Goal: Transaction & Acquisition: Purchase product/service

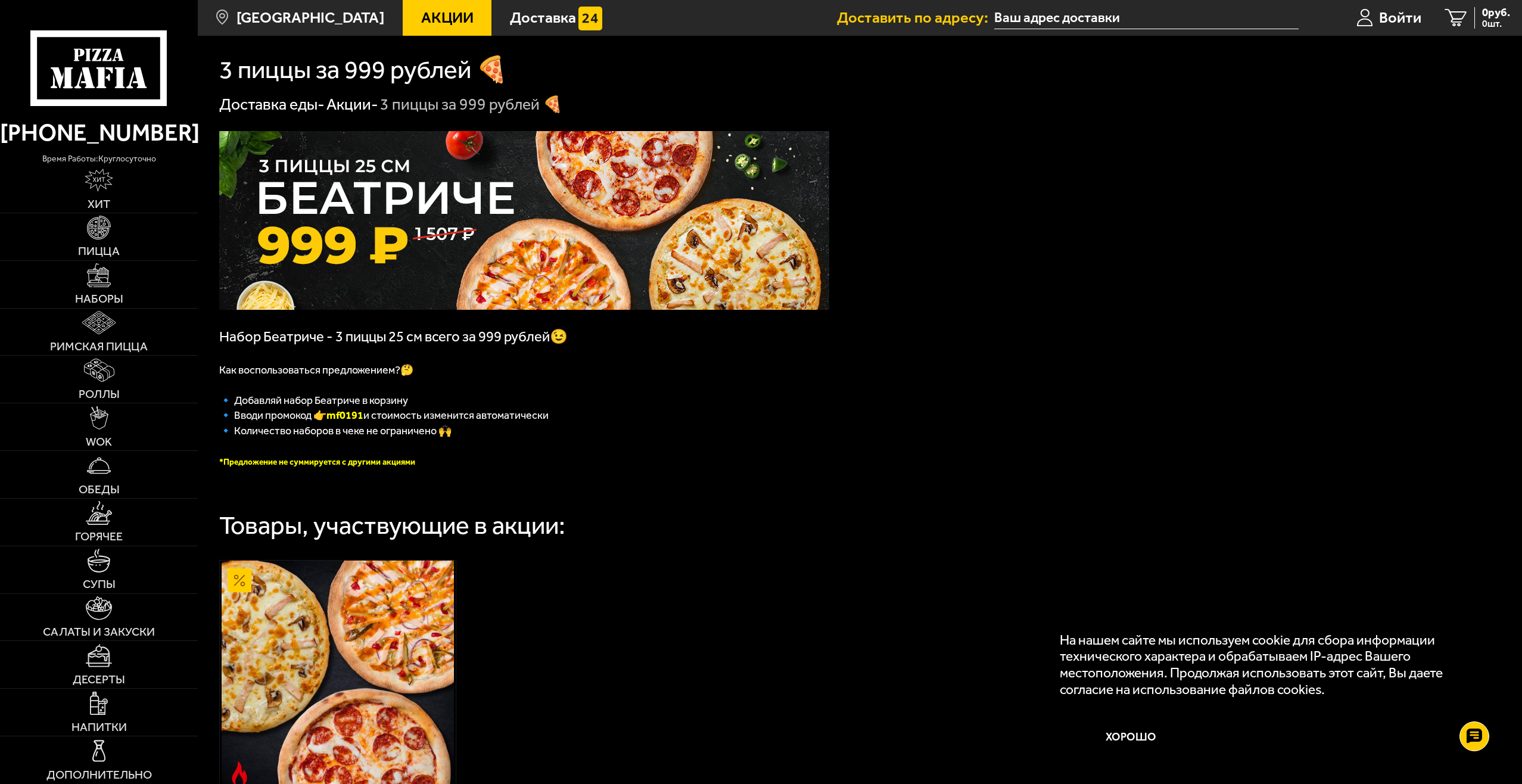
click at [1063, 24] on input "text" at bounding box center [1146, 19] width 305 height 22
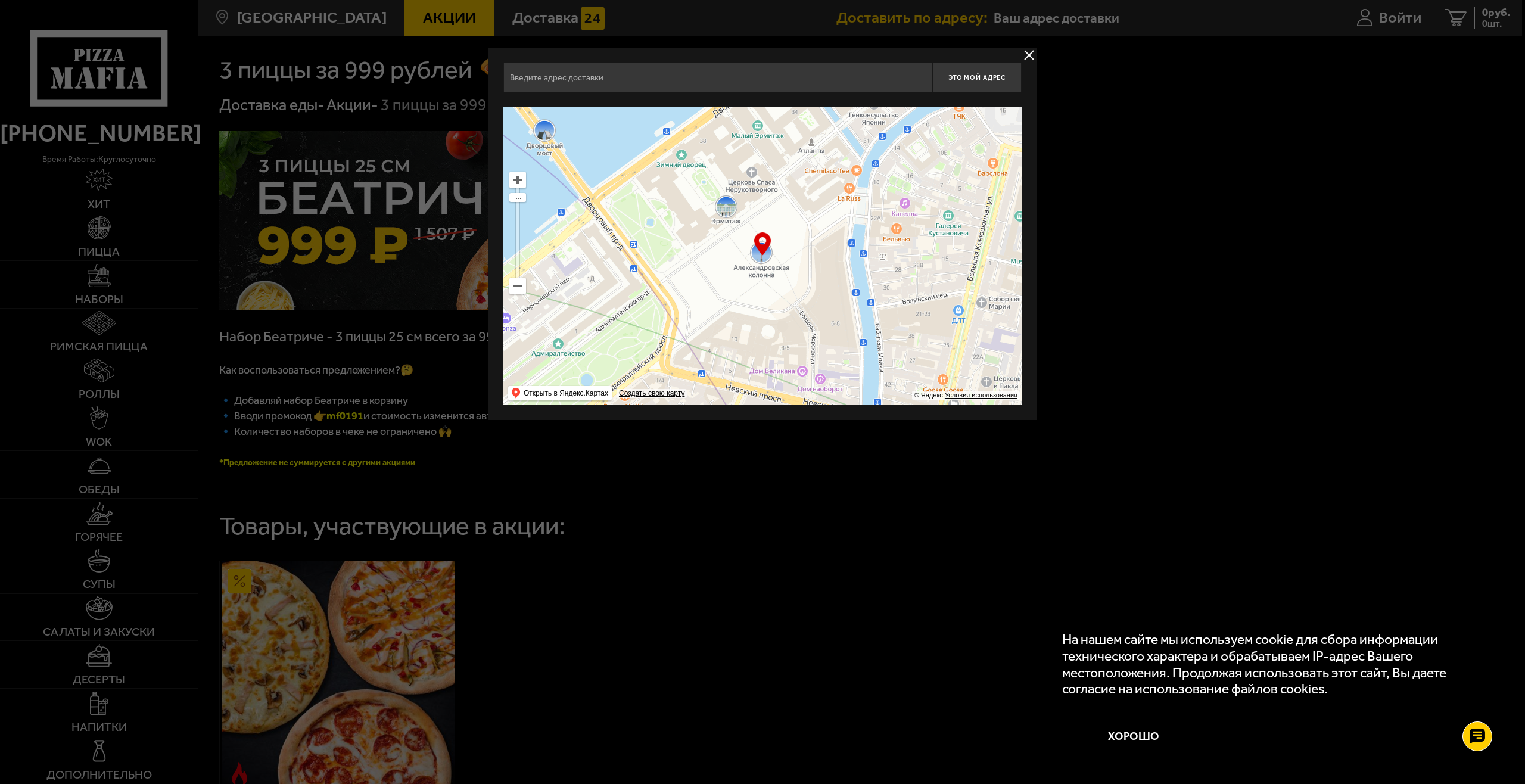
click at [681, 80] on input "text" at bounding box center [717, 77] width 429 height 30
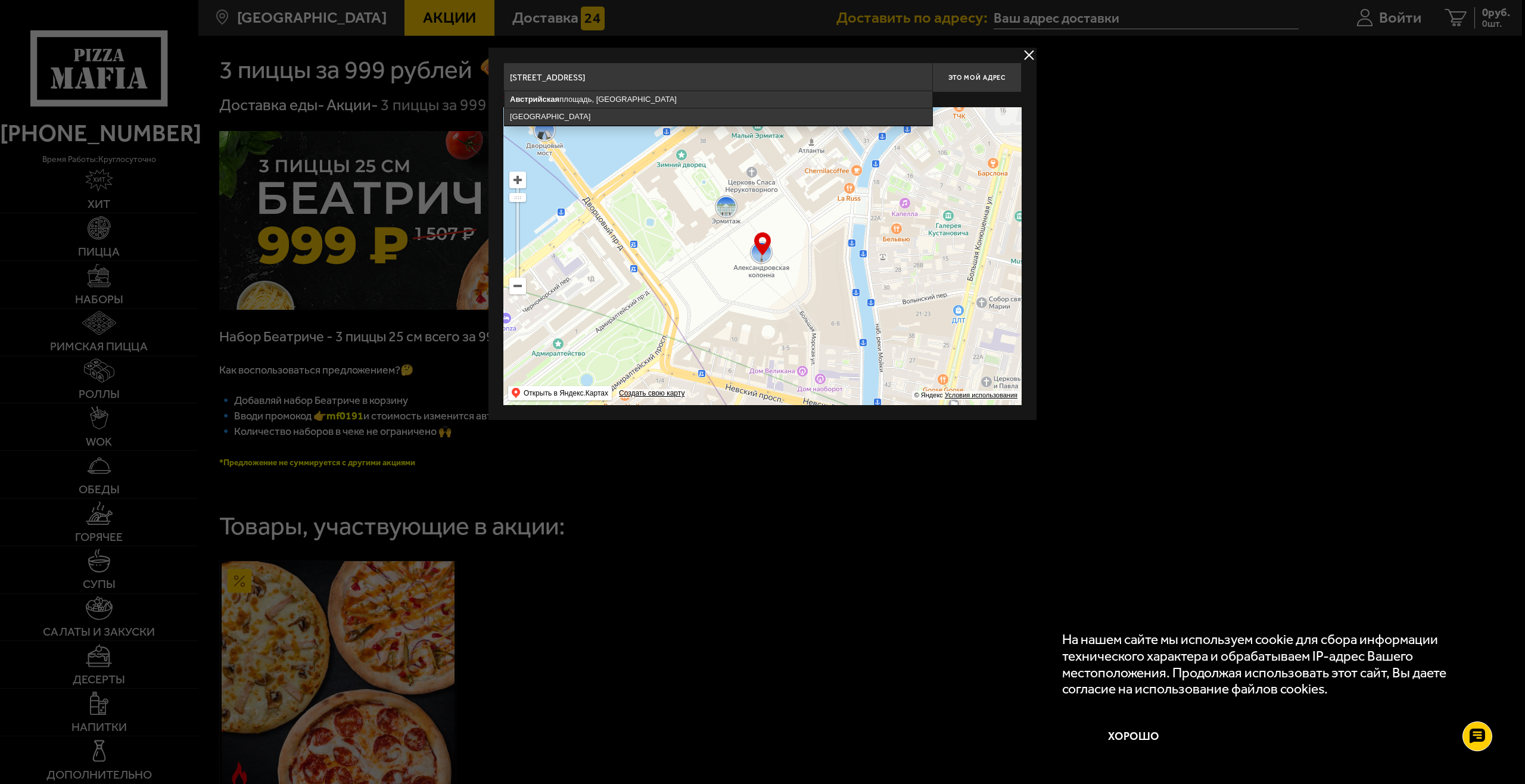
click at [907, 218] on ymaps at bounding box center [762, 256] width 518 height 298
drag, startPoint x: 579, startPoint y: 75, endPoint x: 703, endPoint y: 76, distance: 124.0
click at [688, 76] on input "[STREET_ADDRESS]" at bounding box center [717, 77] width 429 height 30
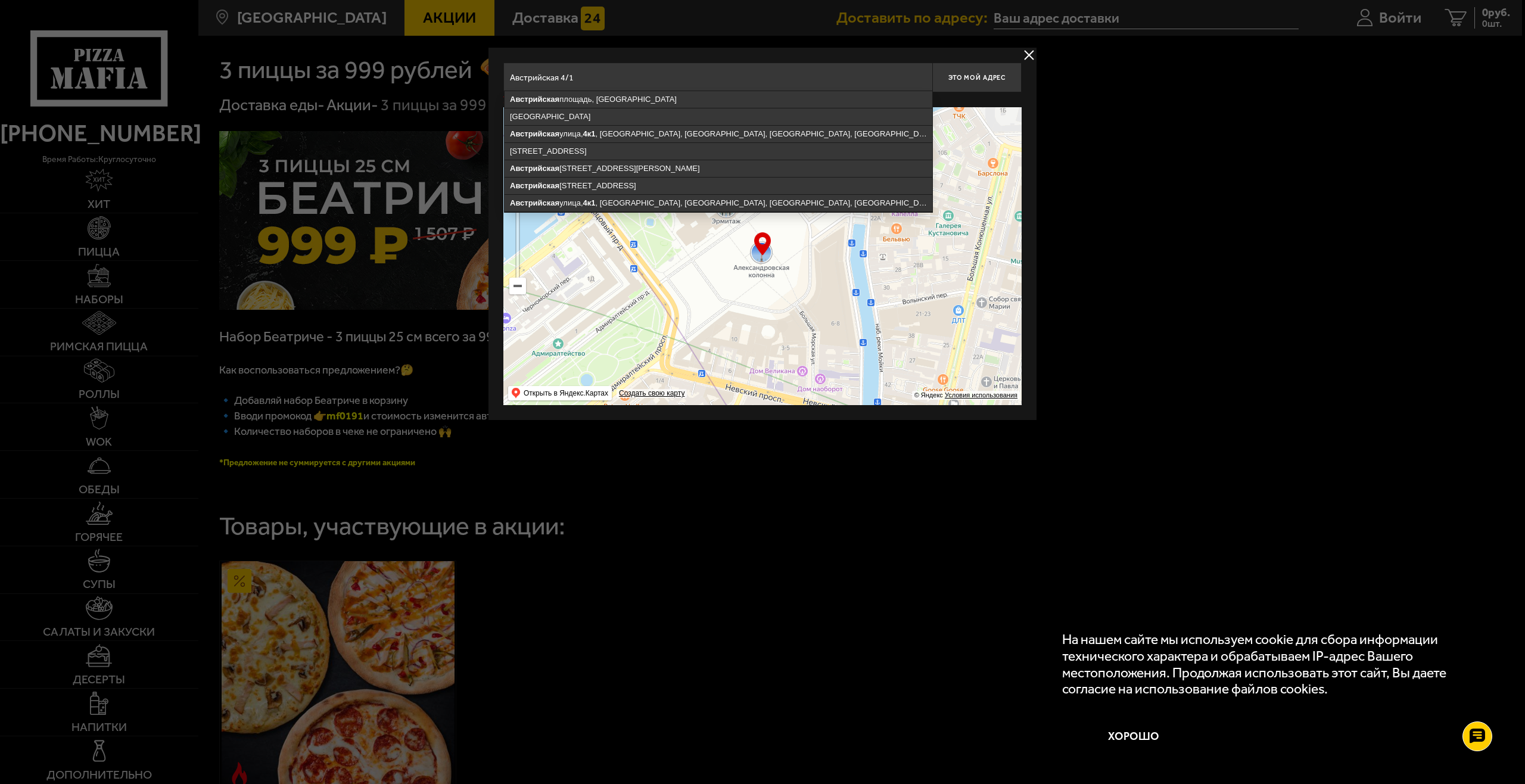
click at [766, 77] on input "Австрийская 4/1" at bounding box center [717, 77] width 429 height 30
click at [550, 101] on ymaps "Австрийская" at bounding box center [535, 99] width 50 height 9
type input "[GEOGRAPHIC_DATA], [GEOGRAPHIC_DATA]"
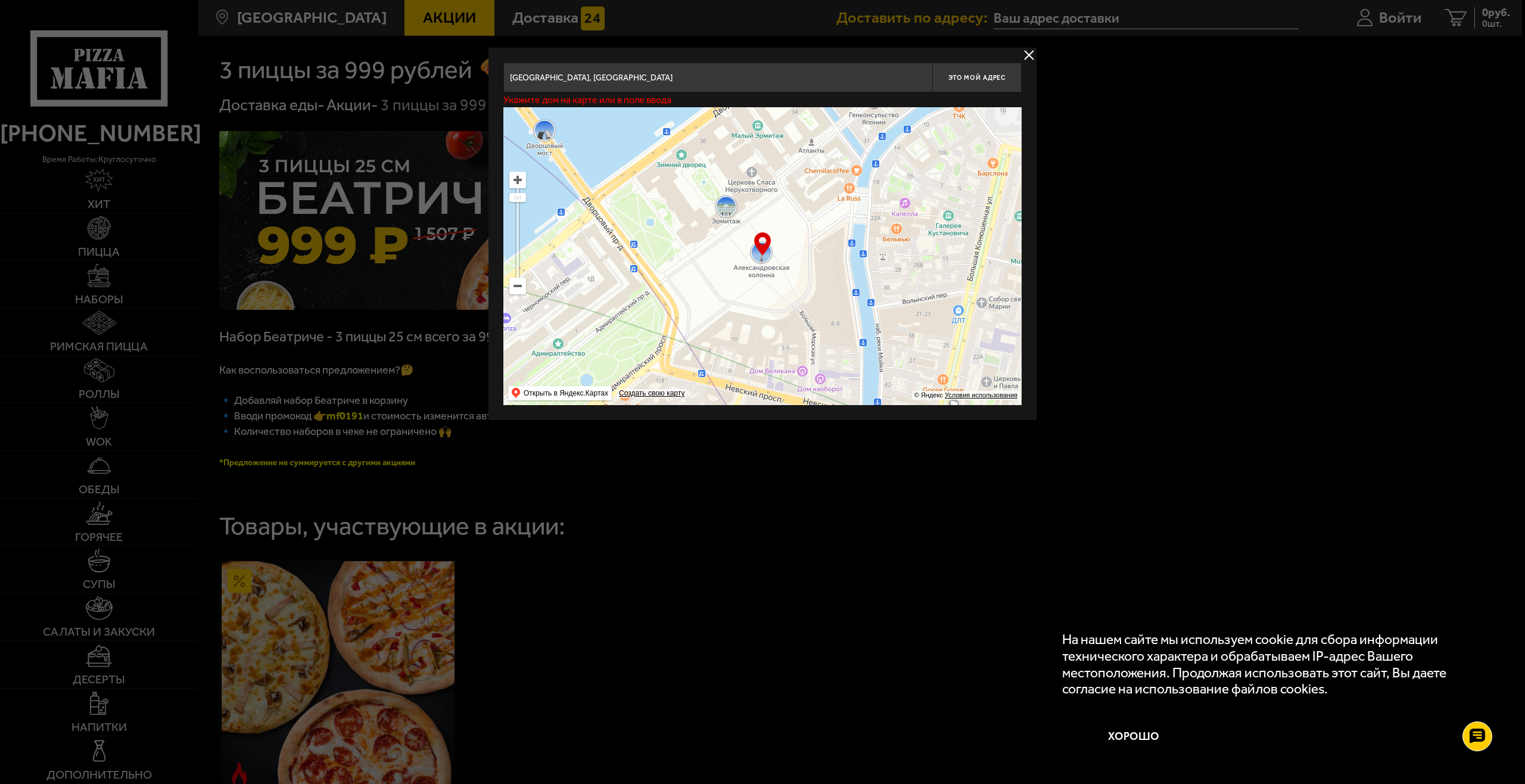
drag, startPoint x: 674, startPoint y: 76, endPoint x: 477, endPoint y: 71, distance: 197.1
click at [477, 71] on main "[GEOGRAPHIC_DATA] Все Акции Доставка Личный кабинет Акции Доставка Доставить по…" at bounding box center [860, 540] width 1324 height 1080
click at [553, 77] on input "text" at bounding box center [717, 77] width 429 height 30
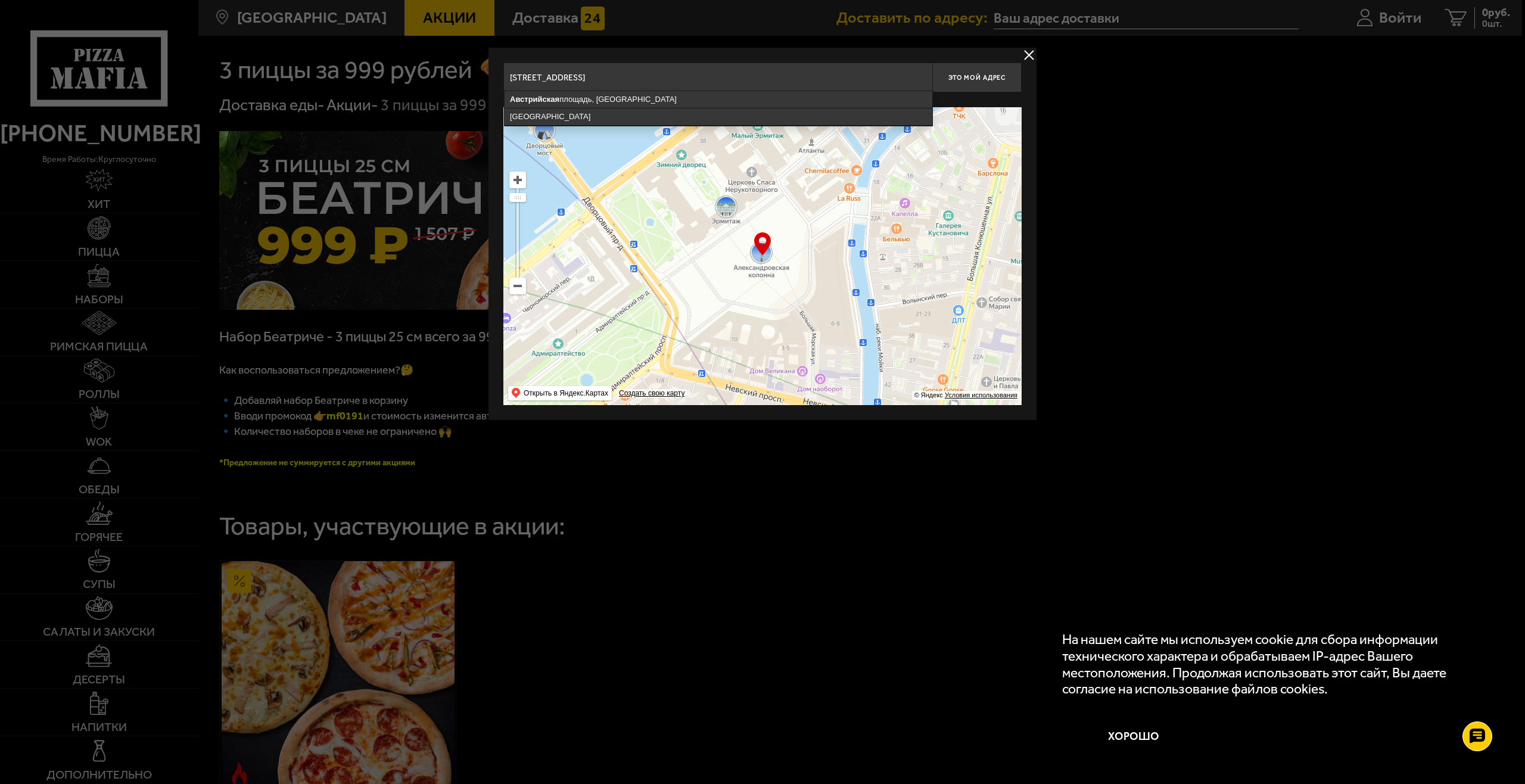
drag, startPoint x: 629, startPoint y: 76, endPoint x: 576, endPoint y: 75, distance: 53.0
click at [576, 75] on input "[STREET_ADDRESS]" at bounding box center [717, 77] width 429 height 30
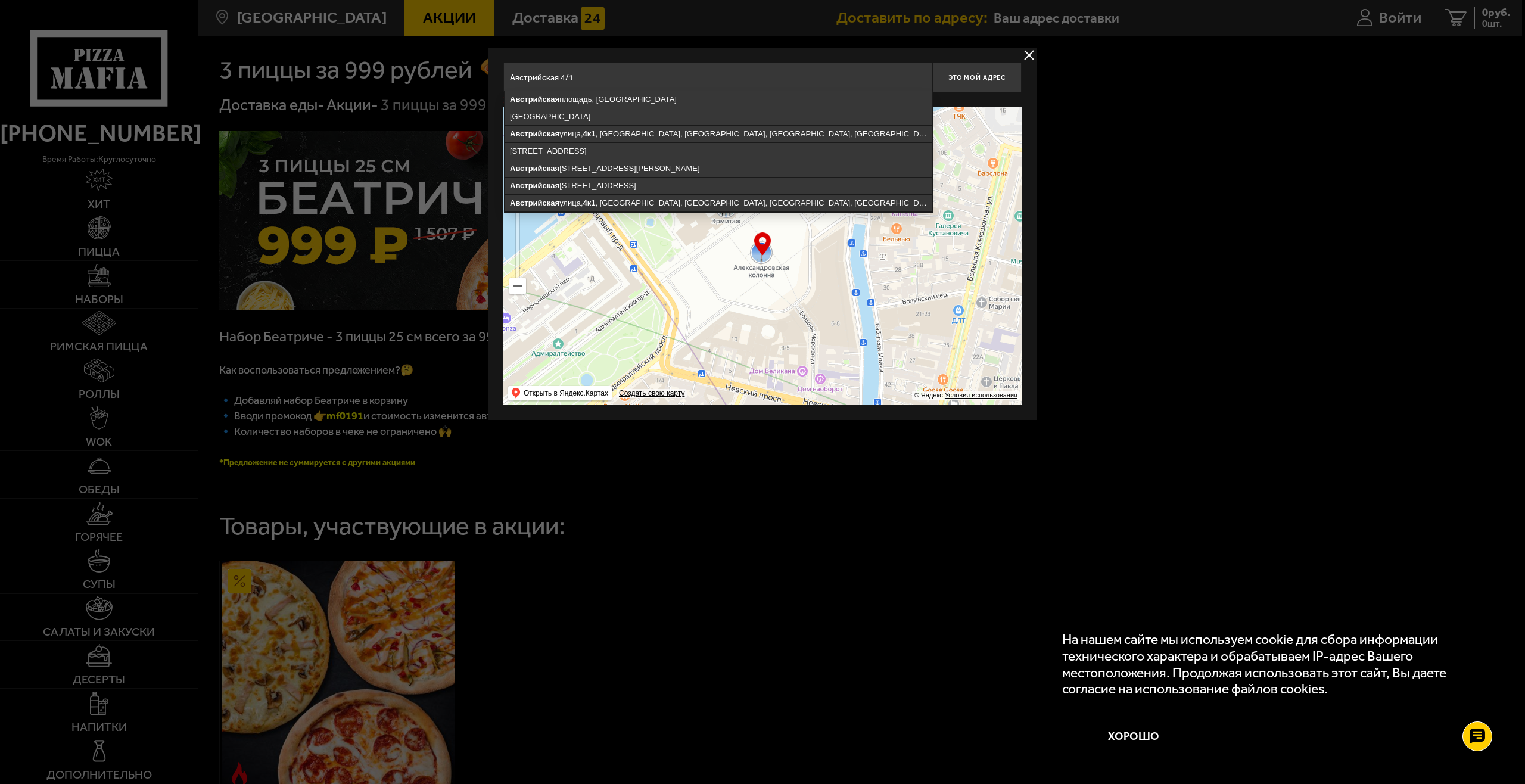
type input "Австрийская 4/1"
click at [1233, 226] on div at bounding box center [762, 392] width 1525 height 784
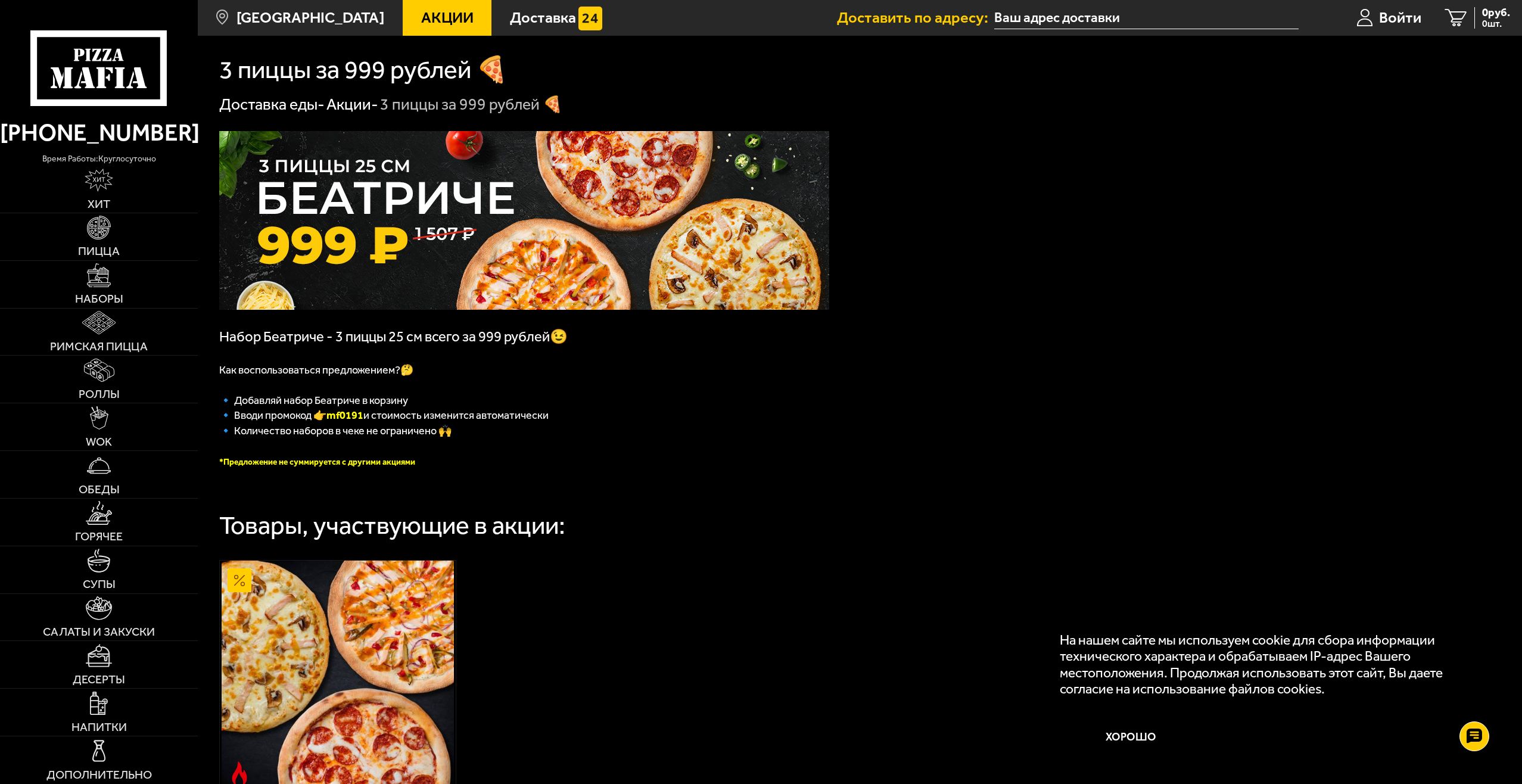
click at [1117, 14] on input "text" at bounding box center [1146, 19] width 305 height 22
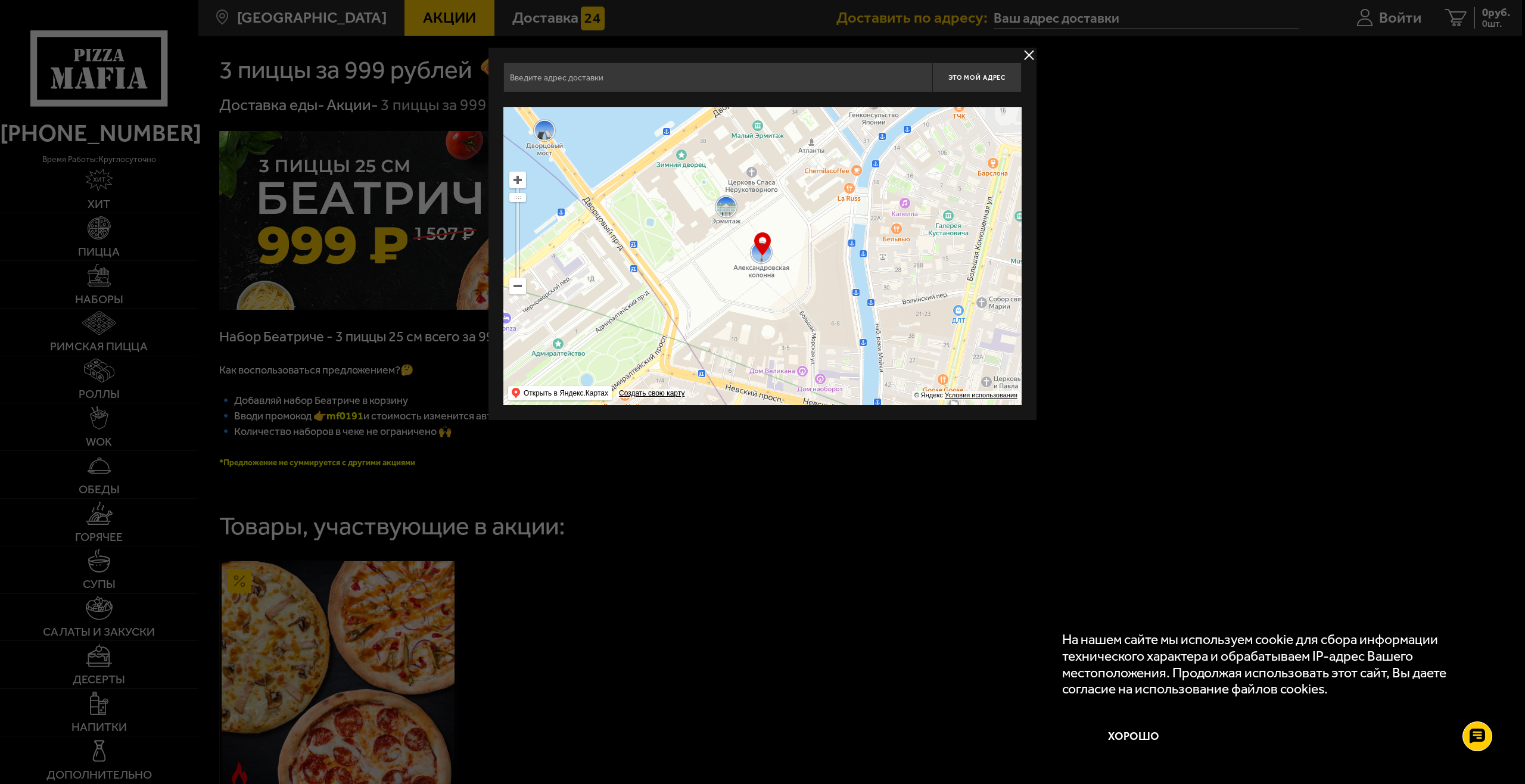
click at [642, 84] on input "text" at bounding box center [717, 77] width 429 height 30
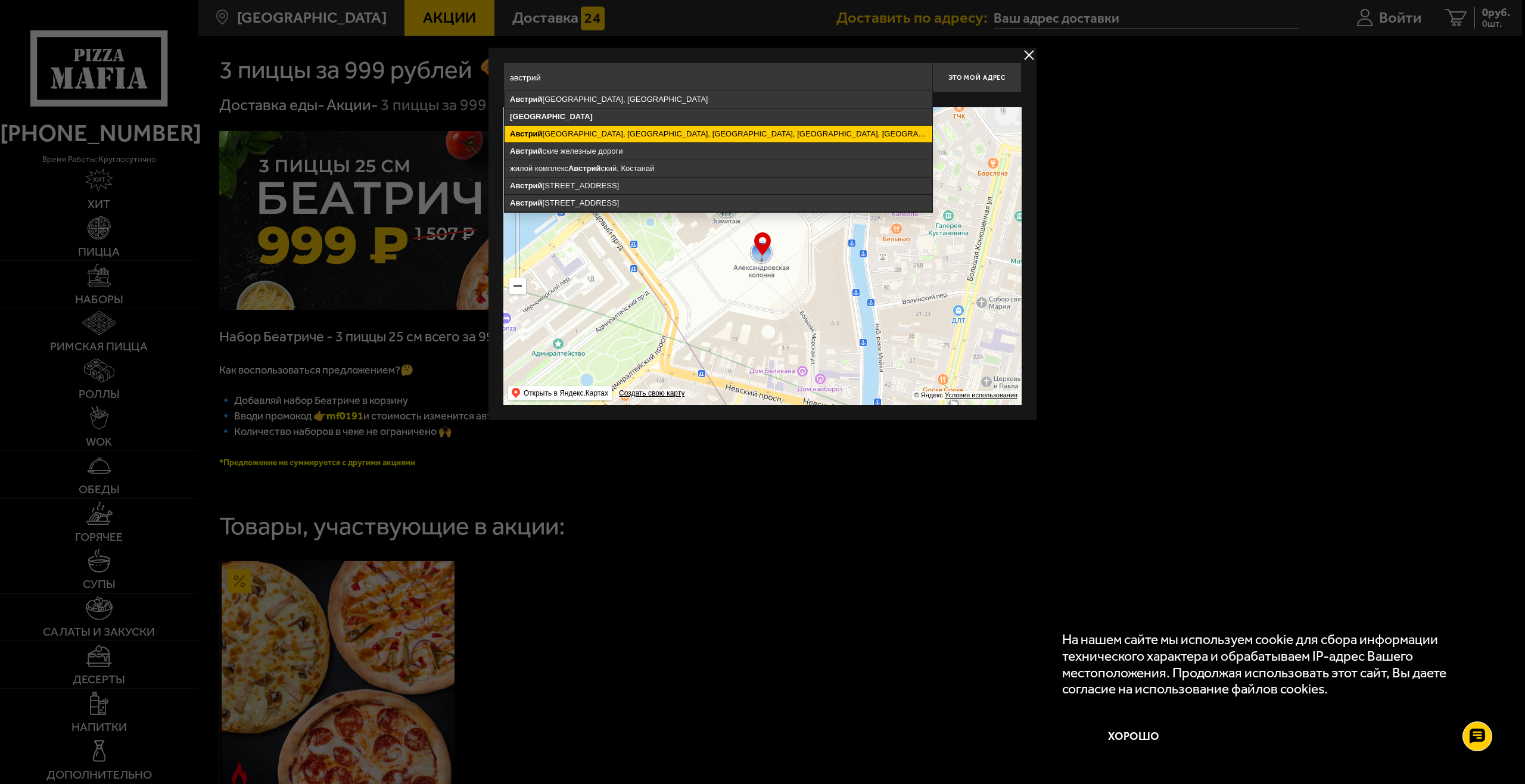
click at [528, 134] on ymaps "Австрий" at bounding box center [526, 134] width 33 height 9
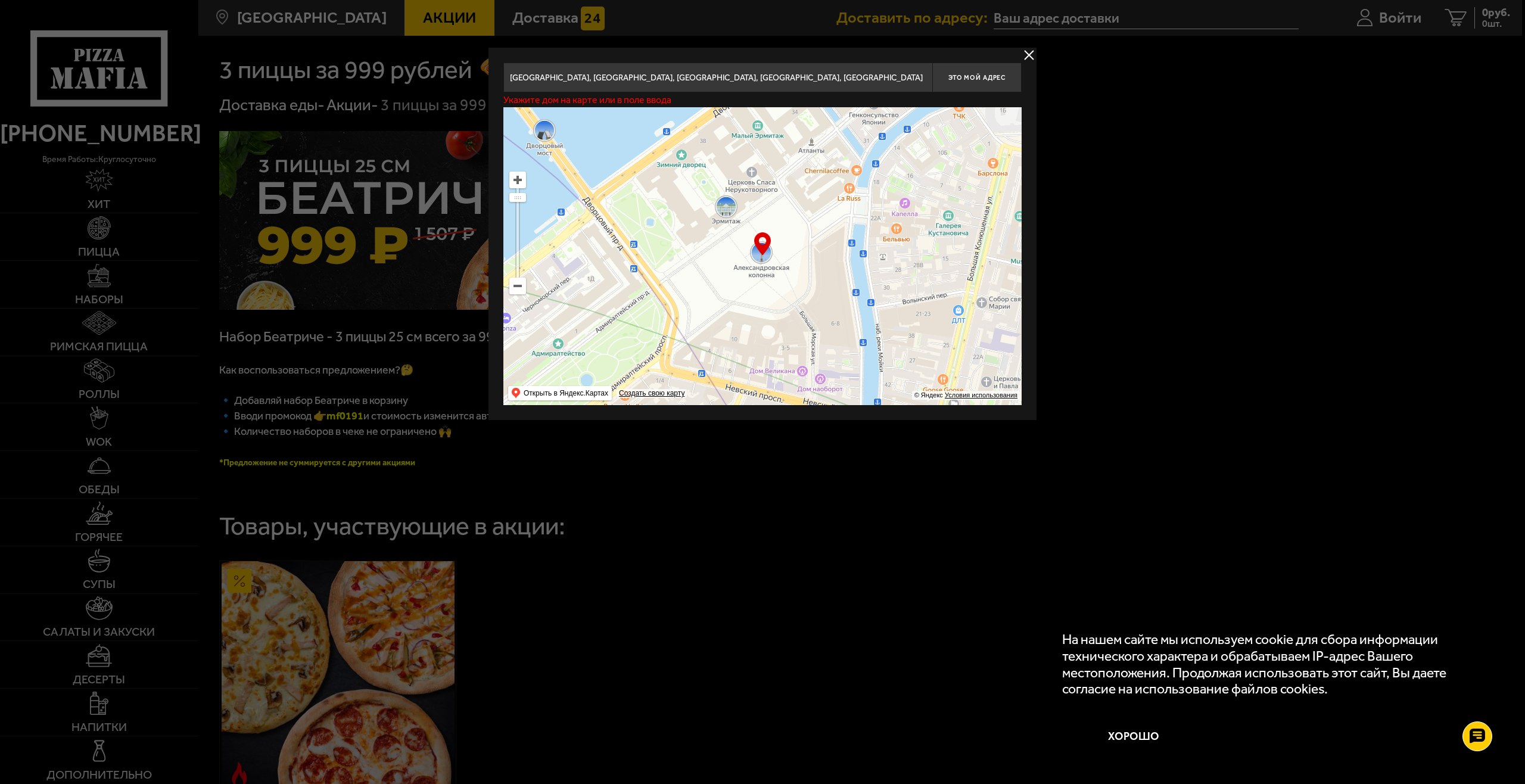
click at [881, 75] on input "[GEOGRAPHIC_DATA], [GEOGRAPHIC_DATA], [GEOGRAPHIC_DATA], [GEOGRAPHIC_DATA], [GE…" at bounding box center [717, 77] width 429 height 30
click at [915, 78] on input "[GEOGRAPHIC_DATA], [GEOGRAPHIC_DATA], [GEOGRAPHIC_DATA], [GEOGRAPHIC_DATA], [GE…" at bounding box center [717, 77] width 429 height 30
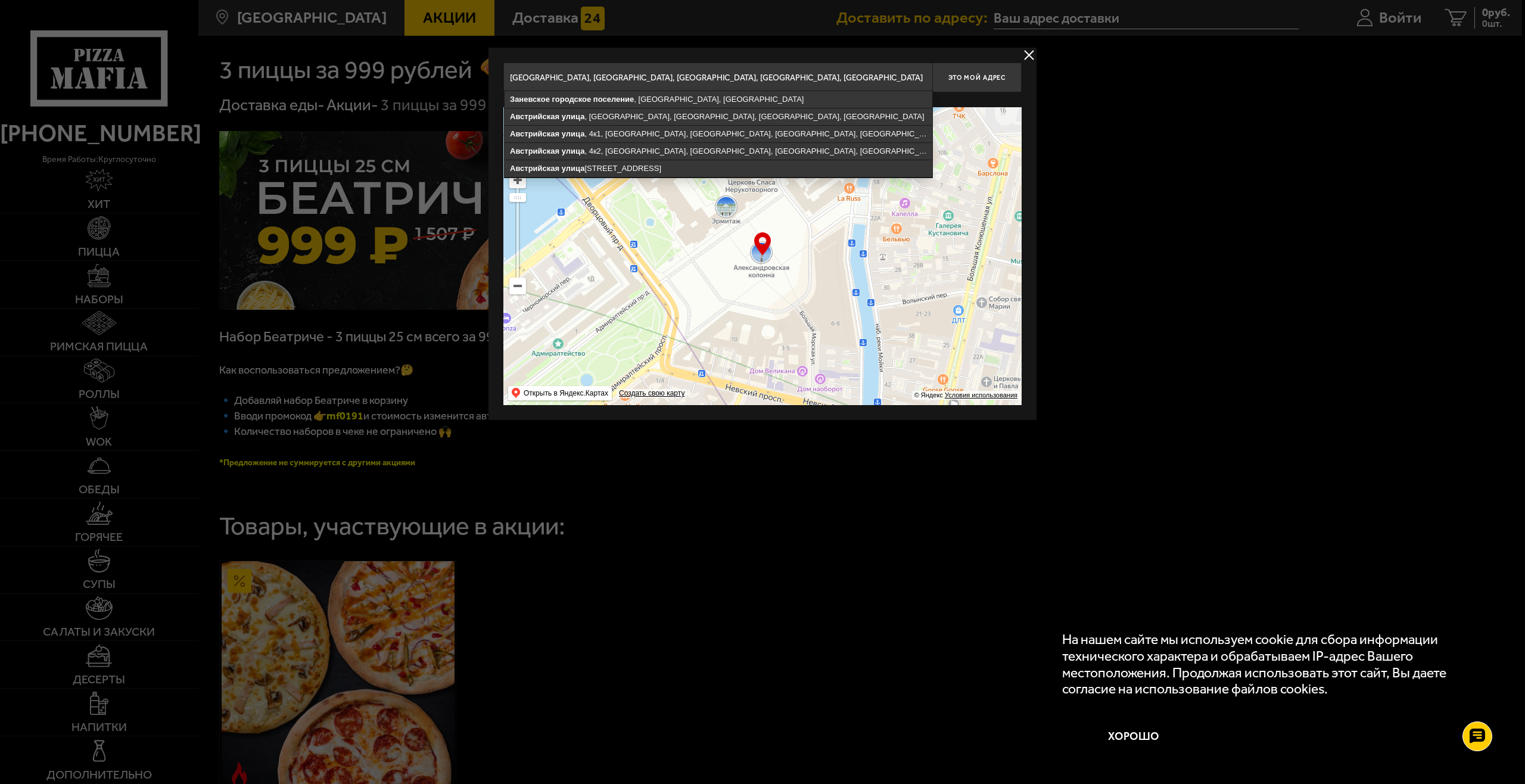
click at [918, 79] on input "[GEOGRAPHIC_DATA], [GEOGRAPHIC_DATA], [GEOGRAPHIC_DATA], [GEOGRAPHIC_DATA], [GE…" at bounding box center [717, 77] width 429 height 30
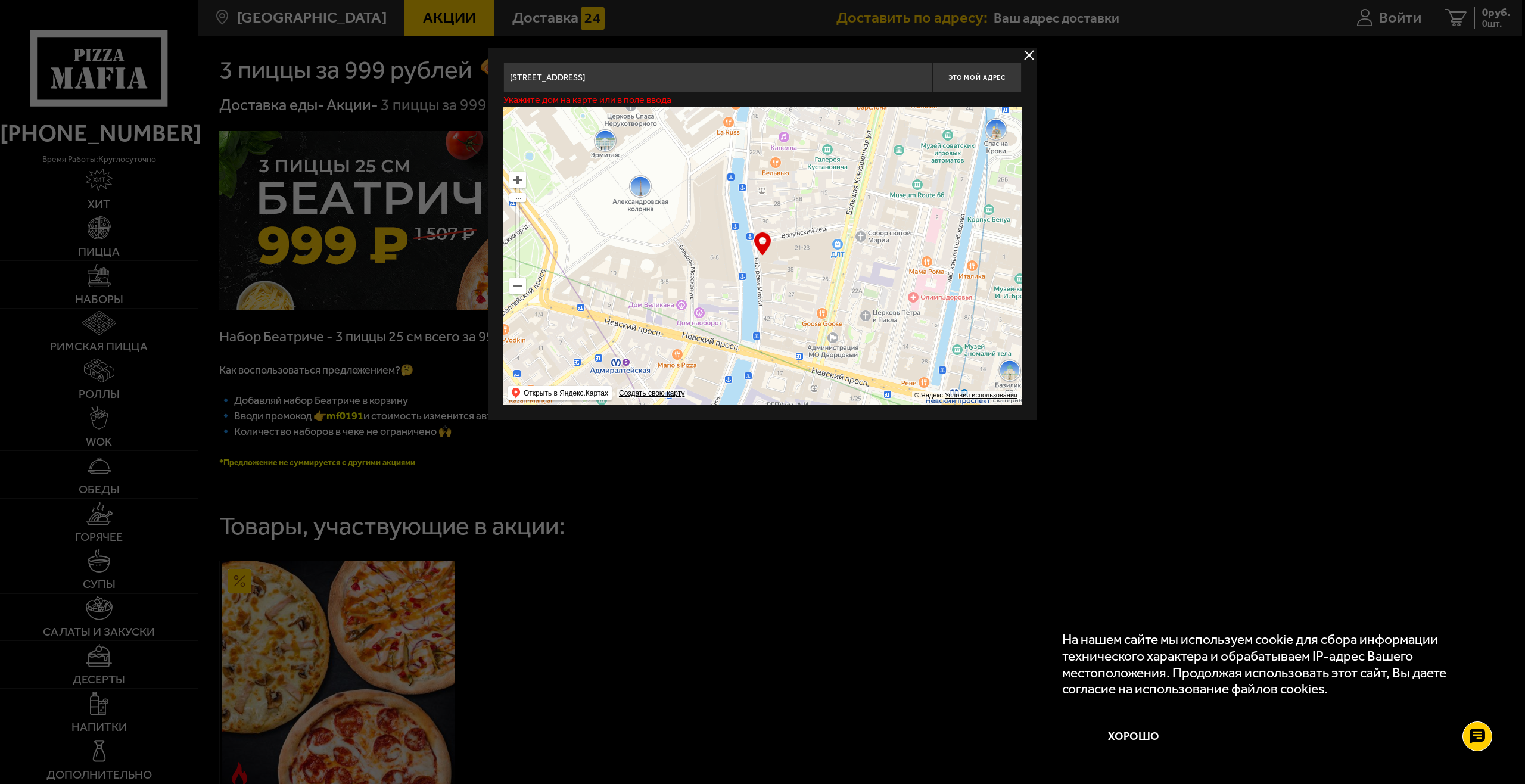
drag, startPoint x: 728, startPoint y: 201, endPoint x: 602, endPoint y: 141, distance: 139.6
click at [587, 134] on ymaps at bounding box center [762, 256] width 518 height 298
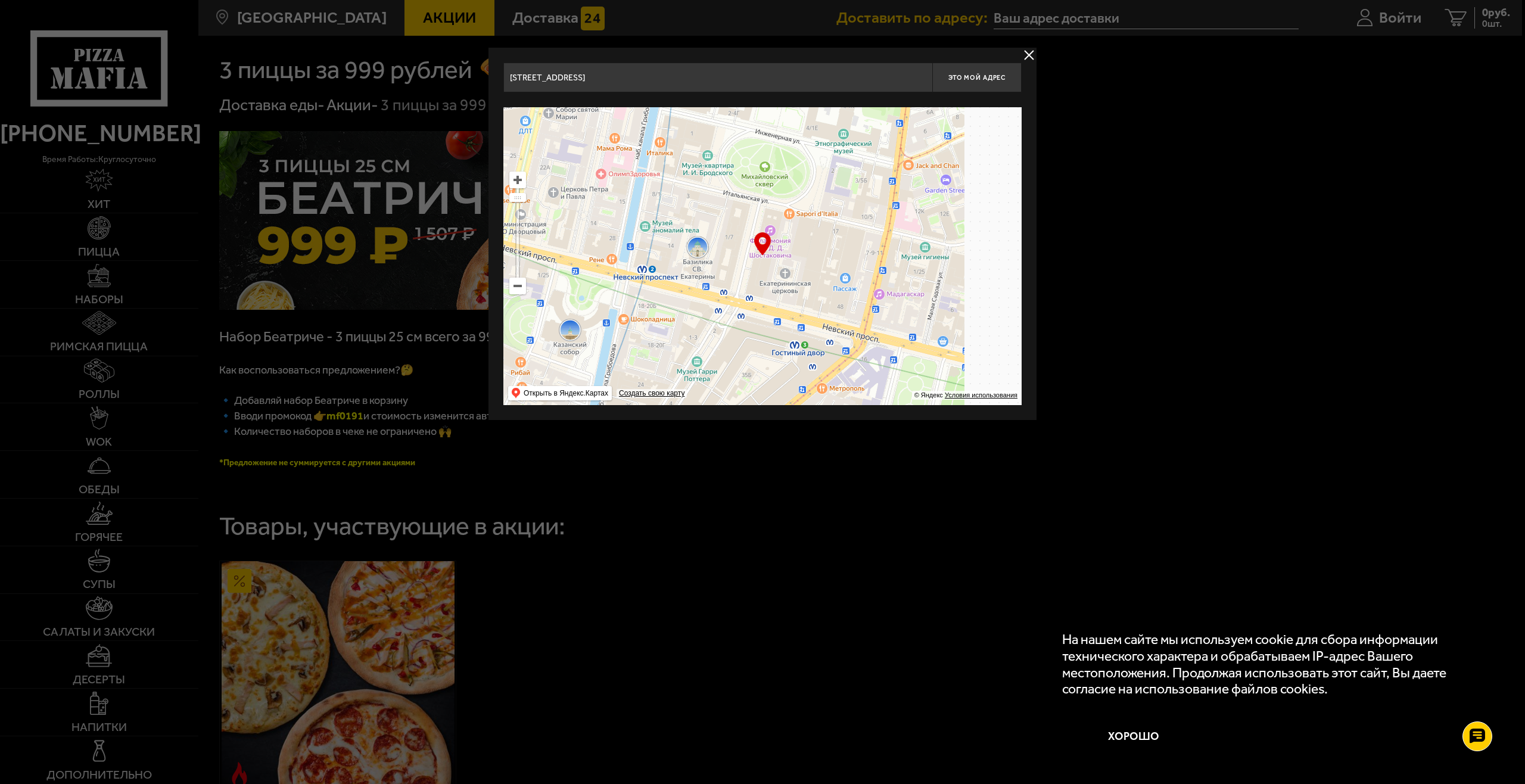
drag, startPoint x: 840, startPoint y: 246, endPoint x: 620, endPoint y: 121, distance: 253.0
click at [620, 121] on ymaps at bounding box center [762, 256] width 518 height 298
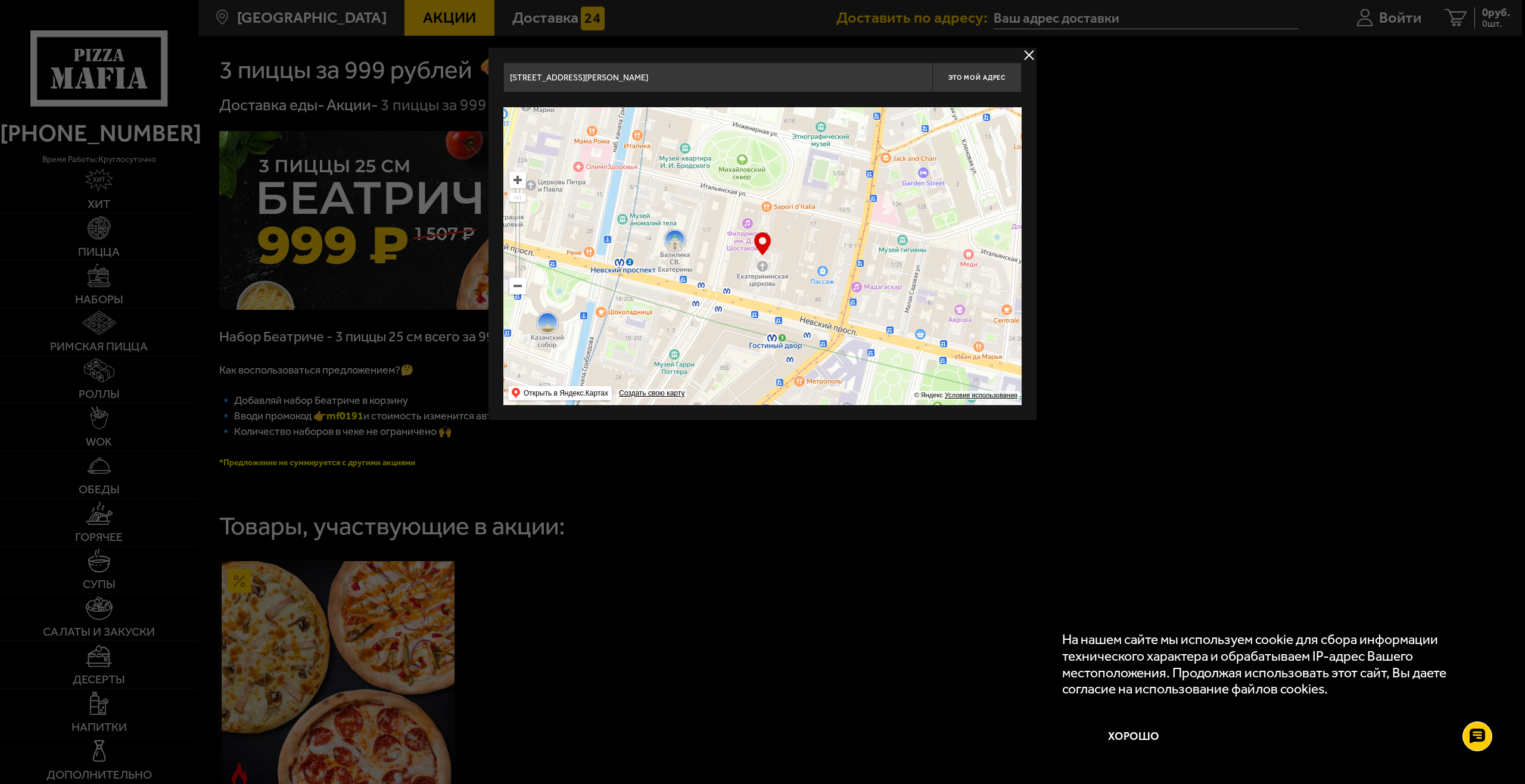
drag, startPoint x: 837, startPoint y: 214, endPoint x: 771, endPoint y: 198, distance: 67.9
click at [771, 198] on ymaps at bounding box center [762, 256] width 518 height 298
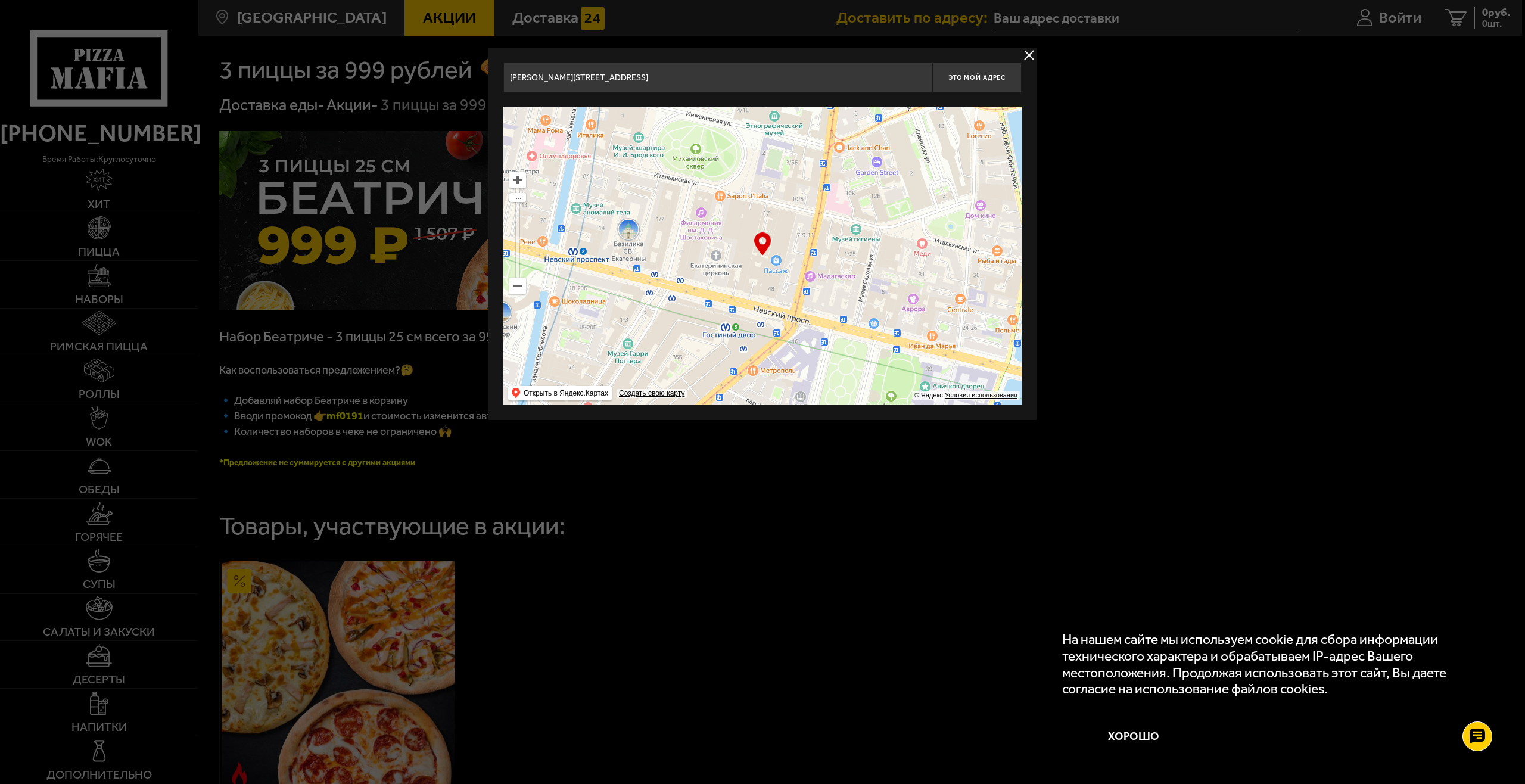
click at [522, 203] on ymaps at bounding box center [517, 233] width 17 height 123
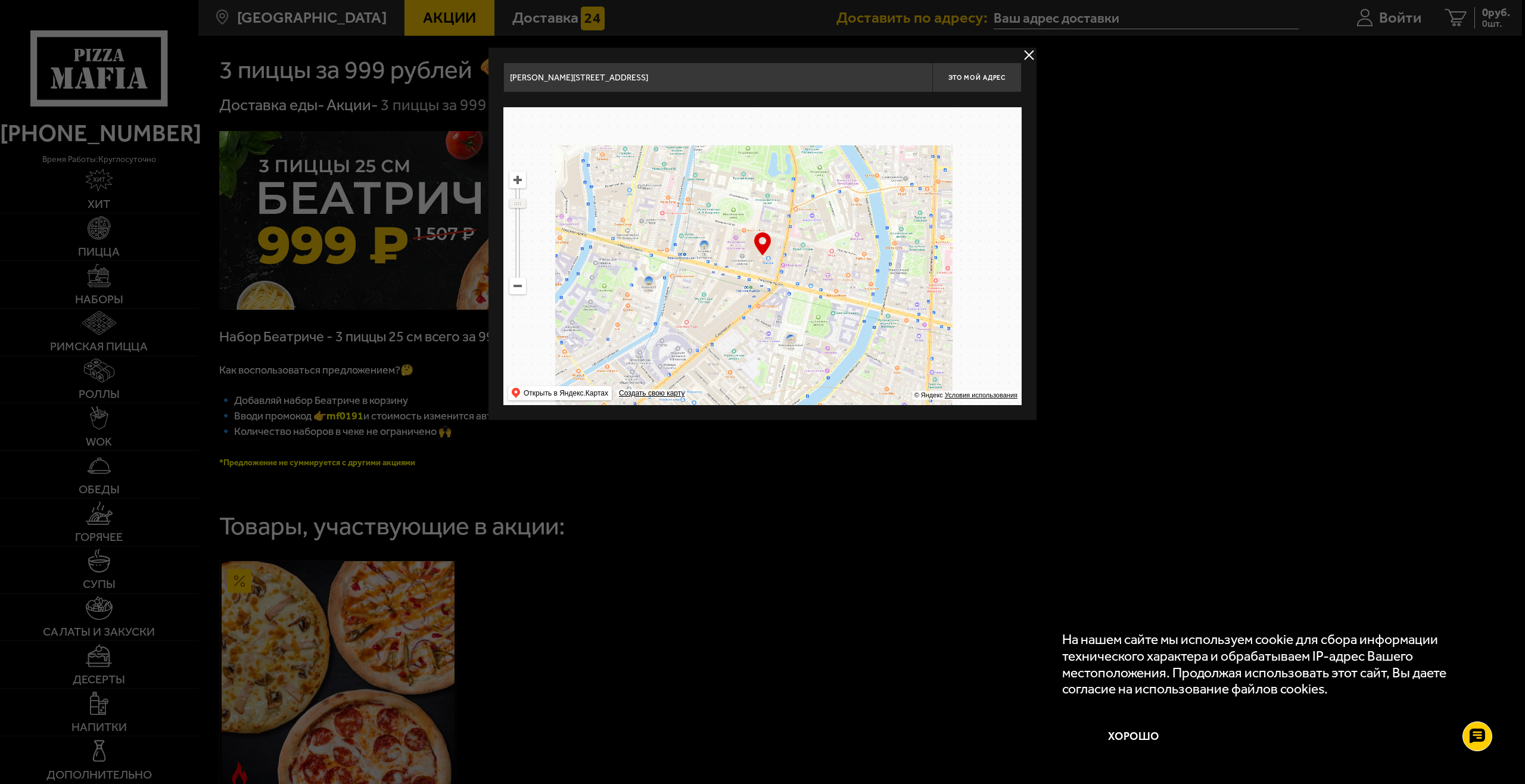
drag, startPoint x: 522, startPoint y: 197, endPoint x: 525, endPoint y: 203, distance: 6.7
click at [525, 203] on ymaps at bounding box center [517, 203] width 17 height 9
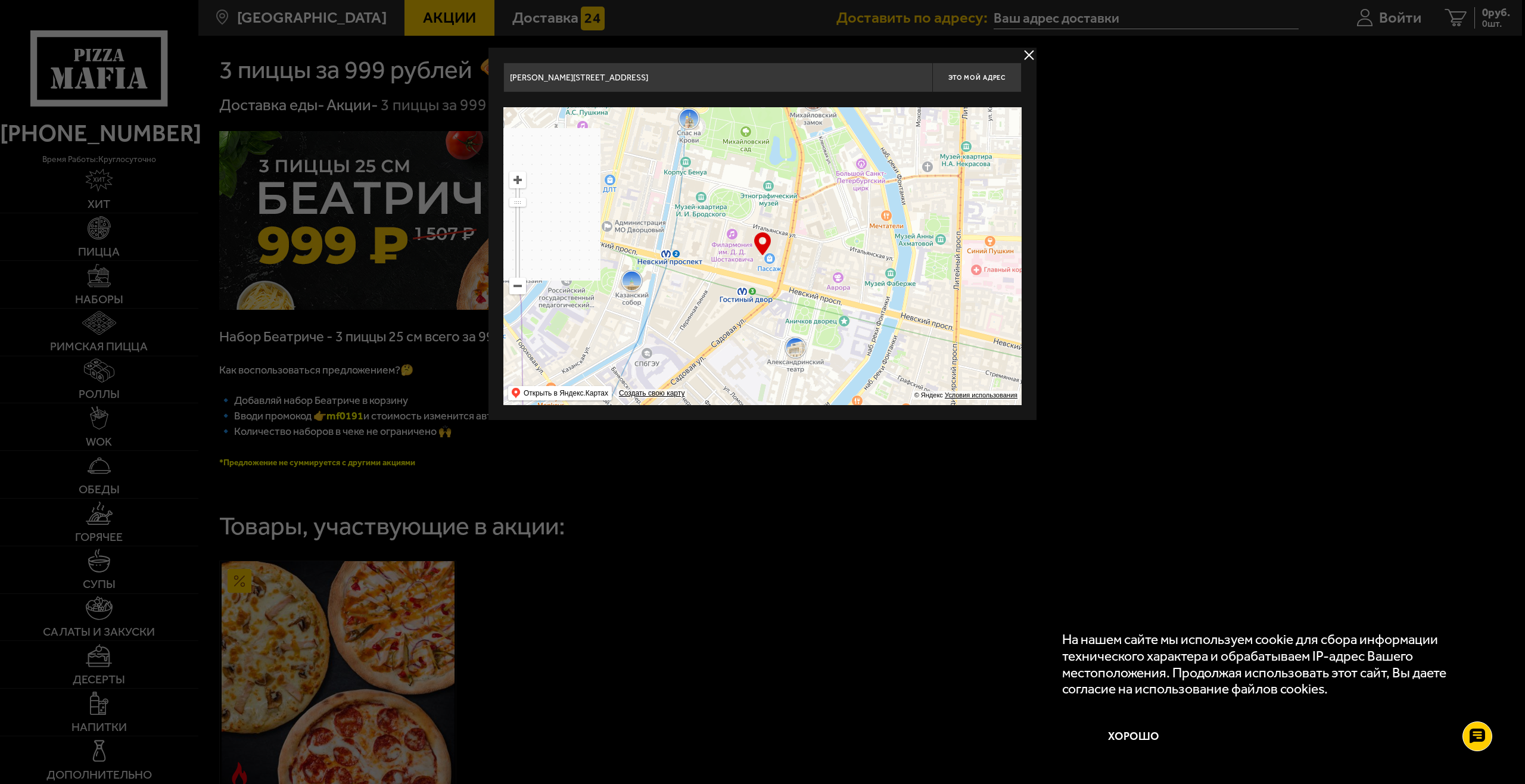
click at [524, 210] on ymaps at bounding box center [517, 233] width 17 height 123
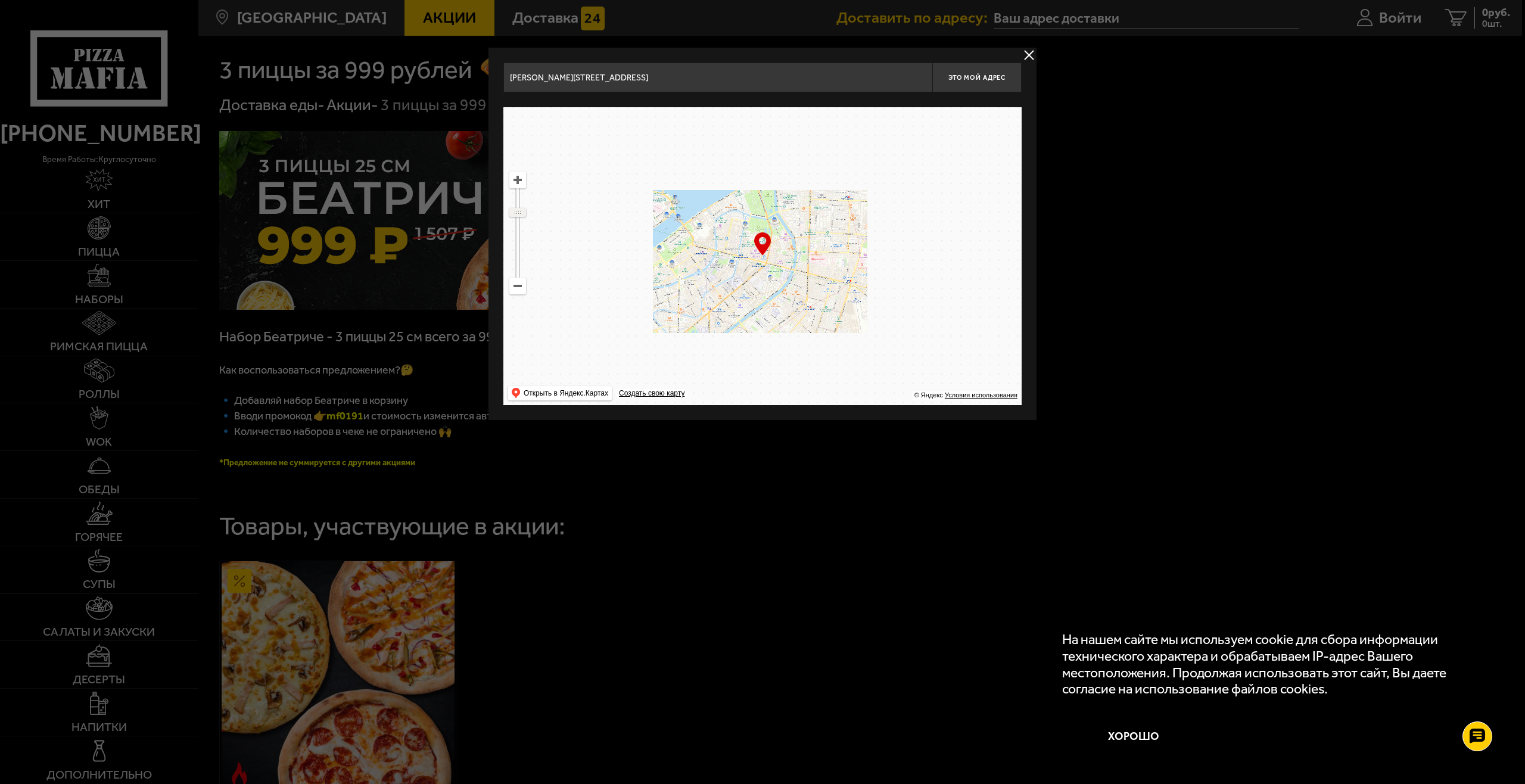
drag, startPoint x: 521, startPoint y: 202, endPoint x: 522, endPoint y: 212, distance: 10.0
click at [522, 212] on ymaps at bounding box center [517, 212] width 15 height 8
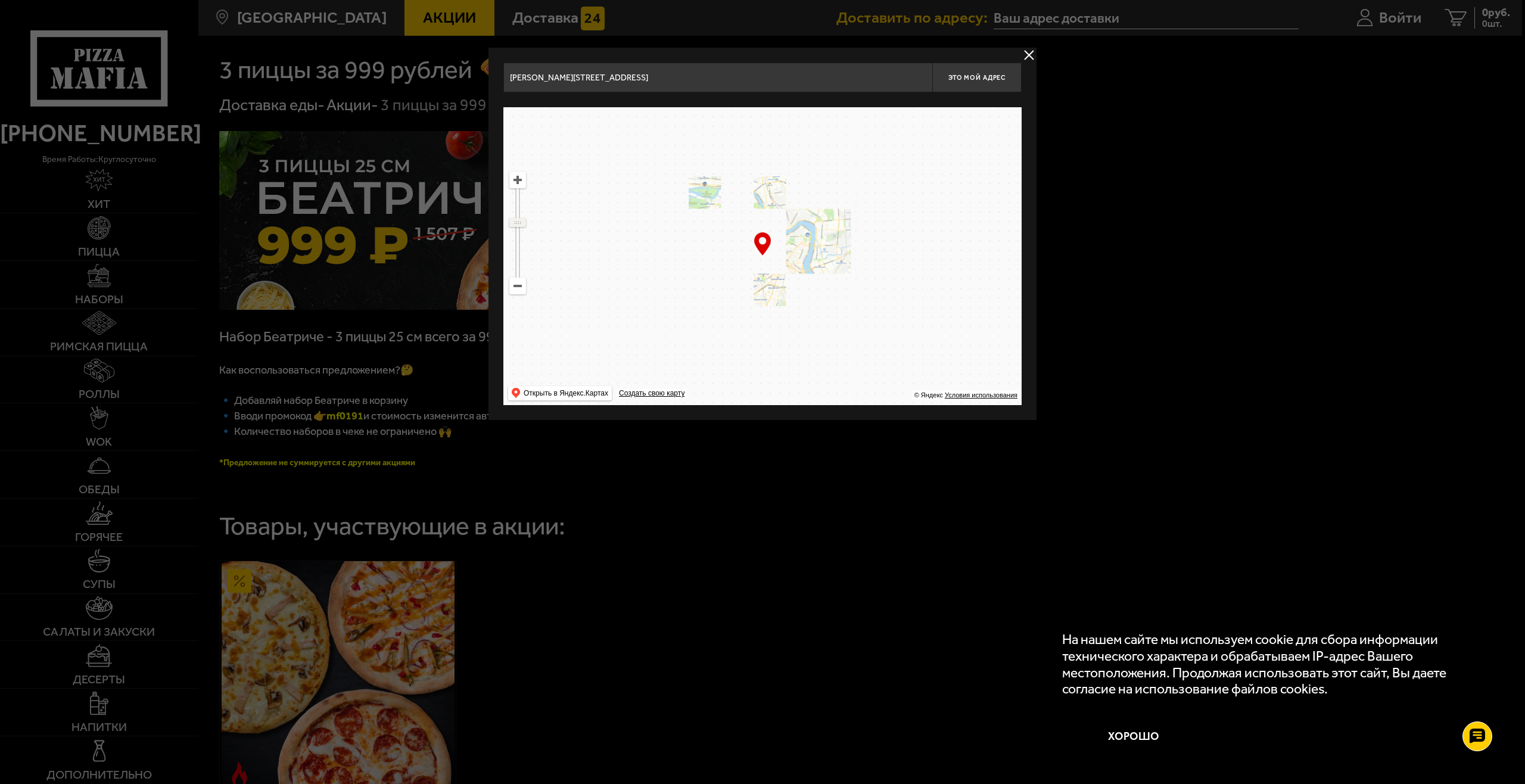
drag, startPoint x: 522, startPoint y: 212, endPoint x: 522, endPoint y: 223, distance: 11.0
click at [522, 223] on ymaps at bounding box center [517, 222] width 15 height 8
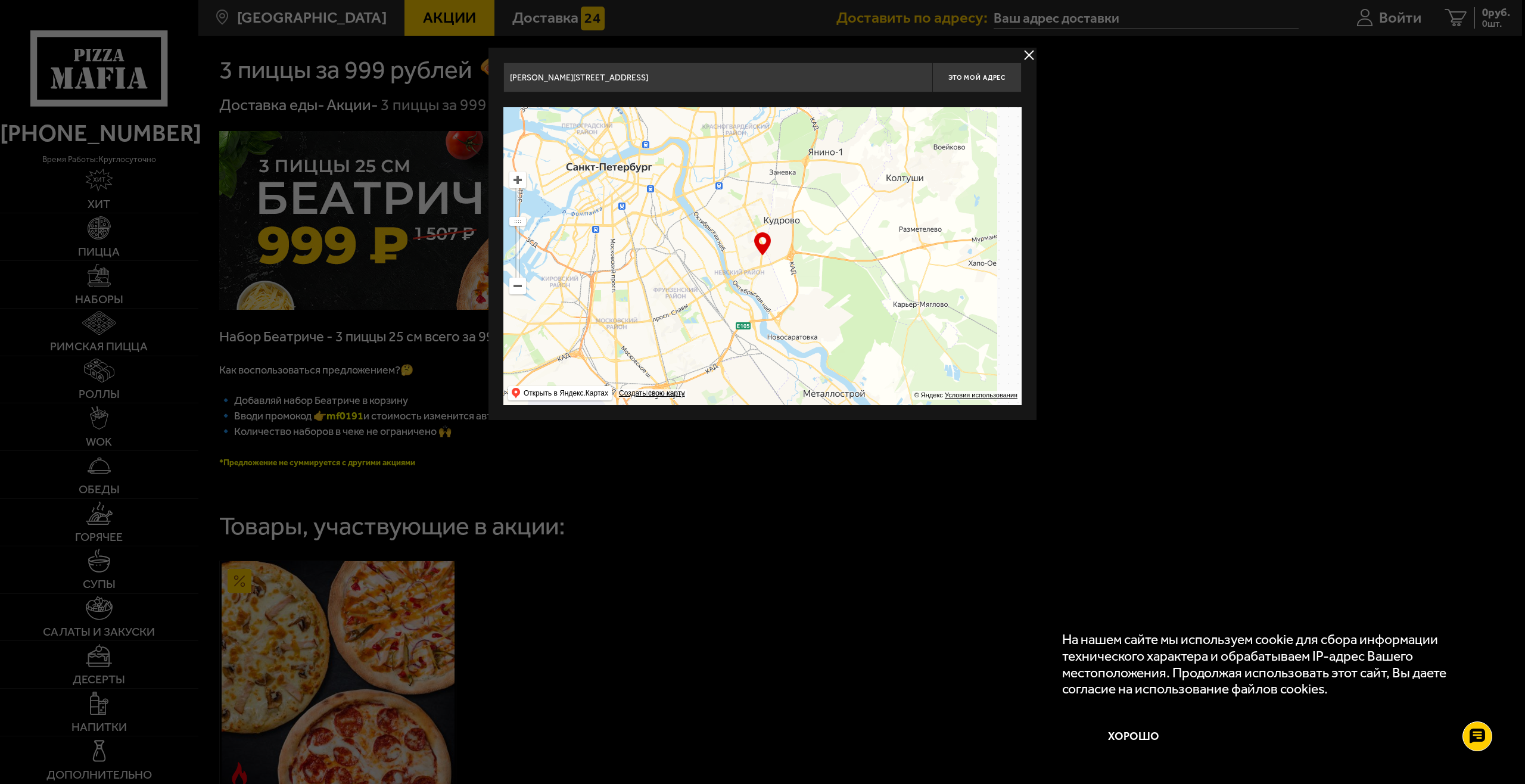
drag, startPoint x: 808, startPoint y: 304, endPoint x: 671, endPoint y: 227, distance: 157.2
click at [671, 227] on ymaps at bounding box center [762, 256] width 518 height 298
drag, startPoint x: 524, startPoint y: 230, endPoint x: 524, endPoint y: 222, distance: 8.0
click at [524, 222] on ymaps at bounding box center [517, 233] width 17 height 123
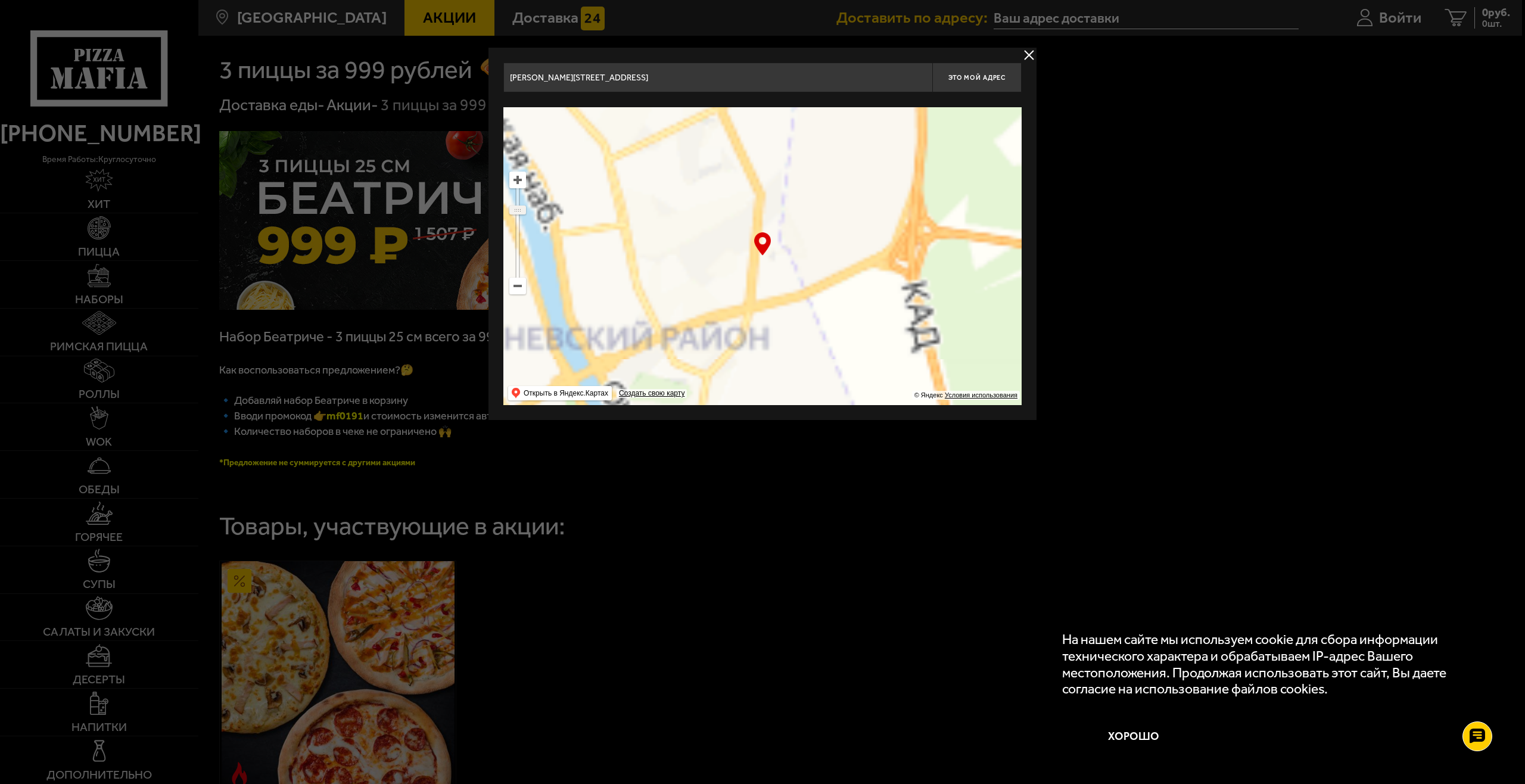
drag, startPoint x: 521, startPoint y: 222, endPoint x: 522, endPoint y: 210, distance: 12.0
click at [522, 210] on ymaps at bounding box center [517, 210] width 15 height 8
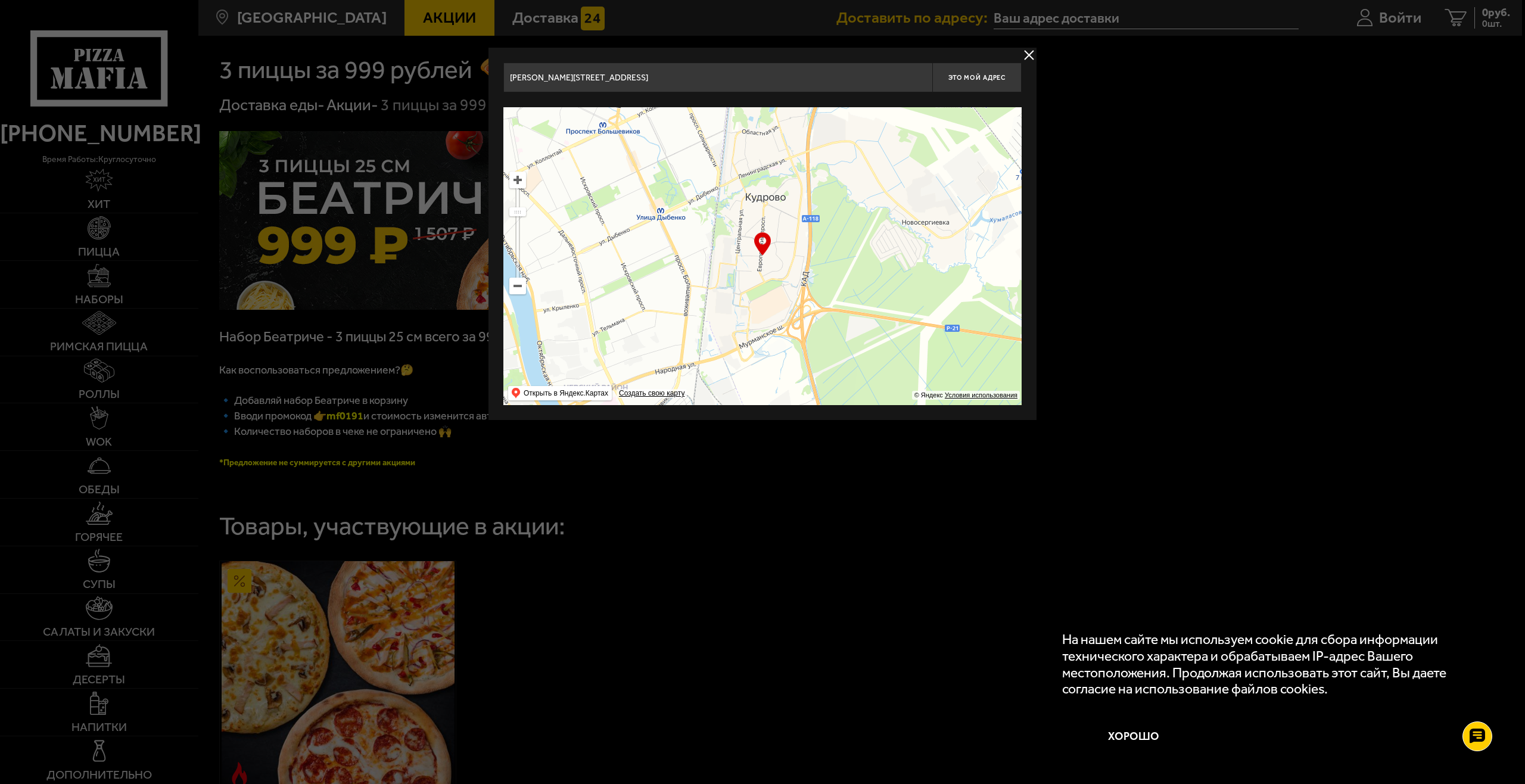
drag, startPoint x: 824, startPoint y: 231, endPoint x: 753, endPoint y: 305, distance: 102.6
click at [753, 305] on ymaps at bounding box center [762, 256] width 518 height 298
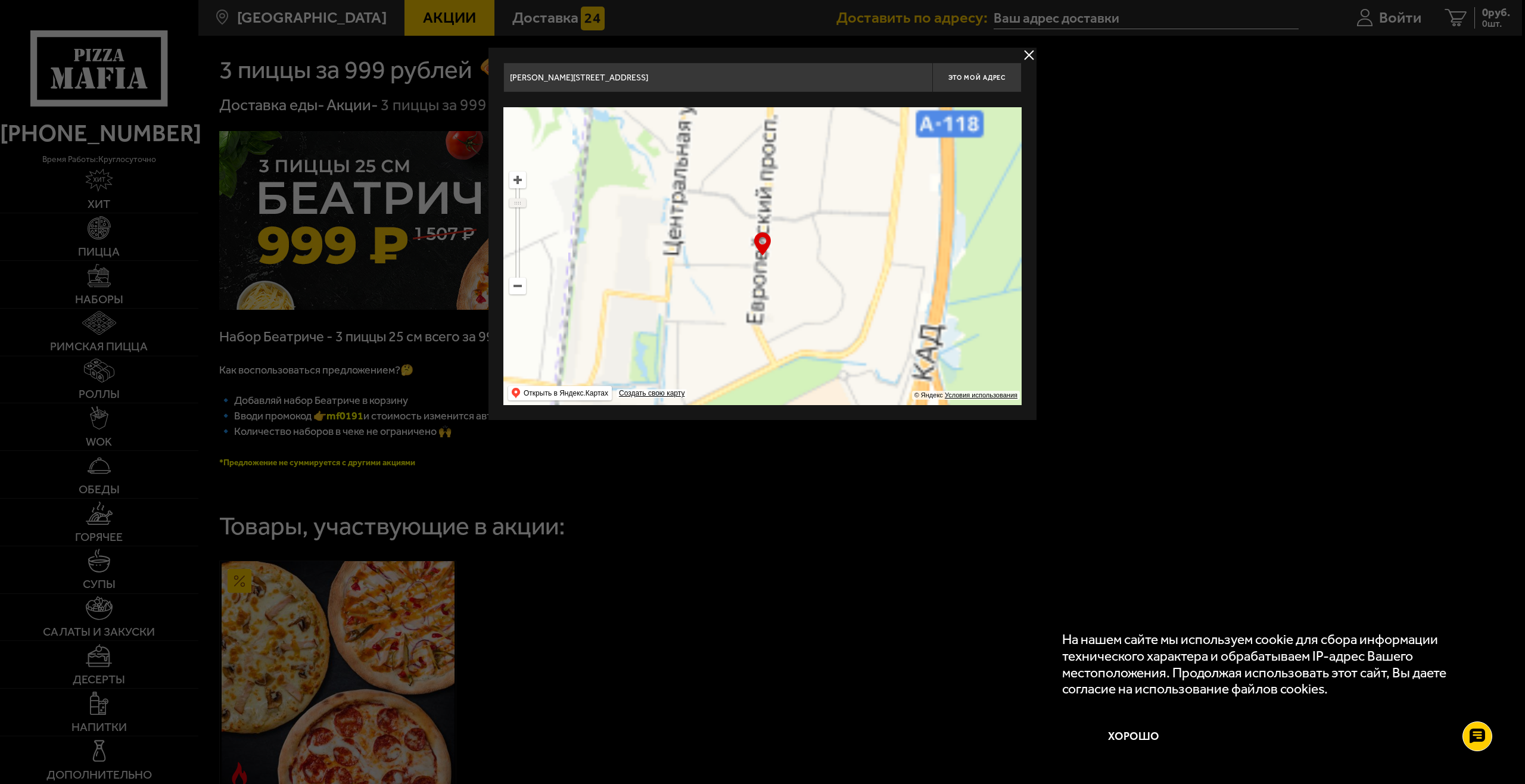
drag, startPoint x: 521, startPoint y: 214, endPoint x: 524, endPoint y: 202, distance: 12.4
click at [524, 202] on ymaps at bounding box center [517, 202] width 15 height 8
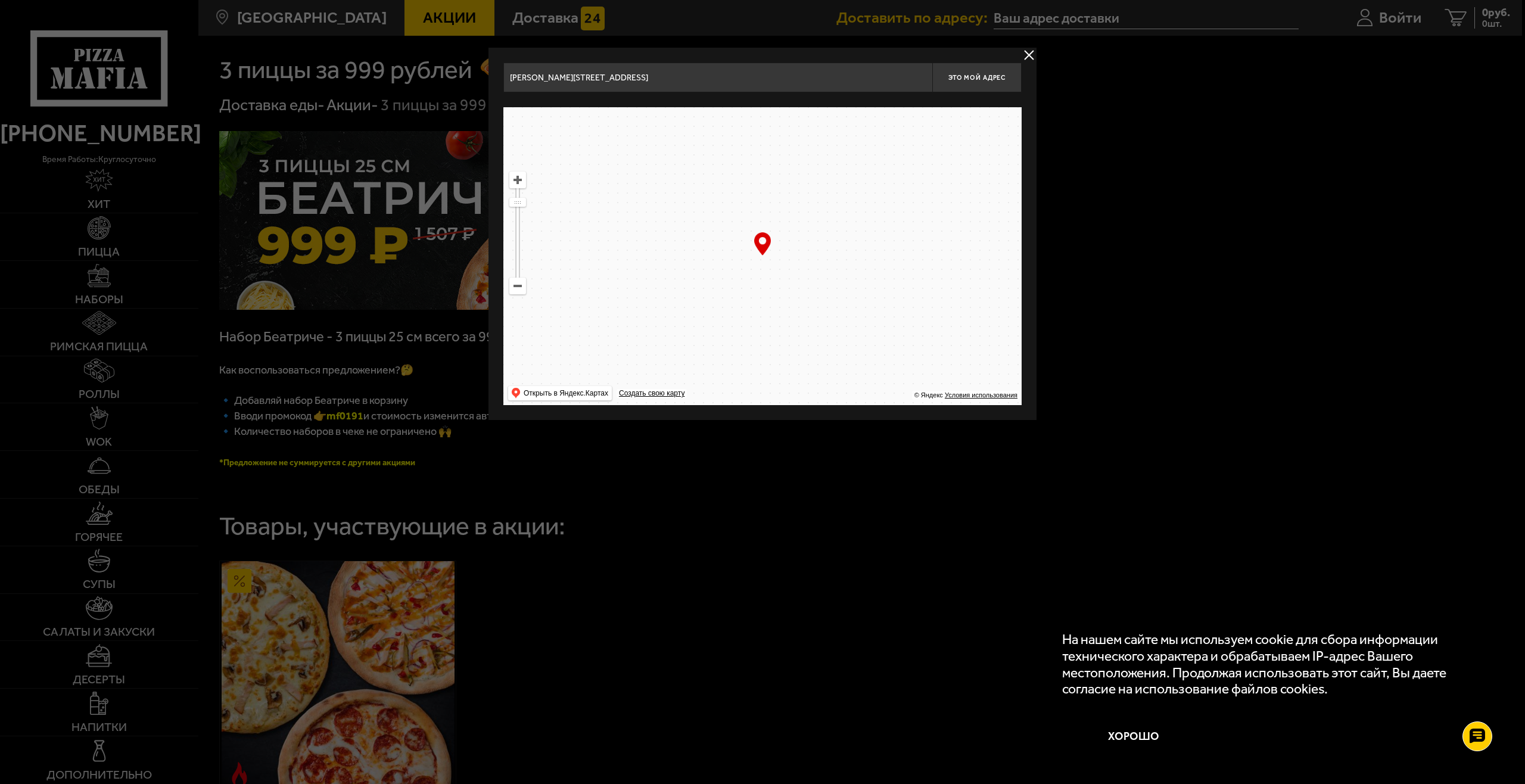
drag, startPoint x: 802, startPoint y: 232, endPoint x: 805, endPoint y: 262, distance: 30.1
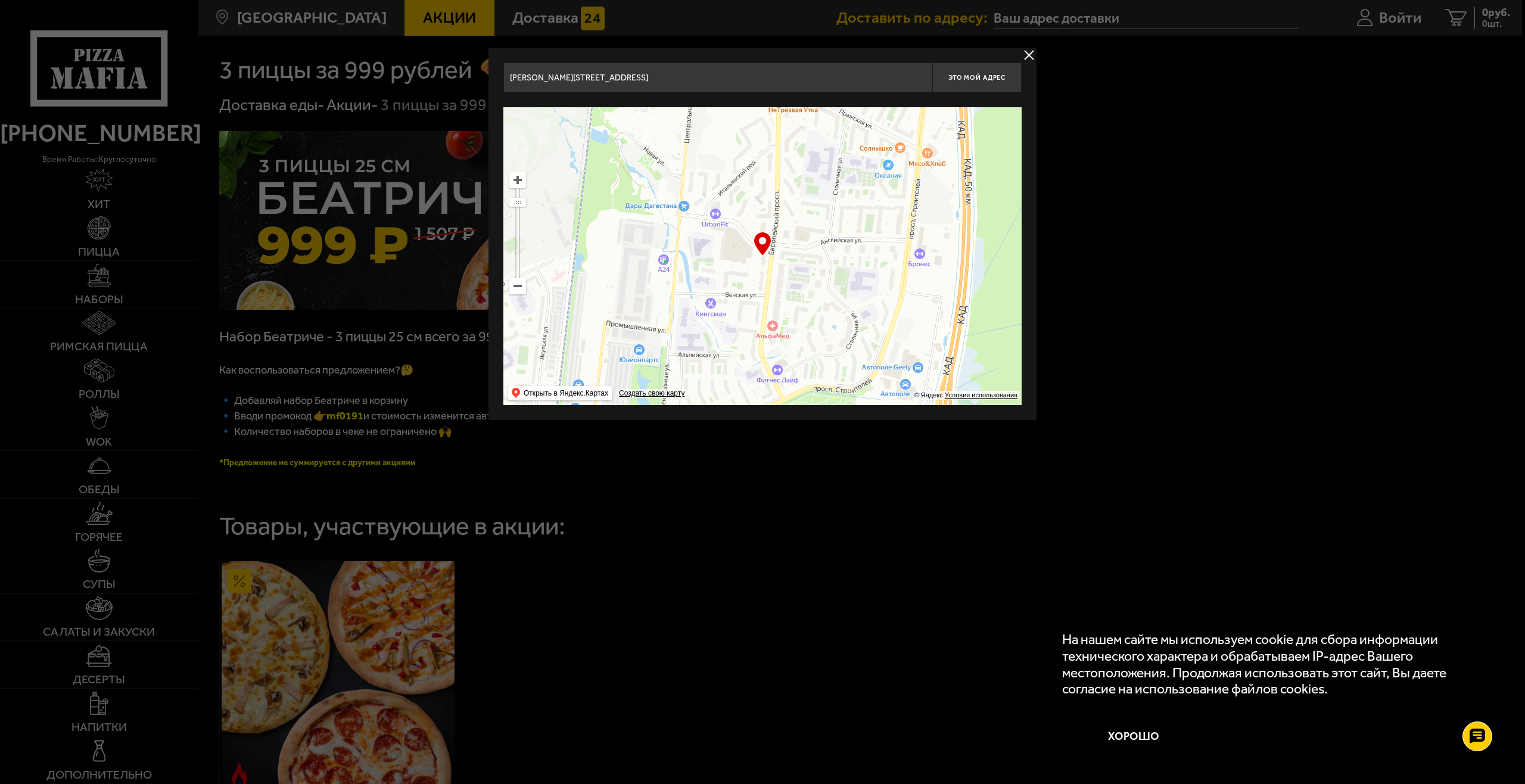
click at [805, 262] on ymaps at bounding box center [762, 256] width 518 height 298
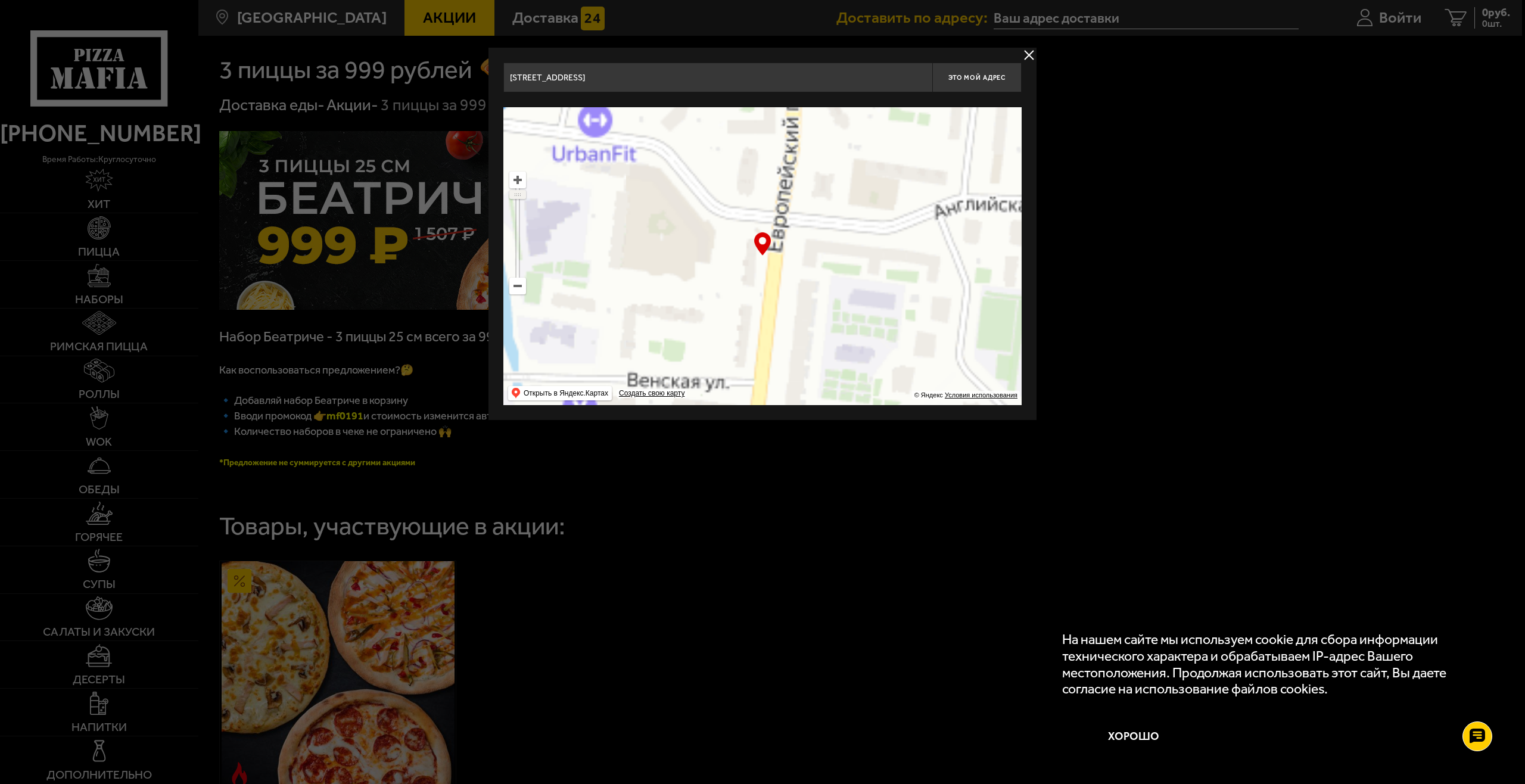
drag, startPoint x: 517, startPoint y: 200, endPoint x: 519, endPoint y: 194, distance: 6.3
click at [519, 194] on ymaps at bounding box center [517, 194] width 15 height 8
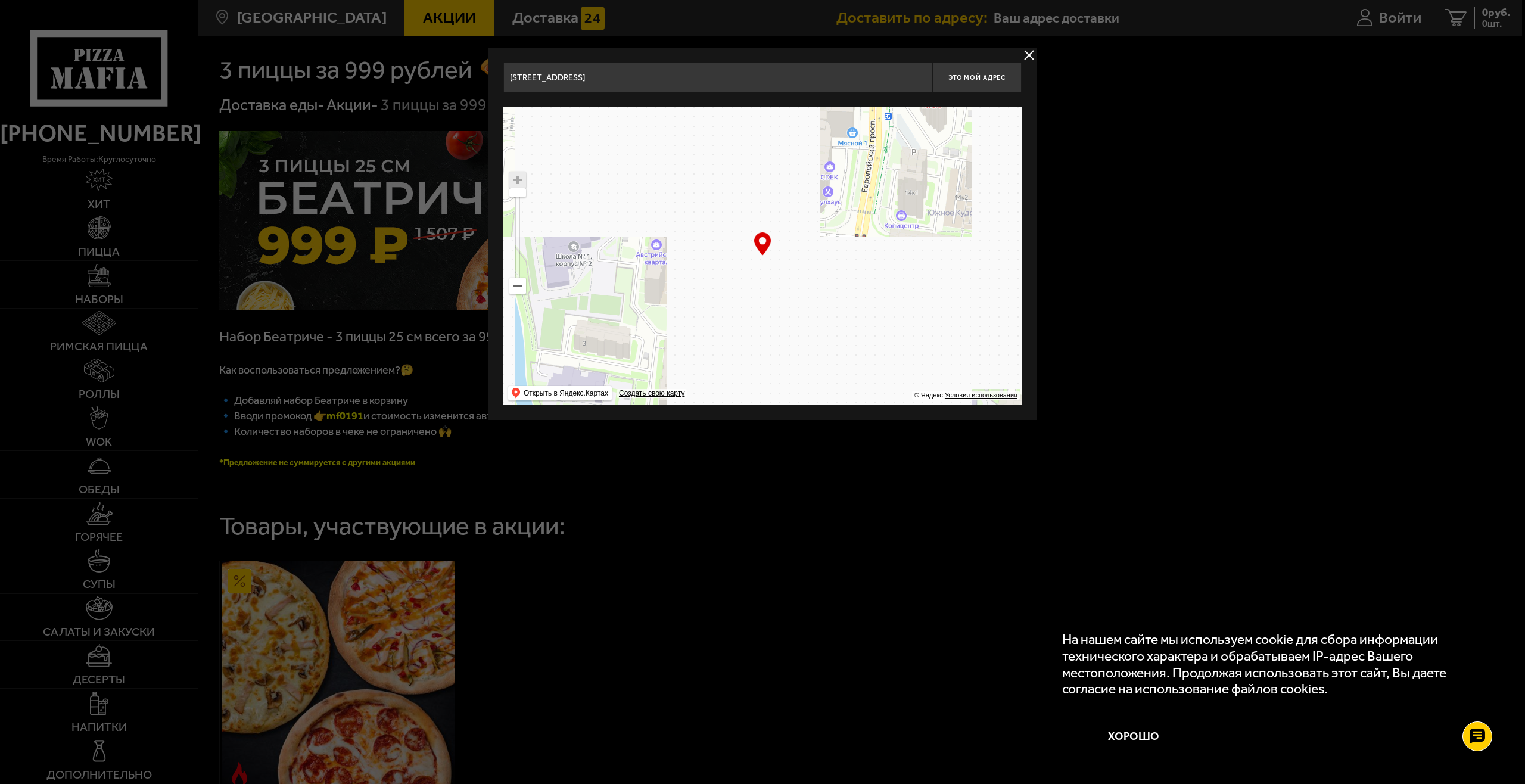
drag, startPoint x: 724, startPoint y: 235, endPoint x: 788, endPoint y: 267, distance: 71.6
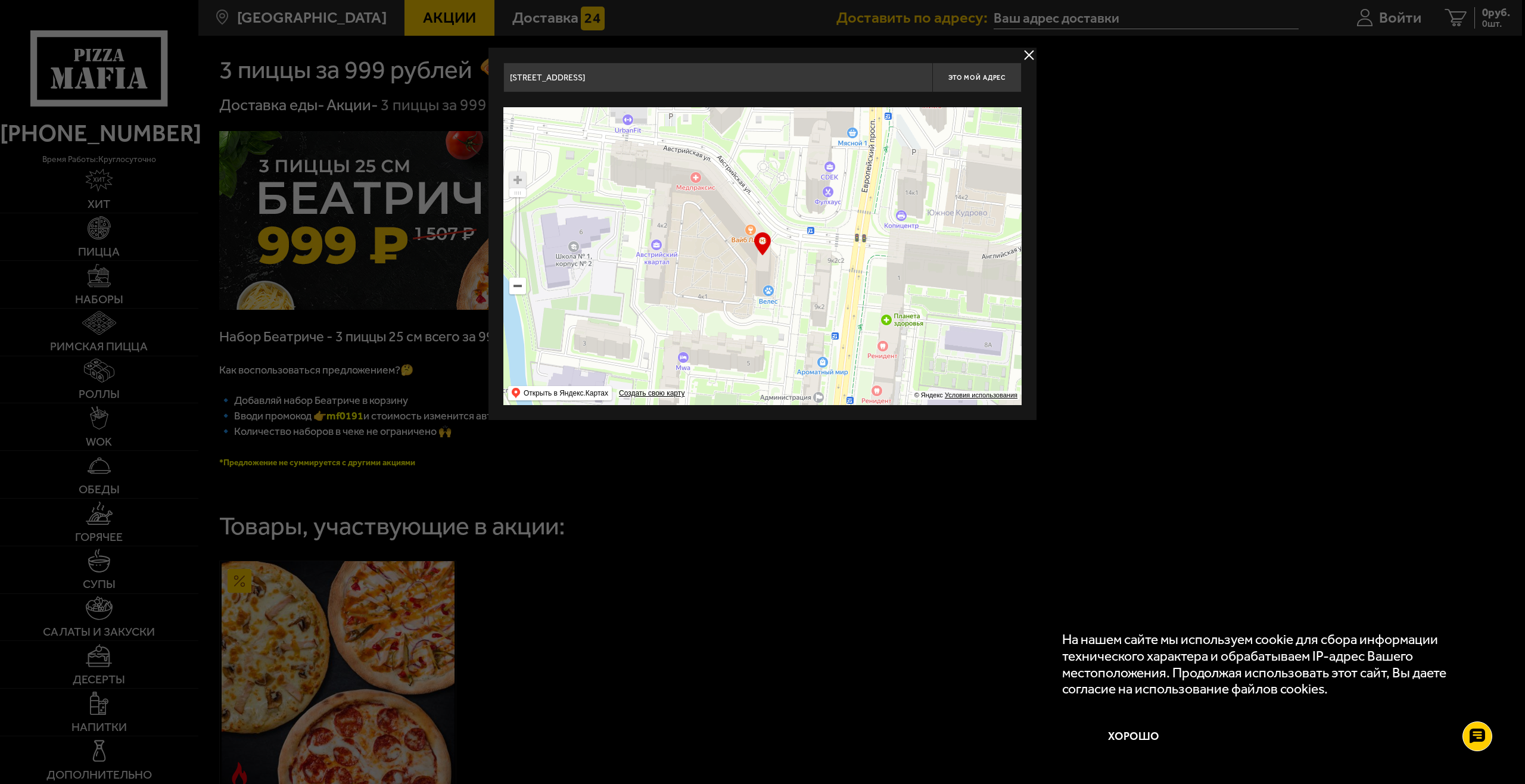
click at [788, 267] on ymaps at bounding box center [762, 256] width 518 height 298
type input "[STREET_ADDRESS]"
click at [519, 186] on ymaps at bounding box center [517, 233] width 17 height 123
click at [978, 79] on span "Это мой адрес" at bounding box center [977, 77] width 57 height 8
type input "[STREET_ADDRESS]"
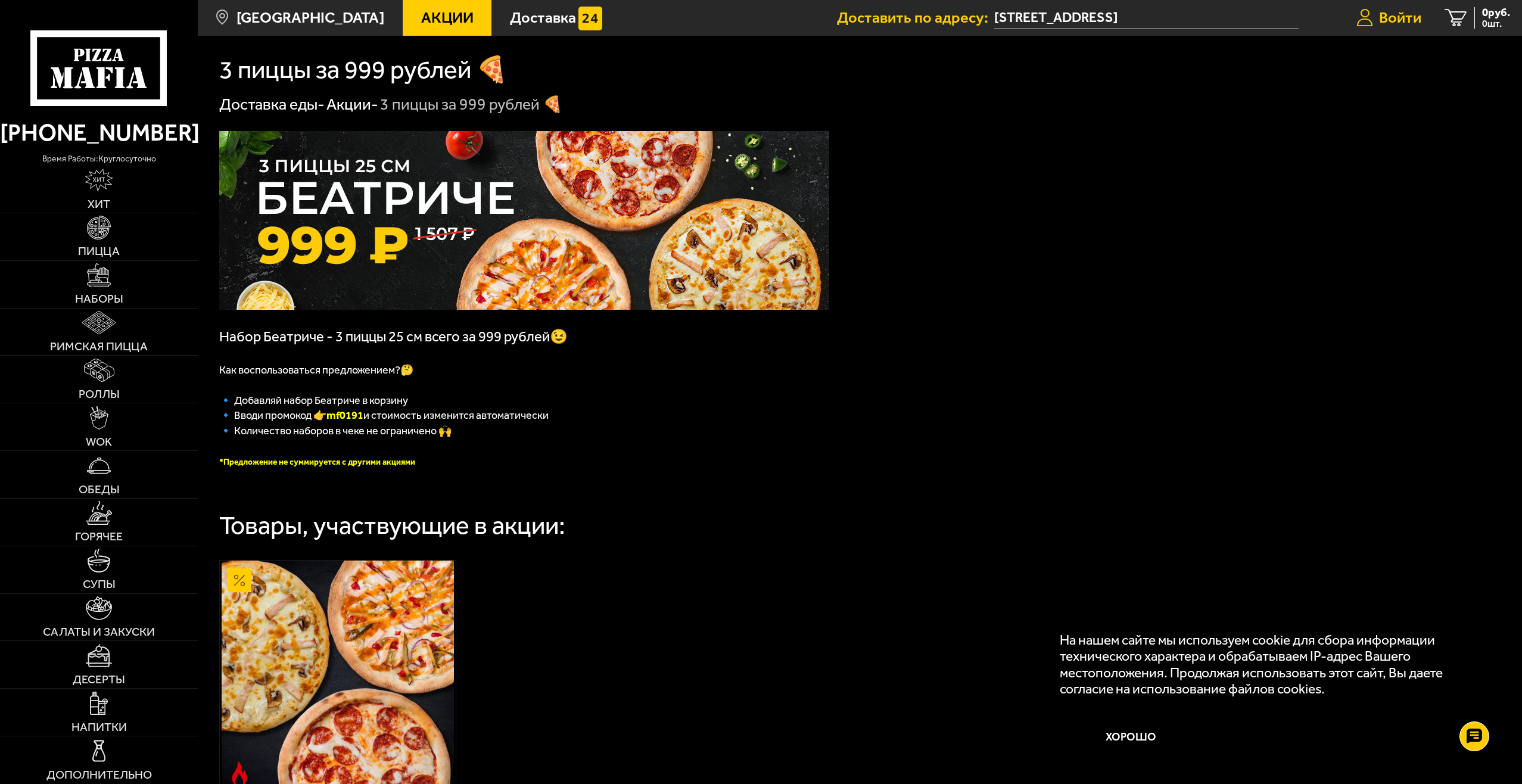
click at [1386, 15] on span "Войти" at bounding box center [1400, 17] width 42 height 15
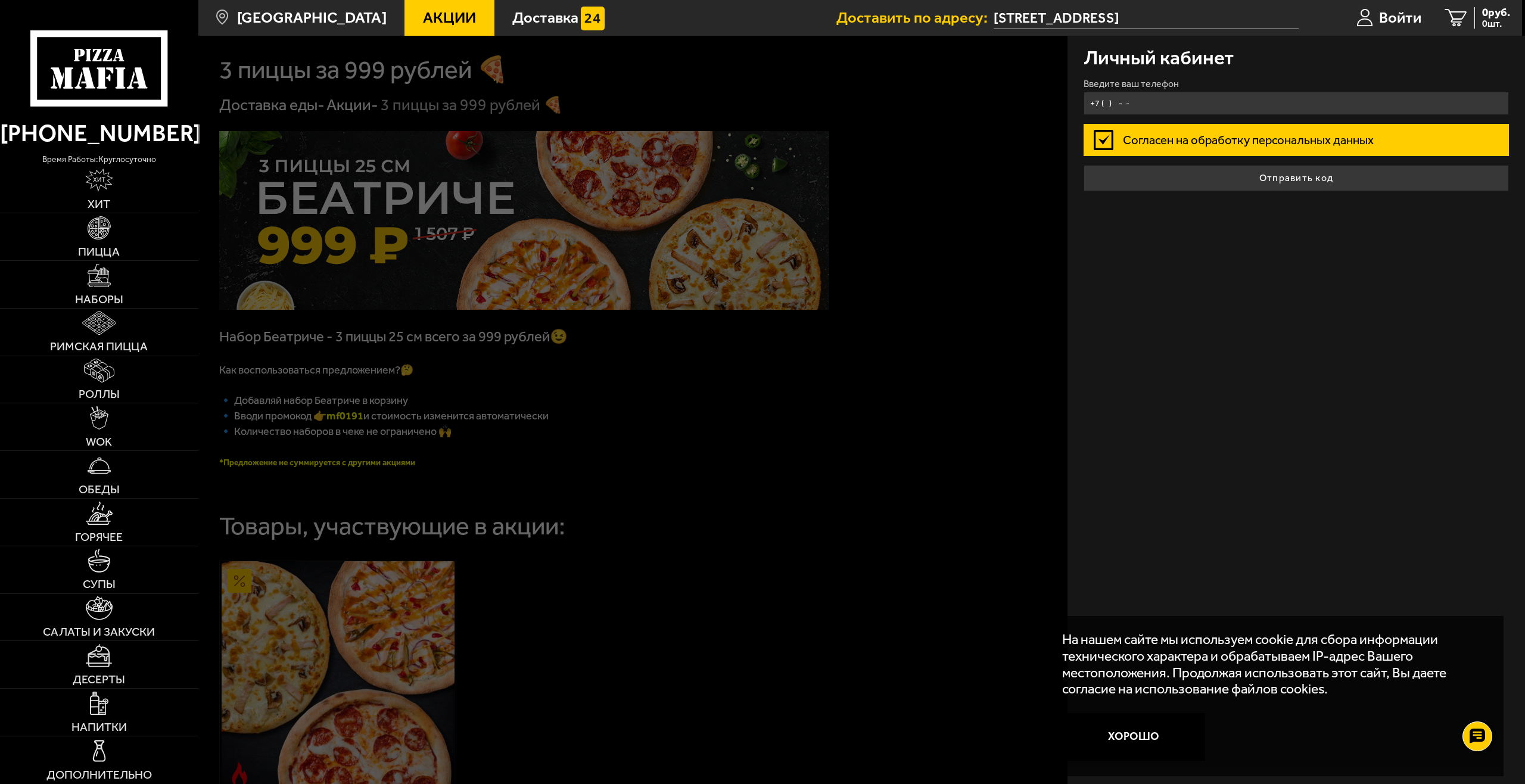
click at [1136, 106] on input "+7 ( ) - -" at bounding box center [1297, 103] width 426 height 24
type input "[PHONE_NUMBER]"
click at [1295, 192] on div "Личный кабинет Введите ваш телефон [PHONE_NUMBER] Согласен на обработку персона…" at bounding box center [1296, 410] width 457 height 748
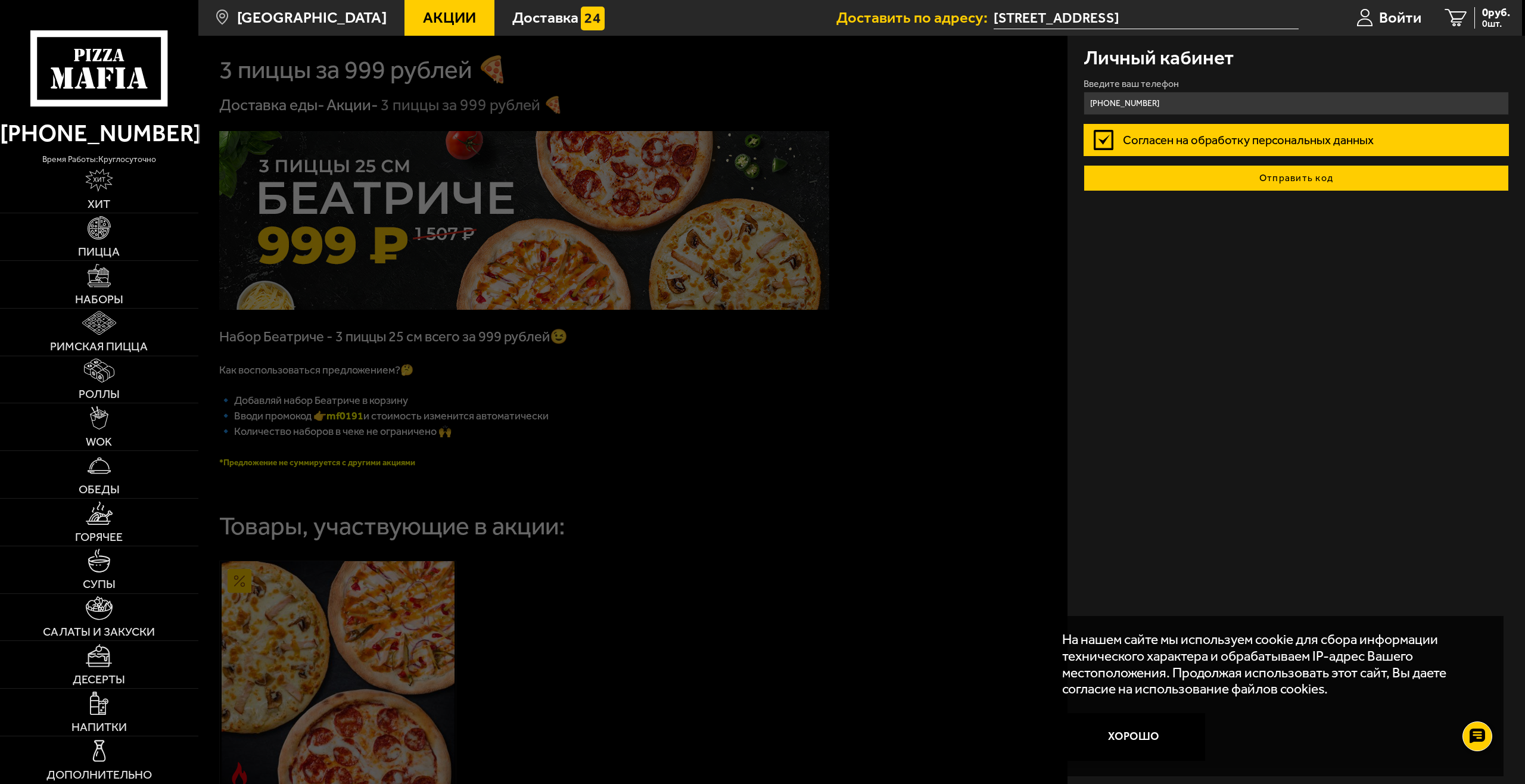
click at [1297, 184] on button "Отправить код" at bounding box center [1297, 178] width 426 height 26
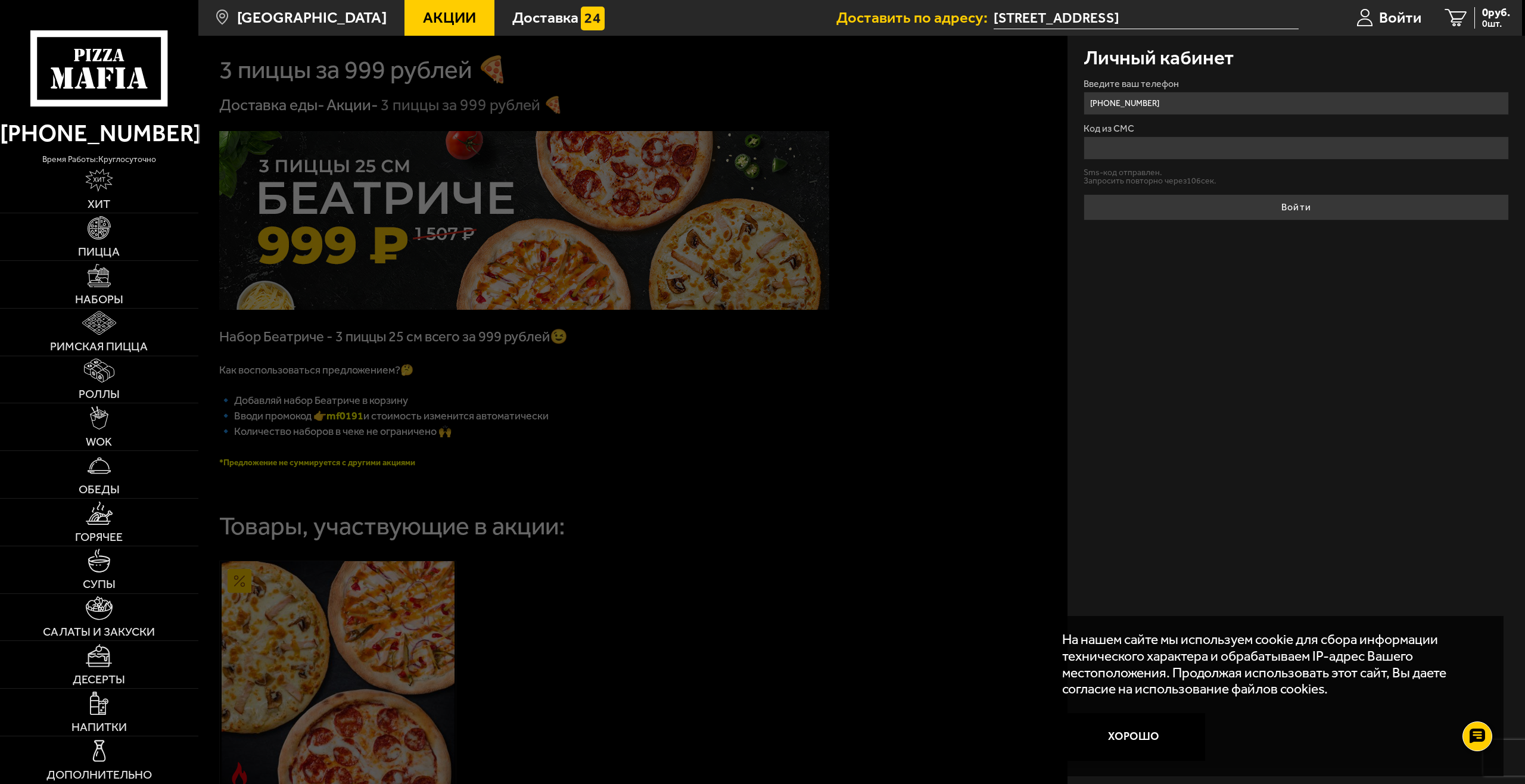
click at [1161, 155] on input "Код из СМС" at bounding box center [1297, 148] width 426 height 24
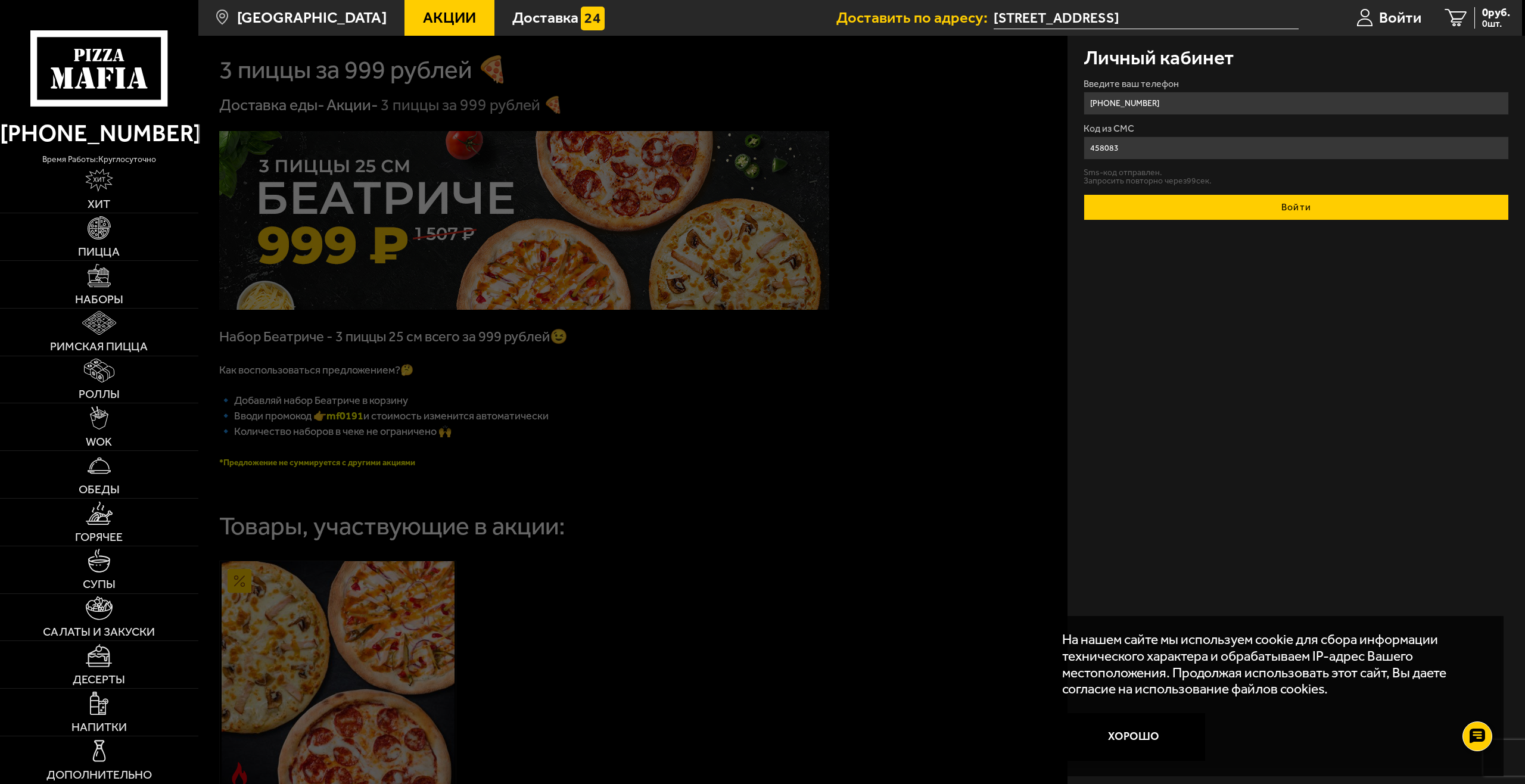
type input "458083"
click at [1256, 209] on button "Войти" at bounding box center [1297, 207] width 426 height 26
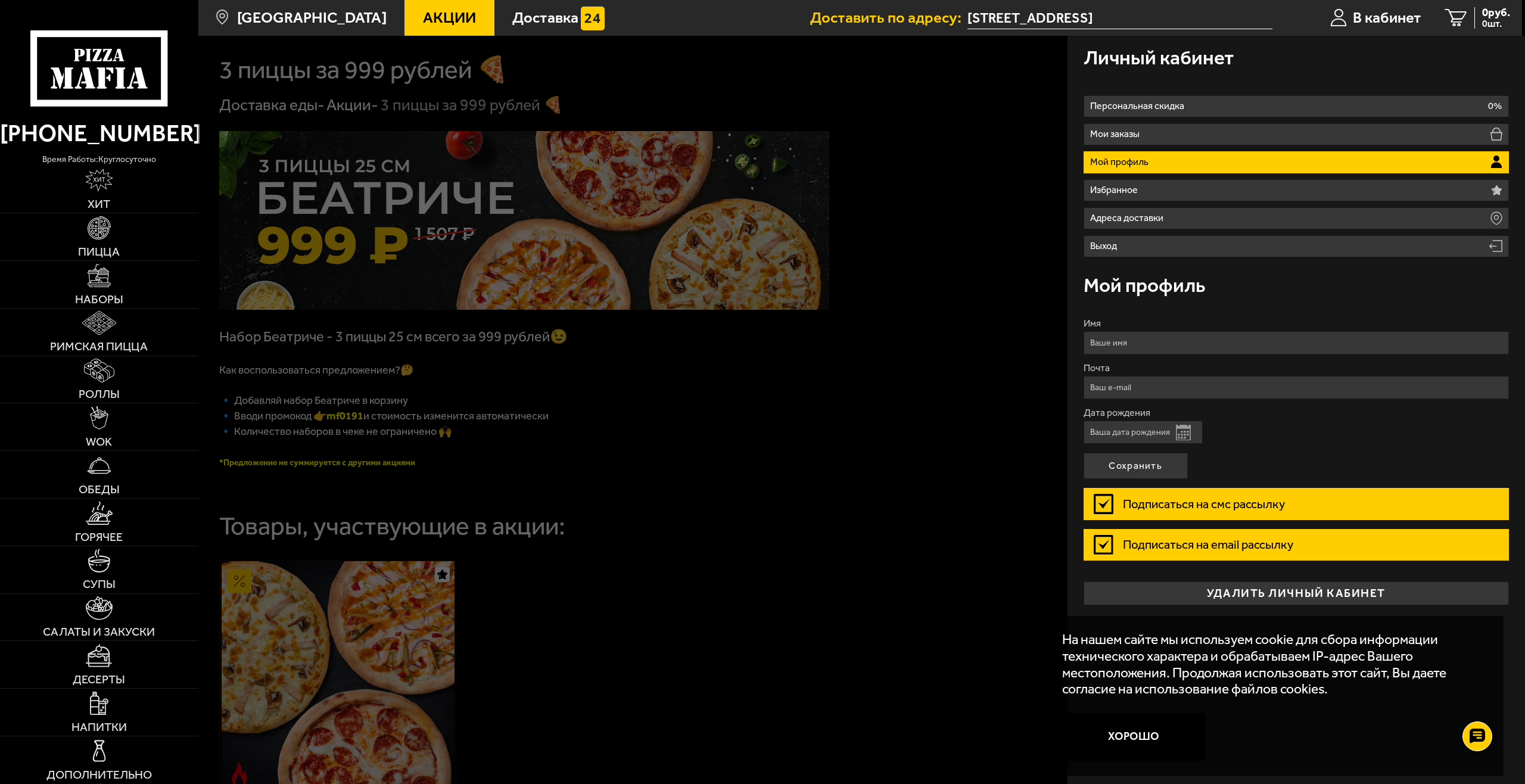
click at [867, 397] on div at bounding box center [961, 428] width 1525 height 784
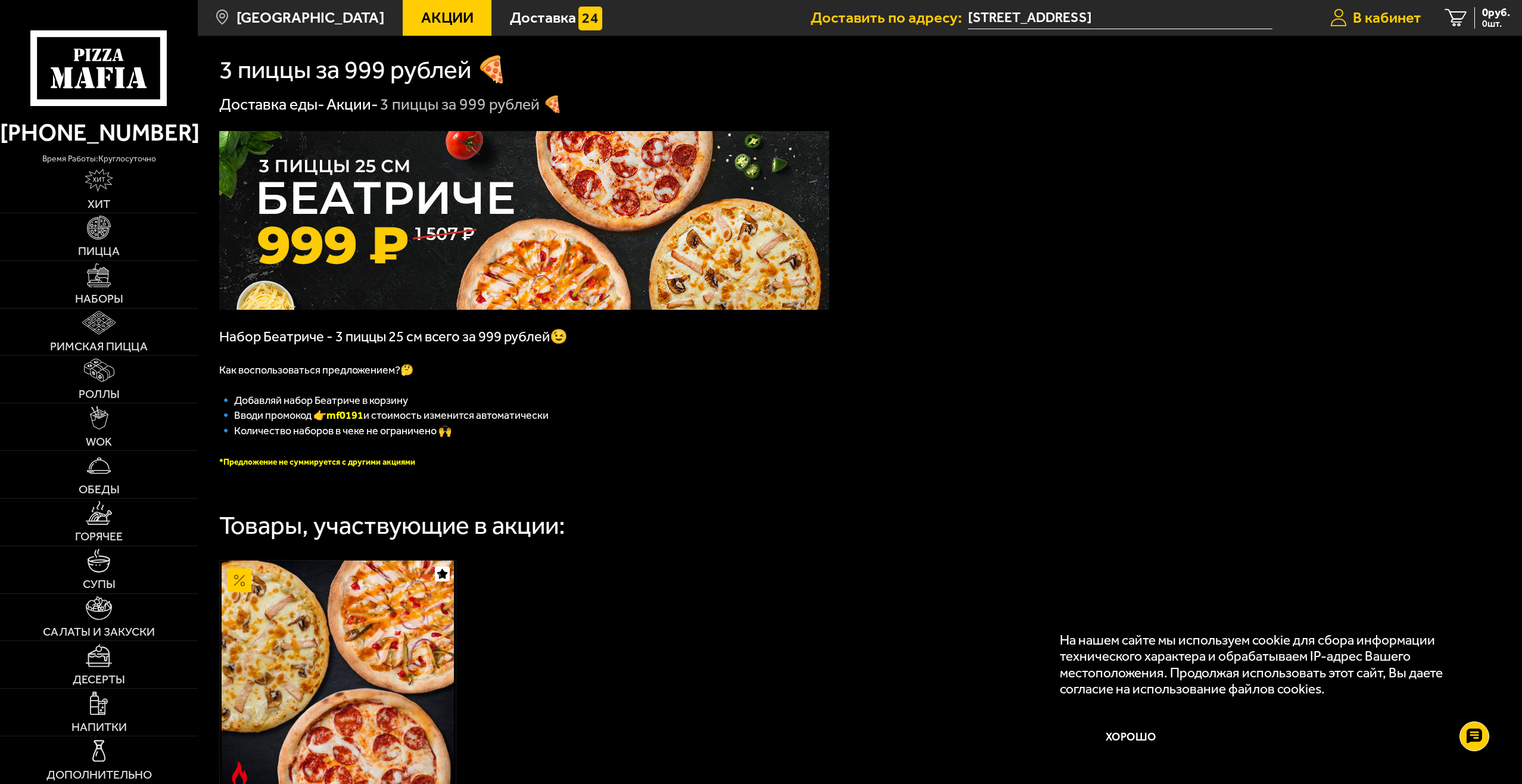
click at [1378, 20] on span "В кабинет" at bounding box center [1387, 17] width 69 height 15
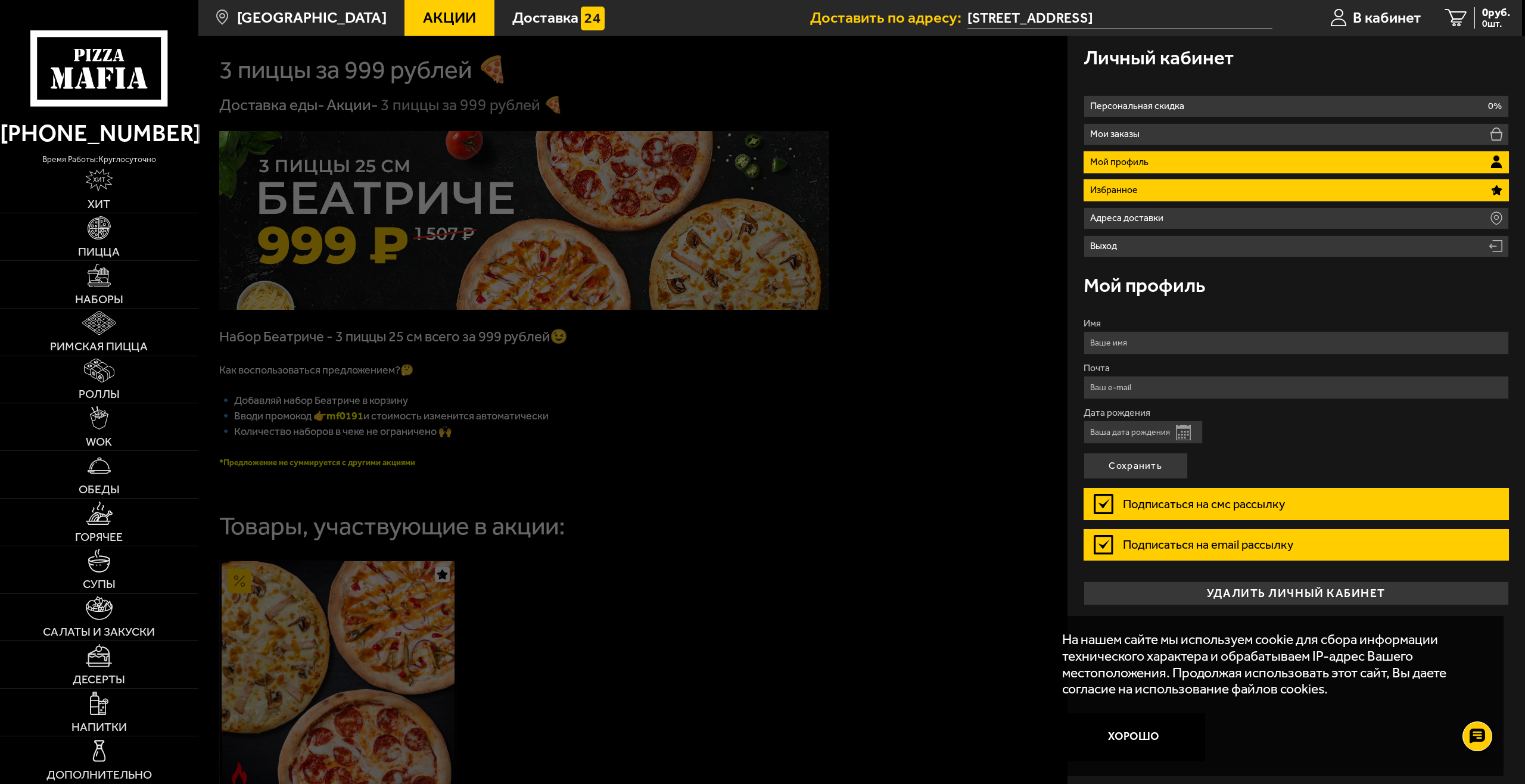
click at [1214, 193] on li "Избранное" at bounding box center [1297, 191] width 426 height 22
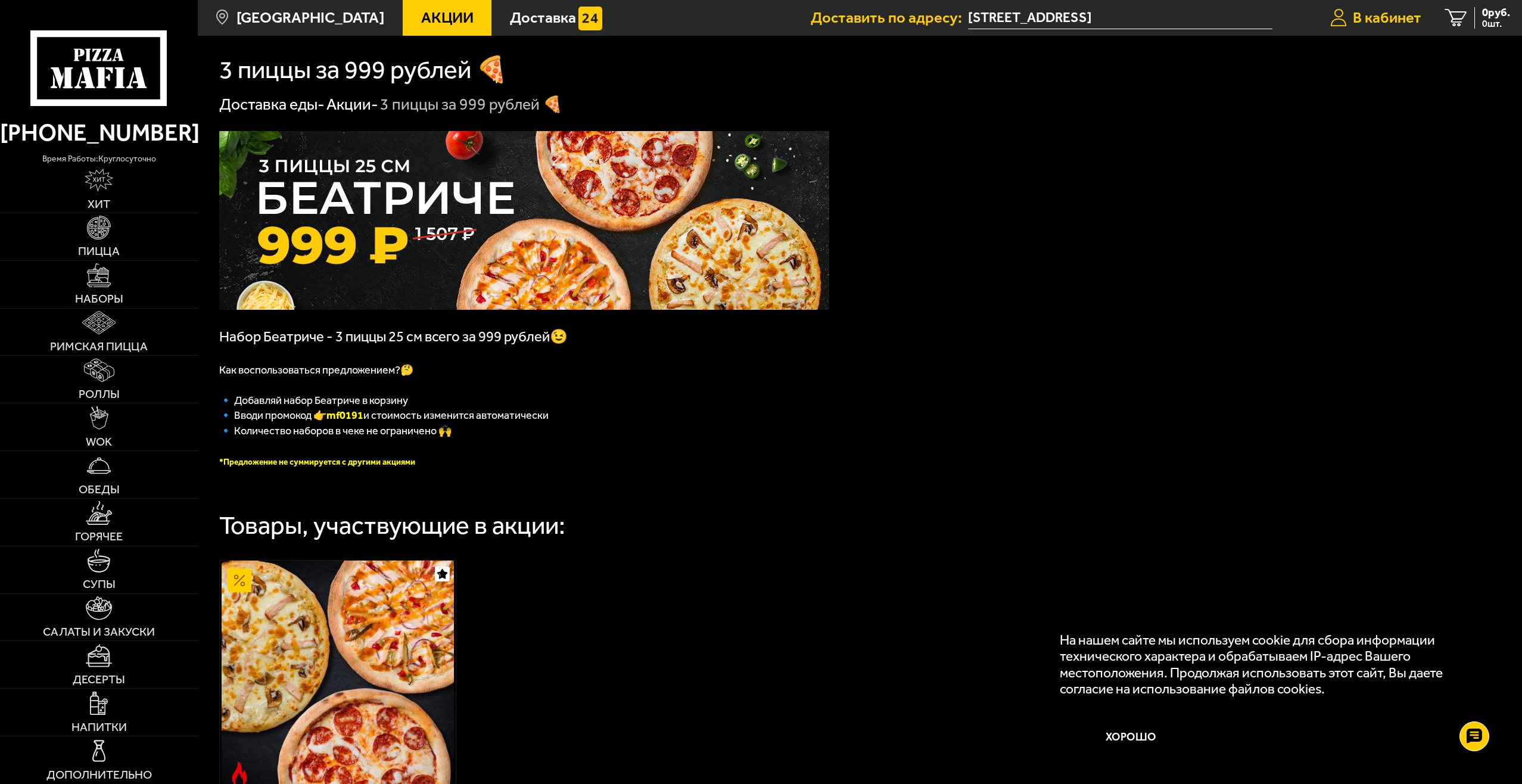
click at [1406, 19] on span "В кабинет" at bounding box center [1387, 17] width 69 height 15
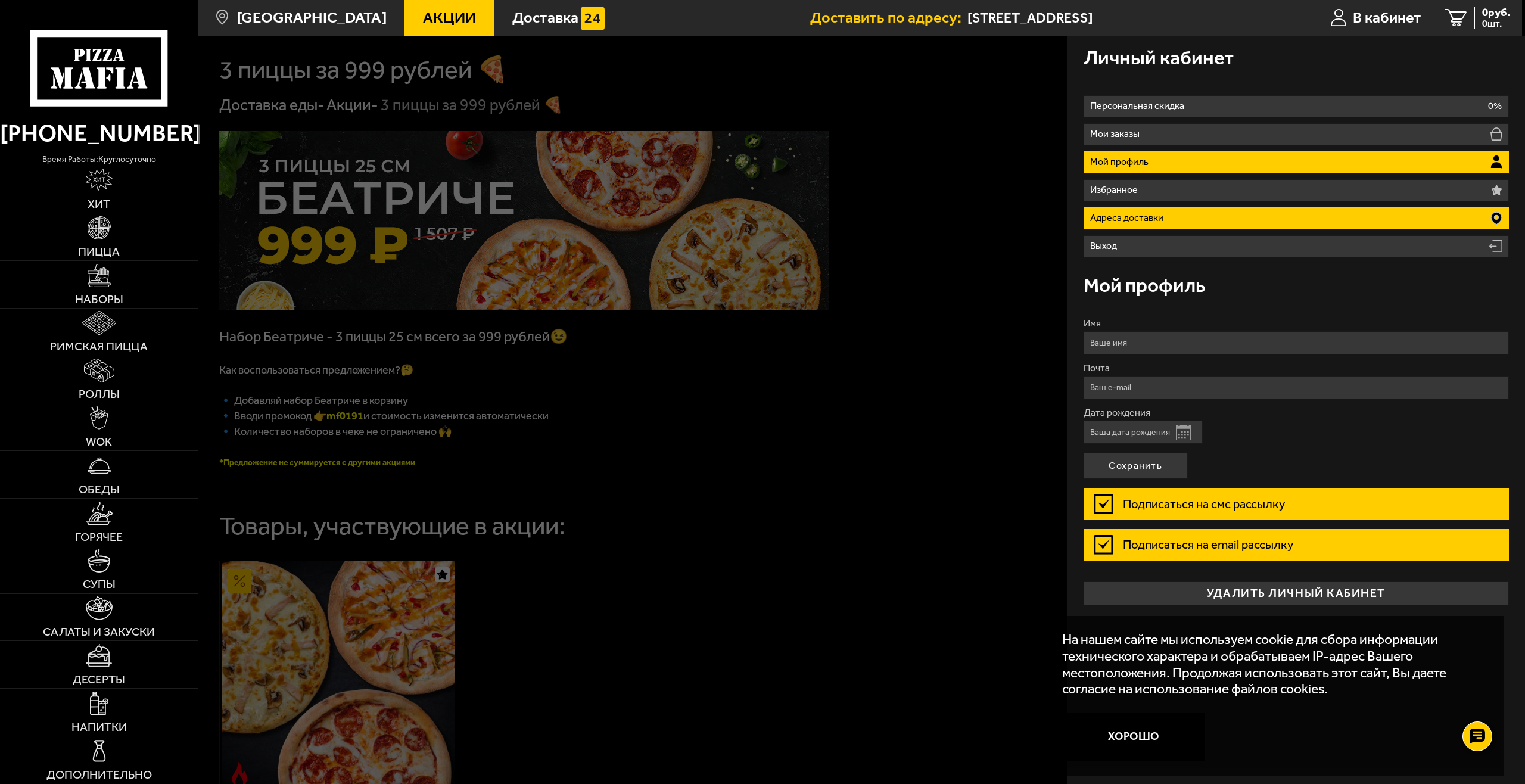
click at [1148, 223] on li "Адреса доставки" at bounding box center [1297, 218] width 426 height 22
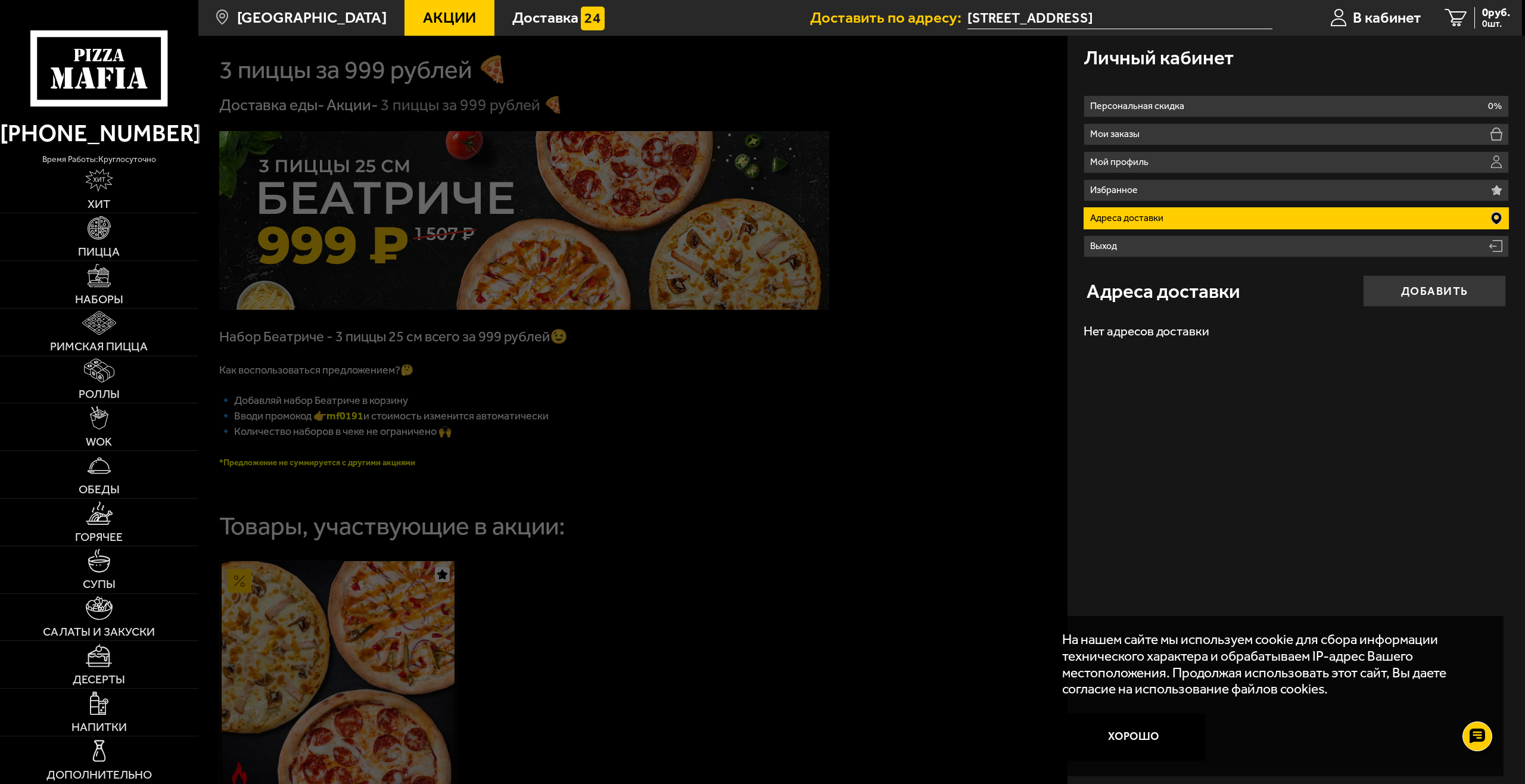
click at [1157, 217] on p "Адреса доставки" at bounding box center [1128, 218] width 77 height 9
click at [1381, 292] on button "Добавить" at bounding box center [1434, 291] width 143 height 32
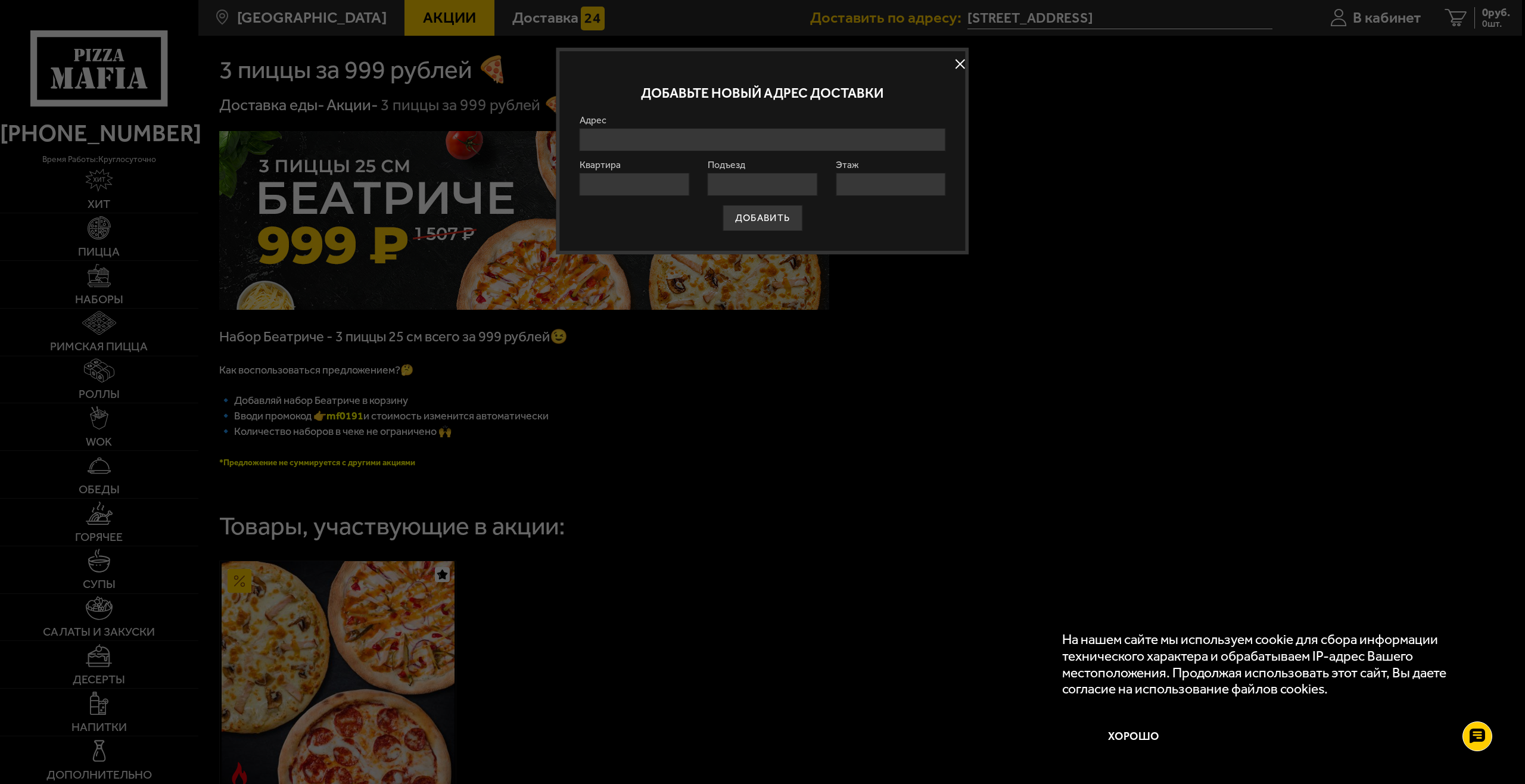
click at [642, 142] on input "Адрес" at bounding box center [762, 140] width 366 height 24
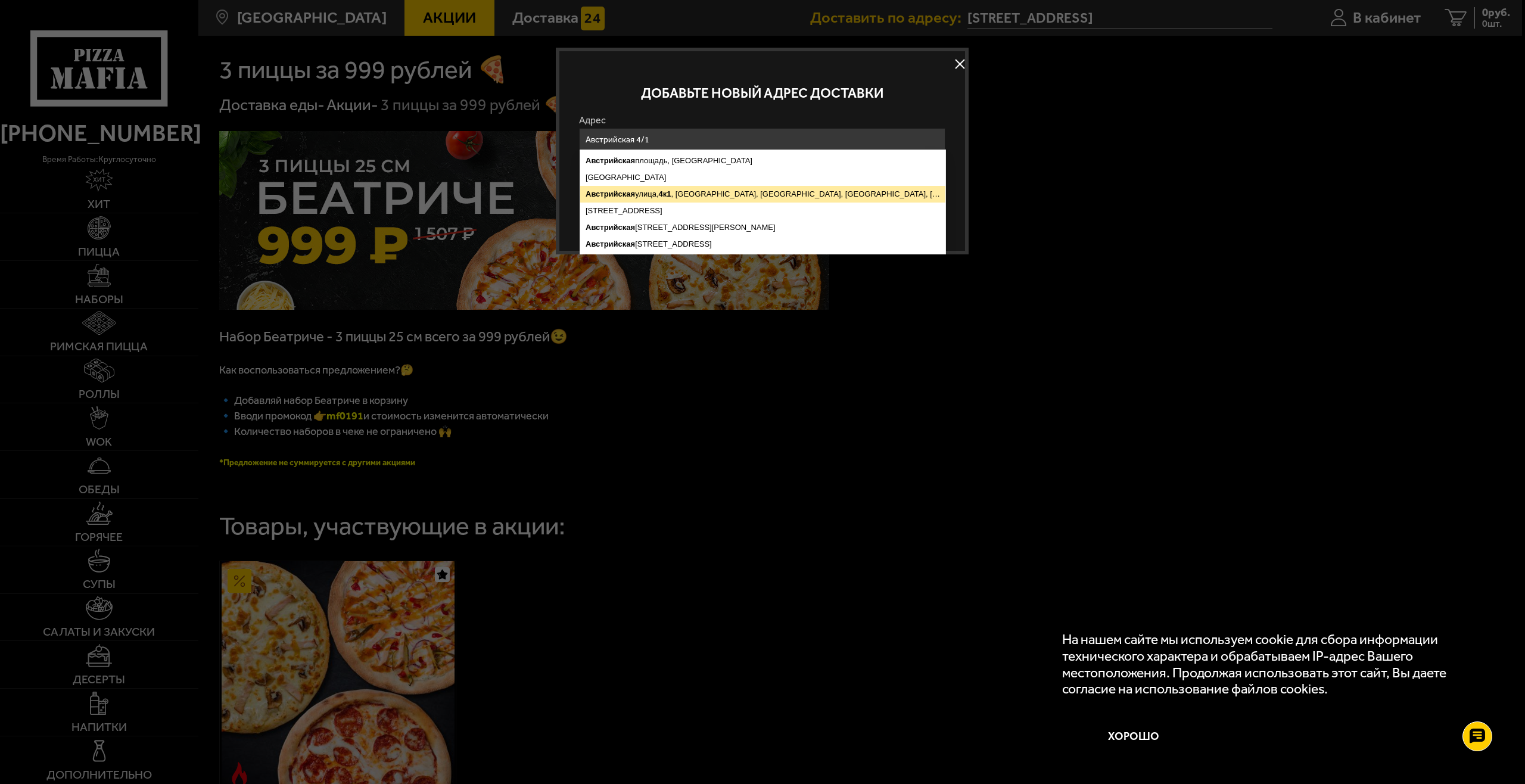
click at [602, 195] on ymaps "Австрийская" at bounding box center [610, 194] width 50 height 9
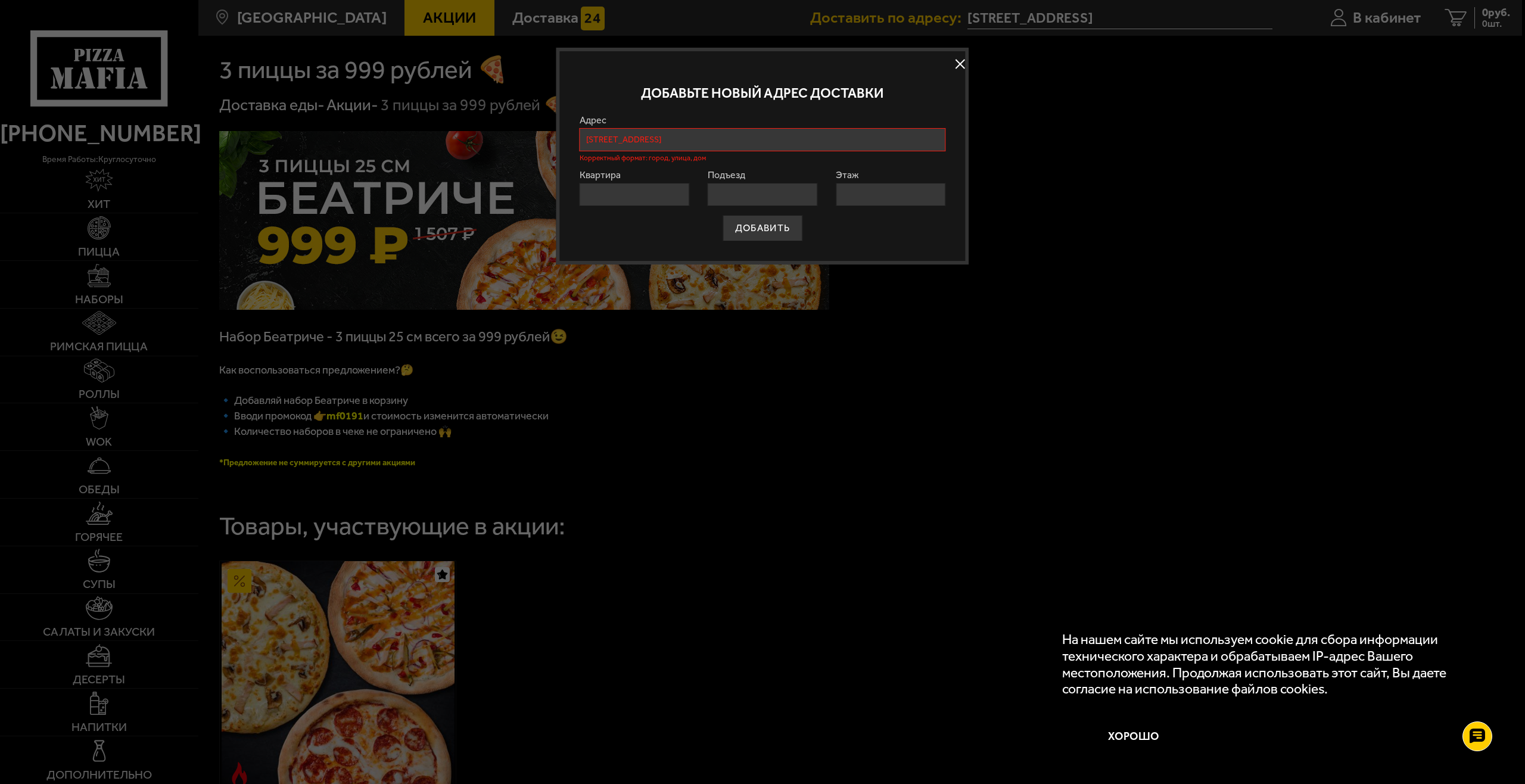
click at [869, 136] on input "[STREET_ADDRESS]" at bounding box center [762, 140] width 366 height 24
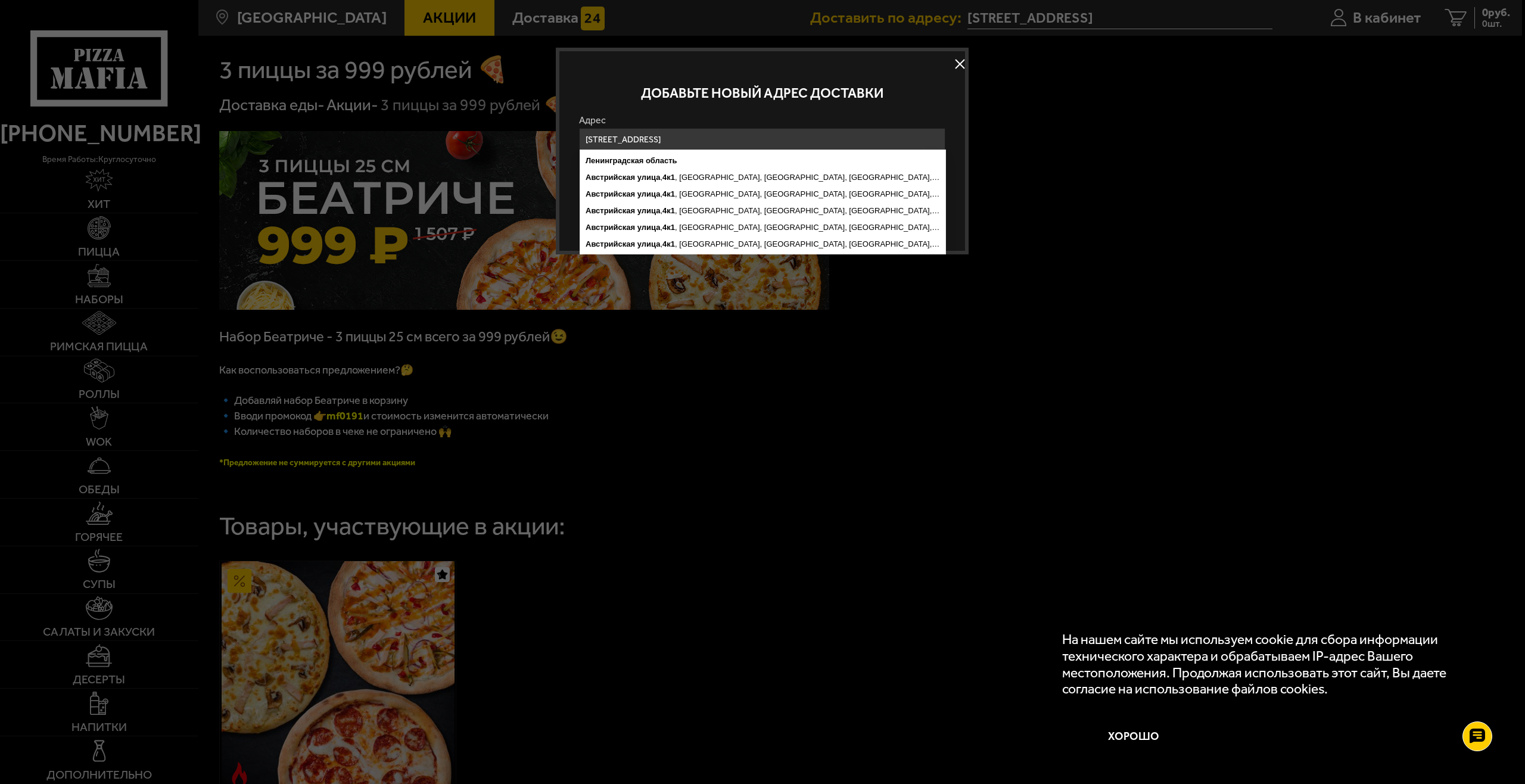
drag, startPoint x: 889, startPoint y: 139, endPoint x: 996, endPoint y: 132, distance: 107.2
click at [996, 132] on main "[GEOGRAPHIC_DATA] Все Акции Доставка Личный кабинет Акции Доставка Доставить по…" at bounding box center [860, 540] width 1324 height 1080
click at [938, 134] on input "[STREET_ADDRESS]" at bounding box center [762, 140] width 366 height 24
click at [936, 87] on p "Добавьте новый адрес доставки" at bounding box center [762, 93] width 366 height 14
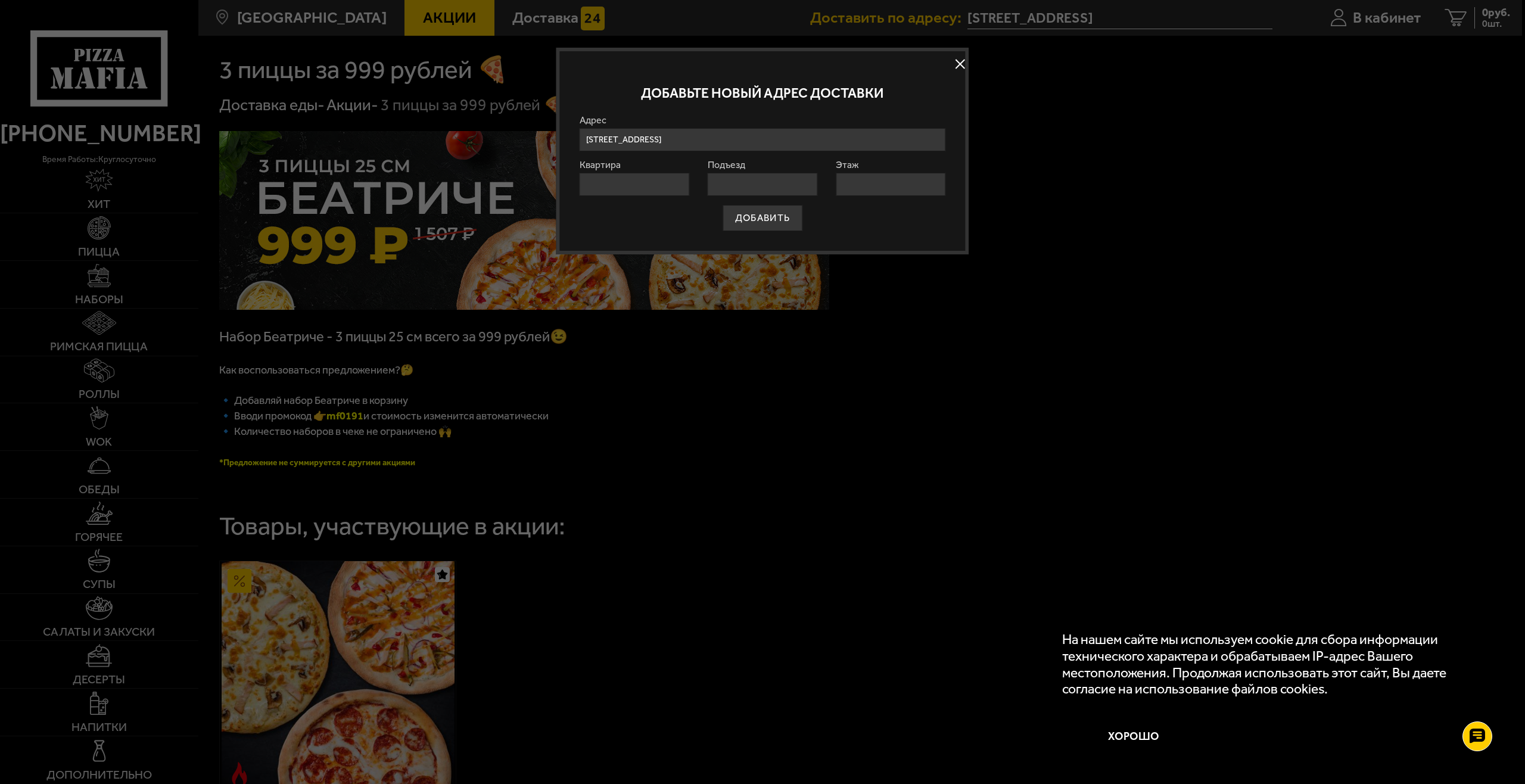
click at [925, 140] on input "[STREET_ADDRESS]" at bounding box center [762, 140] width 366 height 24
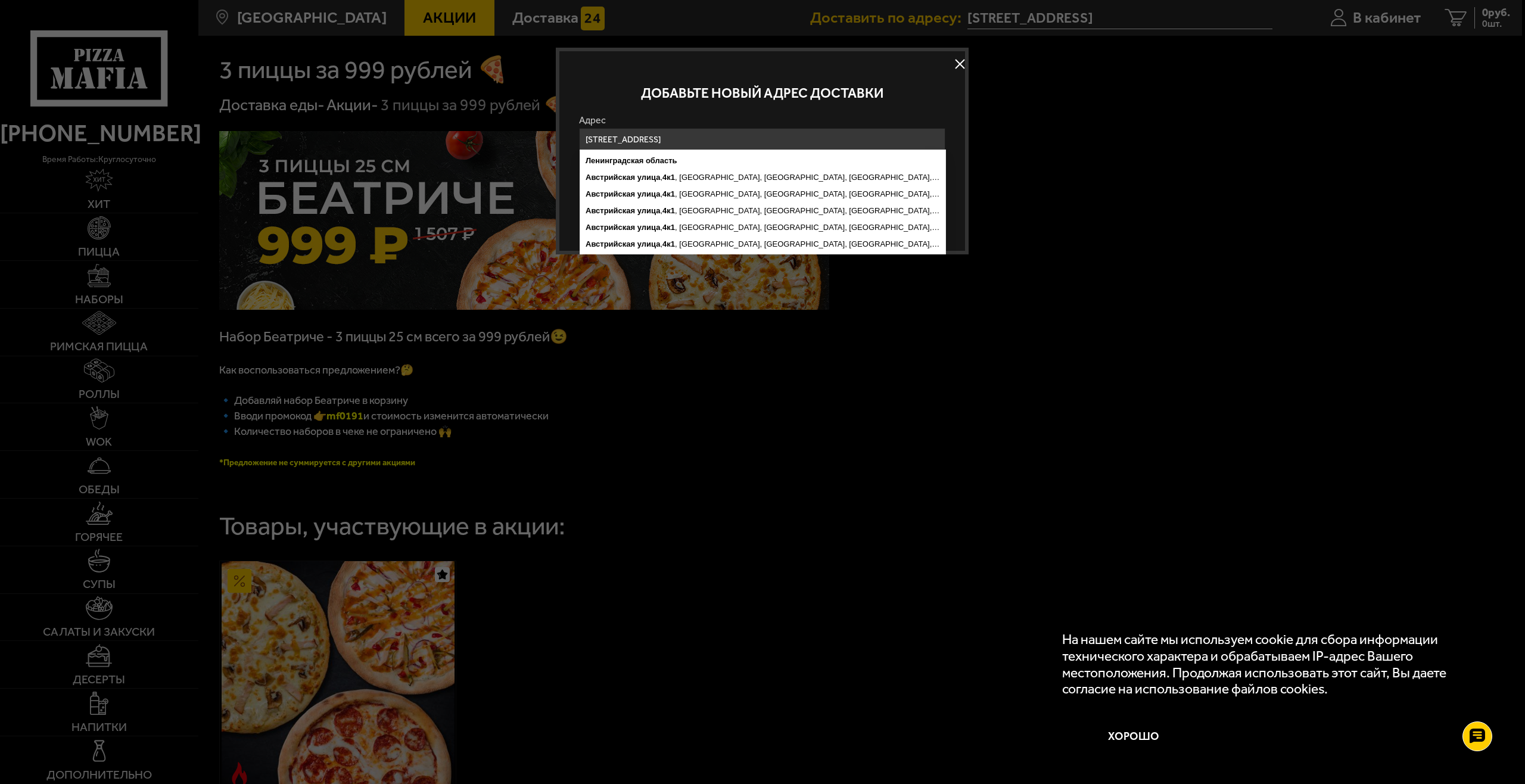
click at [932, 140] on input "[STREET_ADDRESS]" at bounding box center [762, 140] width 366 height 24
click at [780, 223] on ymaps "[STREET_ADDRESS]" at bounding box center [762, 227] width 365 height 17
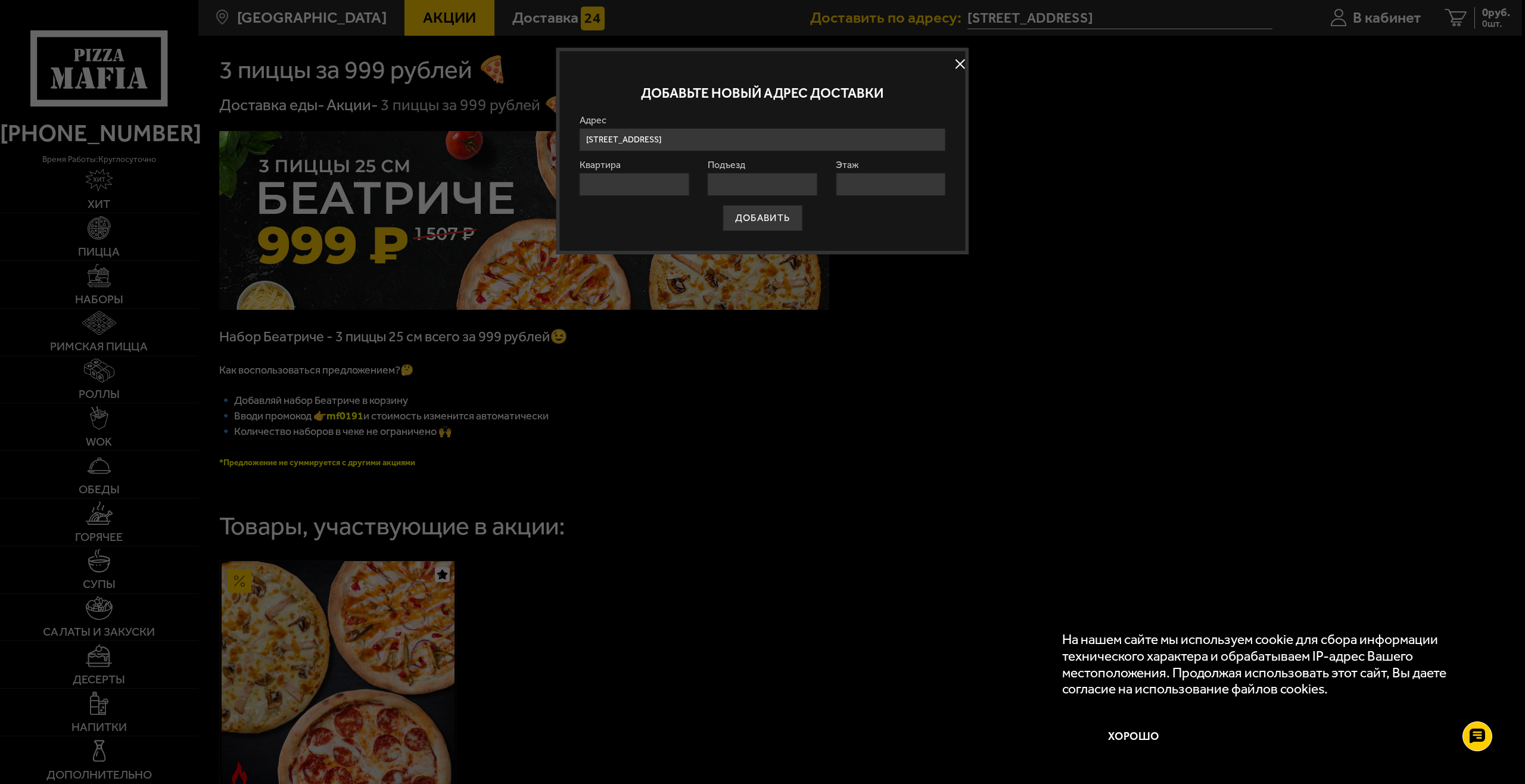
click at [733, 171] on div "Подъезд" at bounding box center [762, 178] width 110 height 36
click at [783, 132] on input "[STREET_ADDRESS]" at bounding box center [762, 140] width 366 height 24
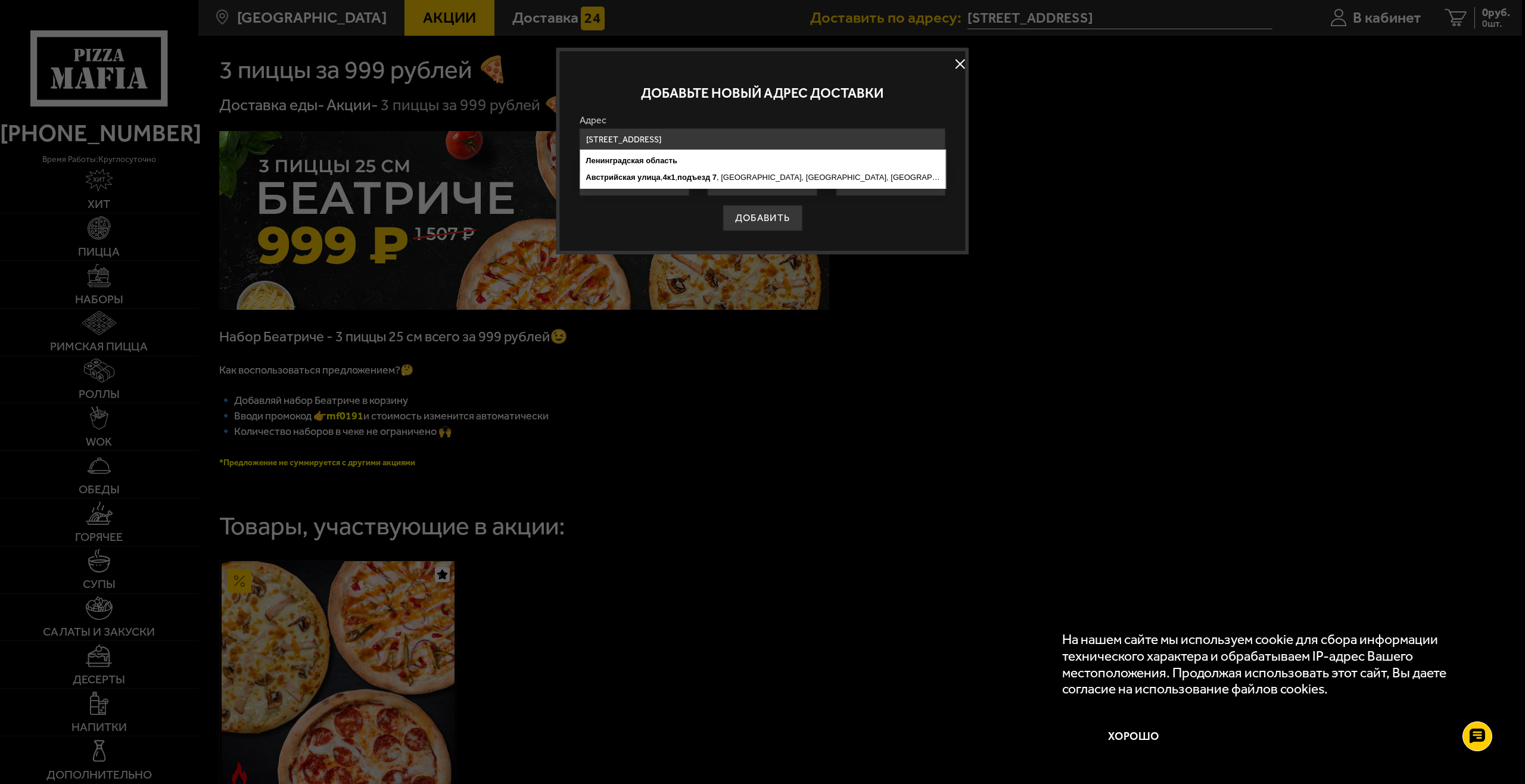
scroll to position [0, 113]
drag, startPoint x: 811, startPoint y: 135, endPoint x: 970, endPoint y: 133, distance: 159.0
click at [970, 133] on main "[GEOGRAPHIC_DATA] Все Акции Доставка Личный кабинет Акции Доставка Доставить по…" at bounding box center [860, 540] width 1324 height 1080
click at [940, 136] on input "[STREET_ADDRESS]" at bounding box center [762, 140] width 366 height 24
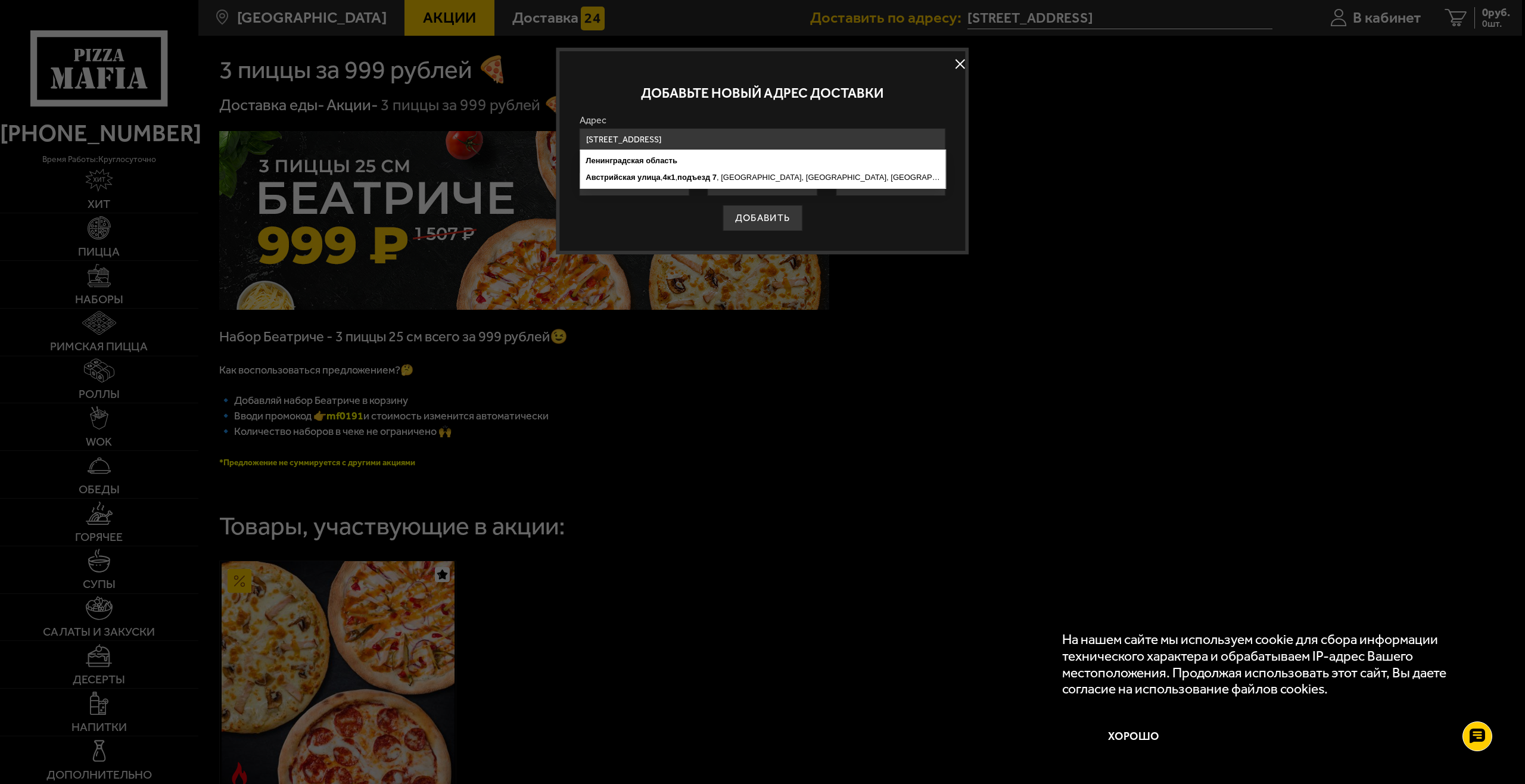
click at [928, 212] on div "ДОБАВИТЬ" at bounding box center [762, 218] width 366 height 26
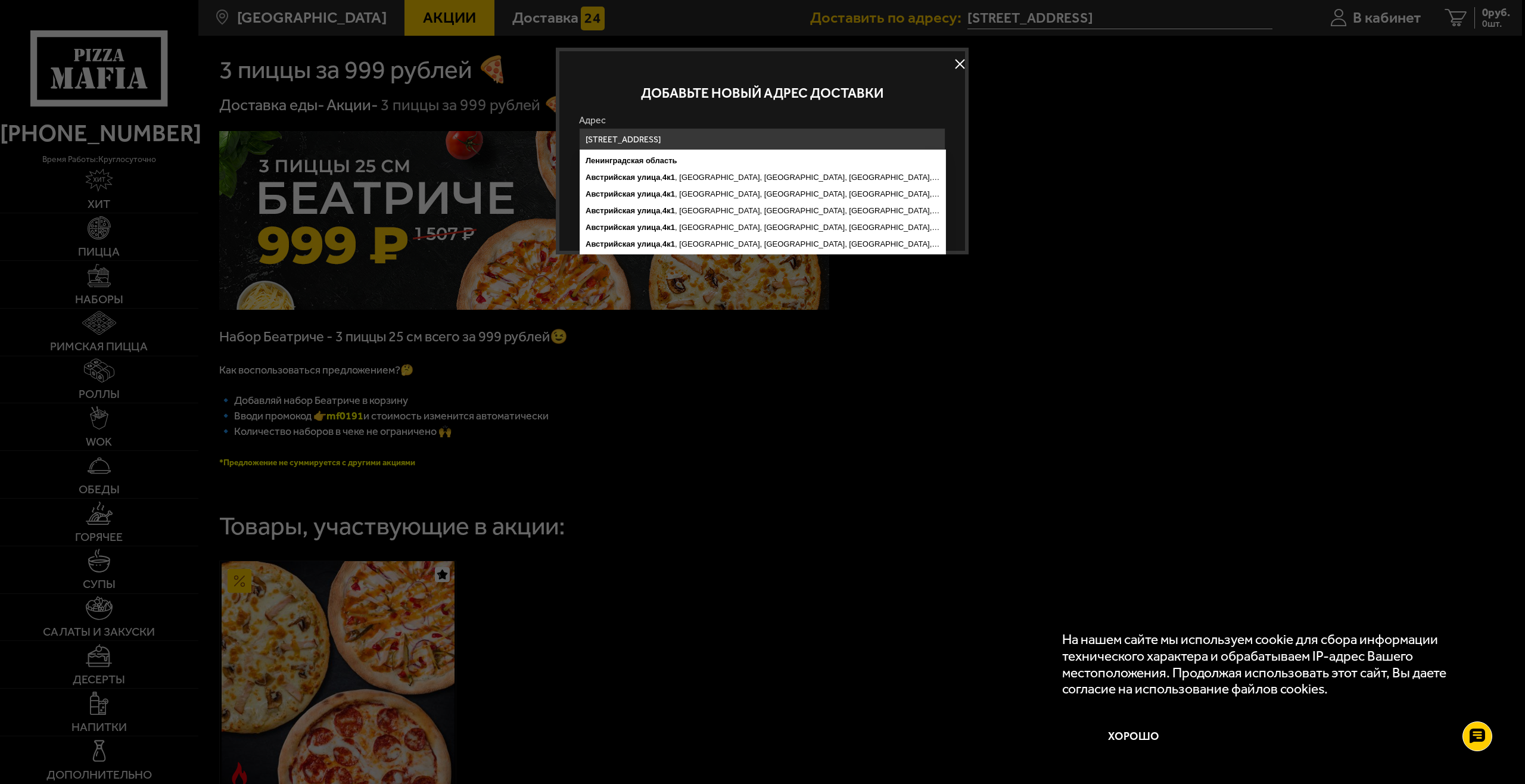
click at [686, 108] on div "Добавьте новый адрес доставки" at bounding box center [762, 93] width 366 height 44
click at [563, 174] on div "Добавьте новый адрес доставки Адрес [STREET_ADDRESS] , [GEOGRAPHIC_DATA], [GEOG…" at bounding box center [762, 151] width 413 height 207
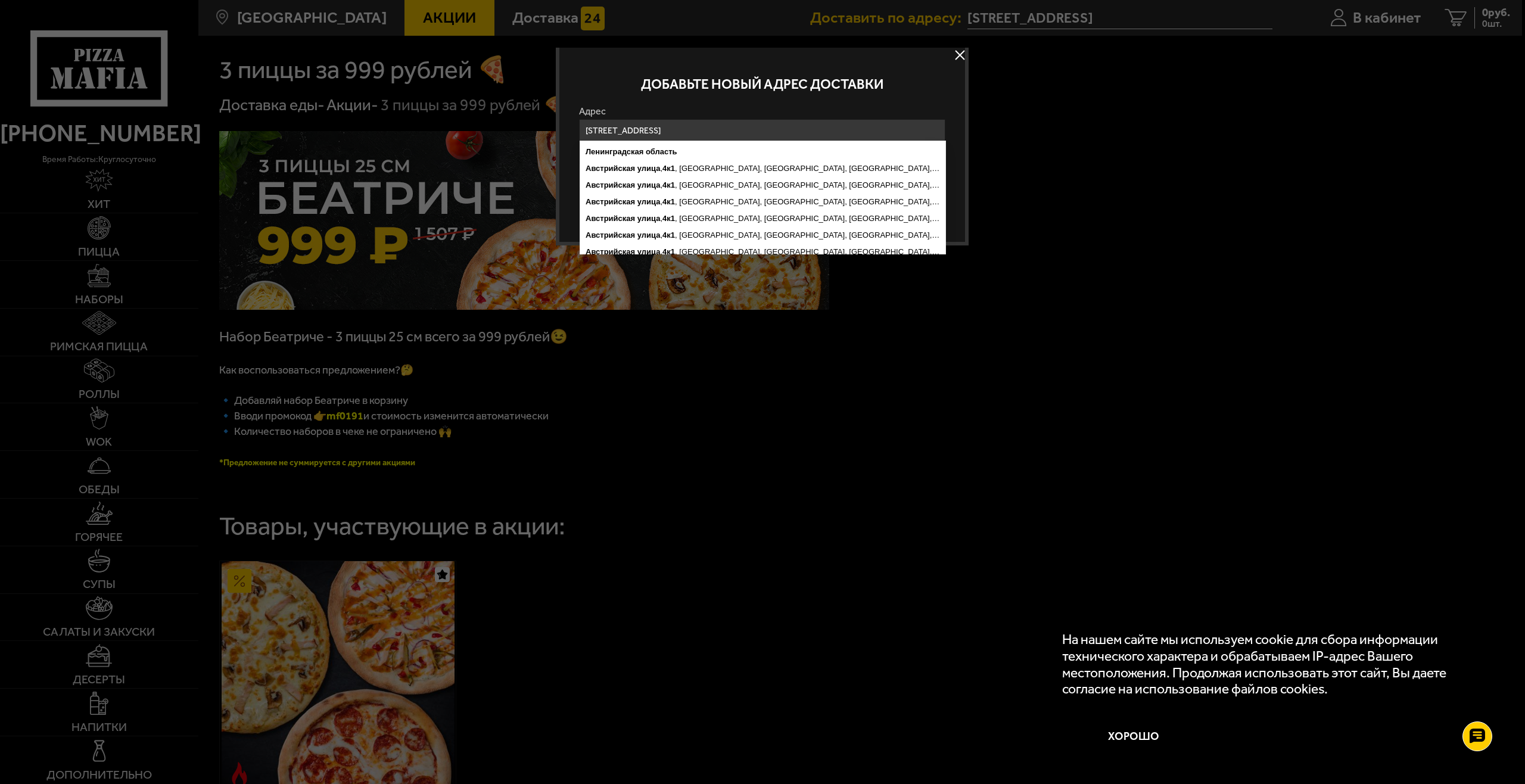
scroll to position [18, 0]
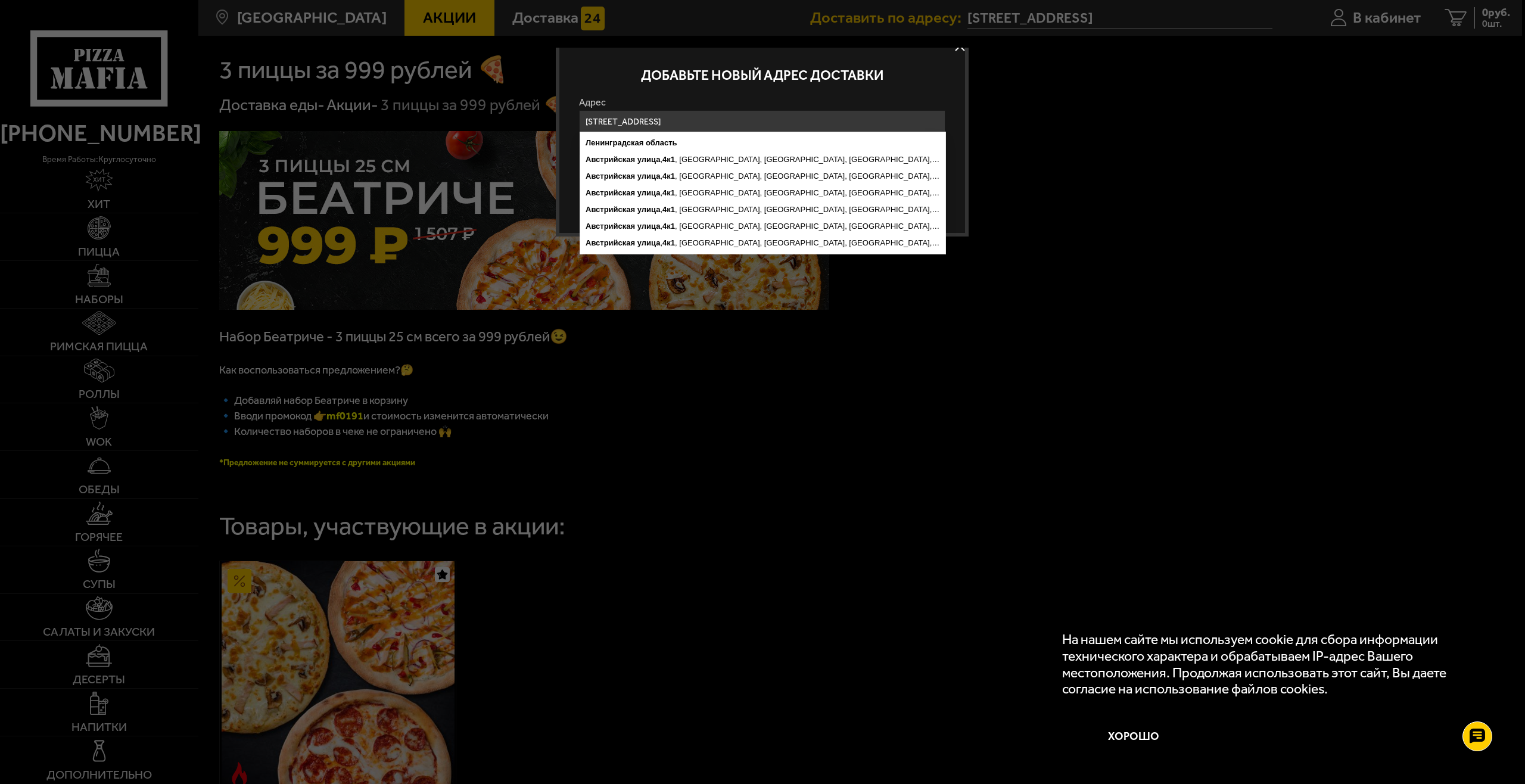
click at [957, 139] on div "Добавьте новый адрес доставки Адрес [STREET_ADDRESS] , [GEOGRAPHIC_DATA], [GEOG…" at bounding box center [762, 133] width 413 height 207
click at [761, 208] on ymaps "[STREET_ADDRESS]" at bounding box center [762, 209] width 365 height 17
type input "[STREET_ADDRESS]"
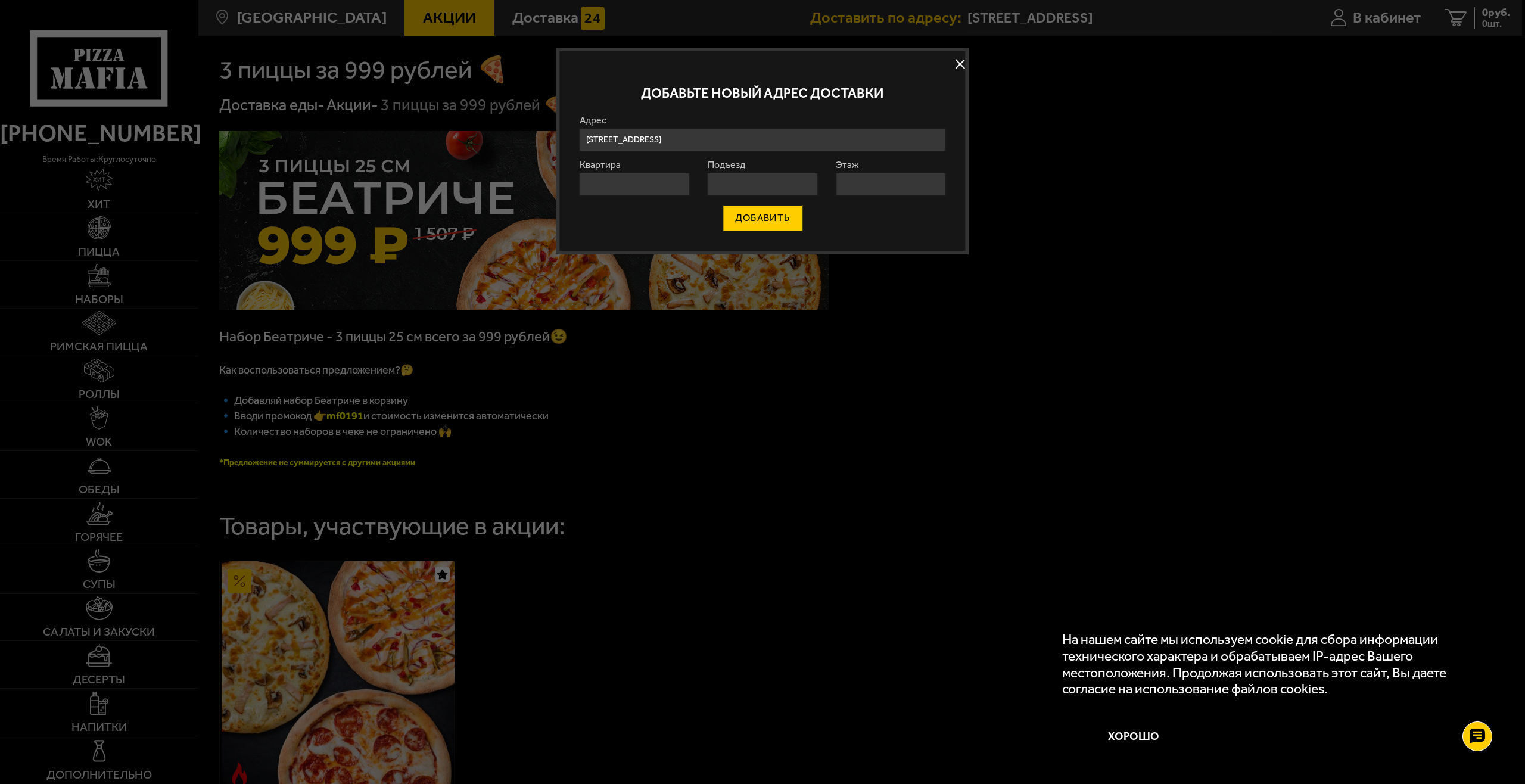
scroll to position [0, 0]
click at [649, 178] on input "Квартира" at bounding box center [634, 184] width 110 height 24
type input "641"
click at [727, 183] on input "Подъезд" at bounding box center [762, 184] width 110 height 24
type input "7"
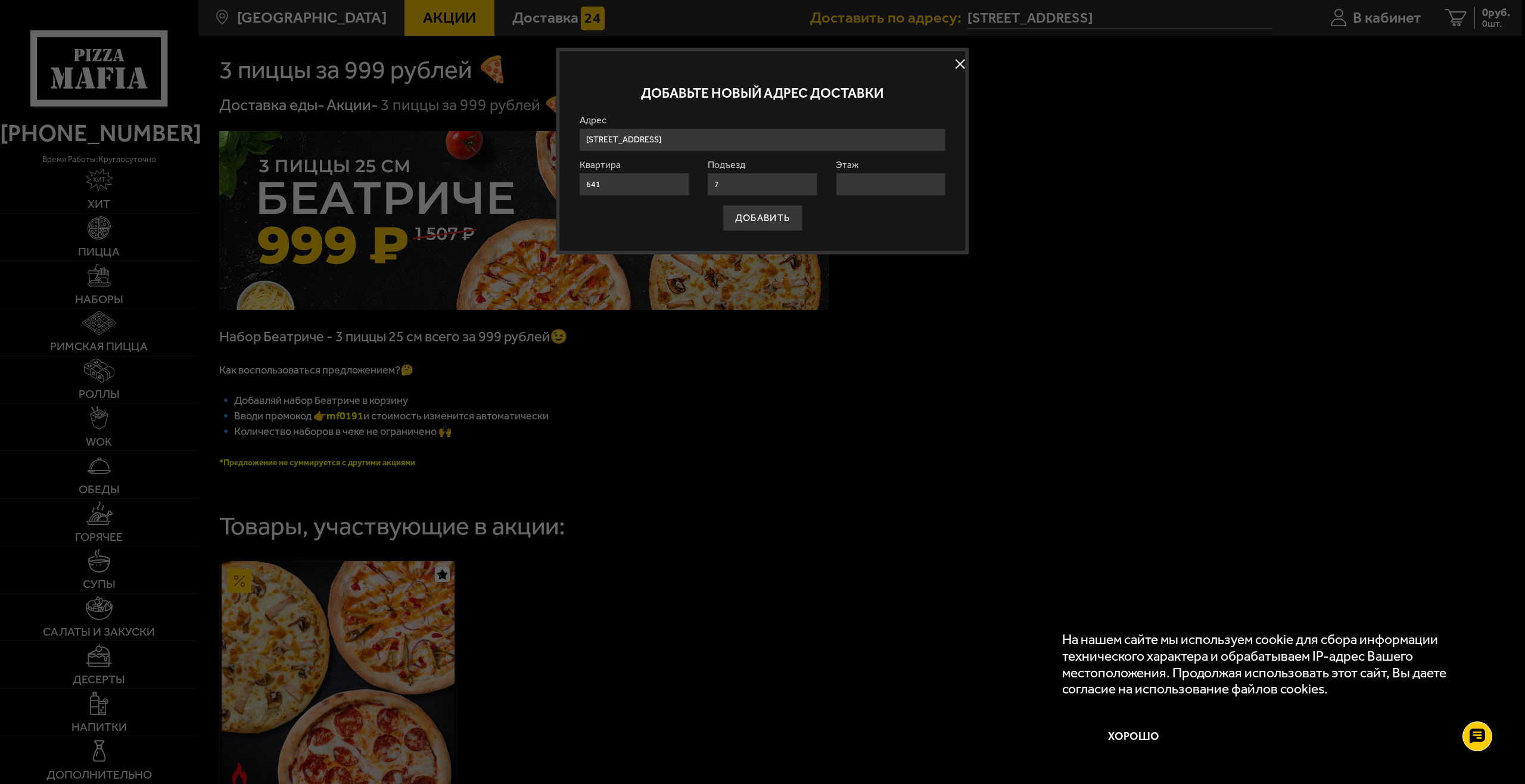
click at [864, 185] on input "Этаж" at bounding box center [890, 184] width 110 height 24
type input "7"
click at [787, 226] on button "ДОБАВИТЬ" at bounding box center [762, 218] width 80 height 26
click at [841, 224] on div "ДОБАВИТЬ" at bounding box center [762, 228] width 366 height 26
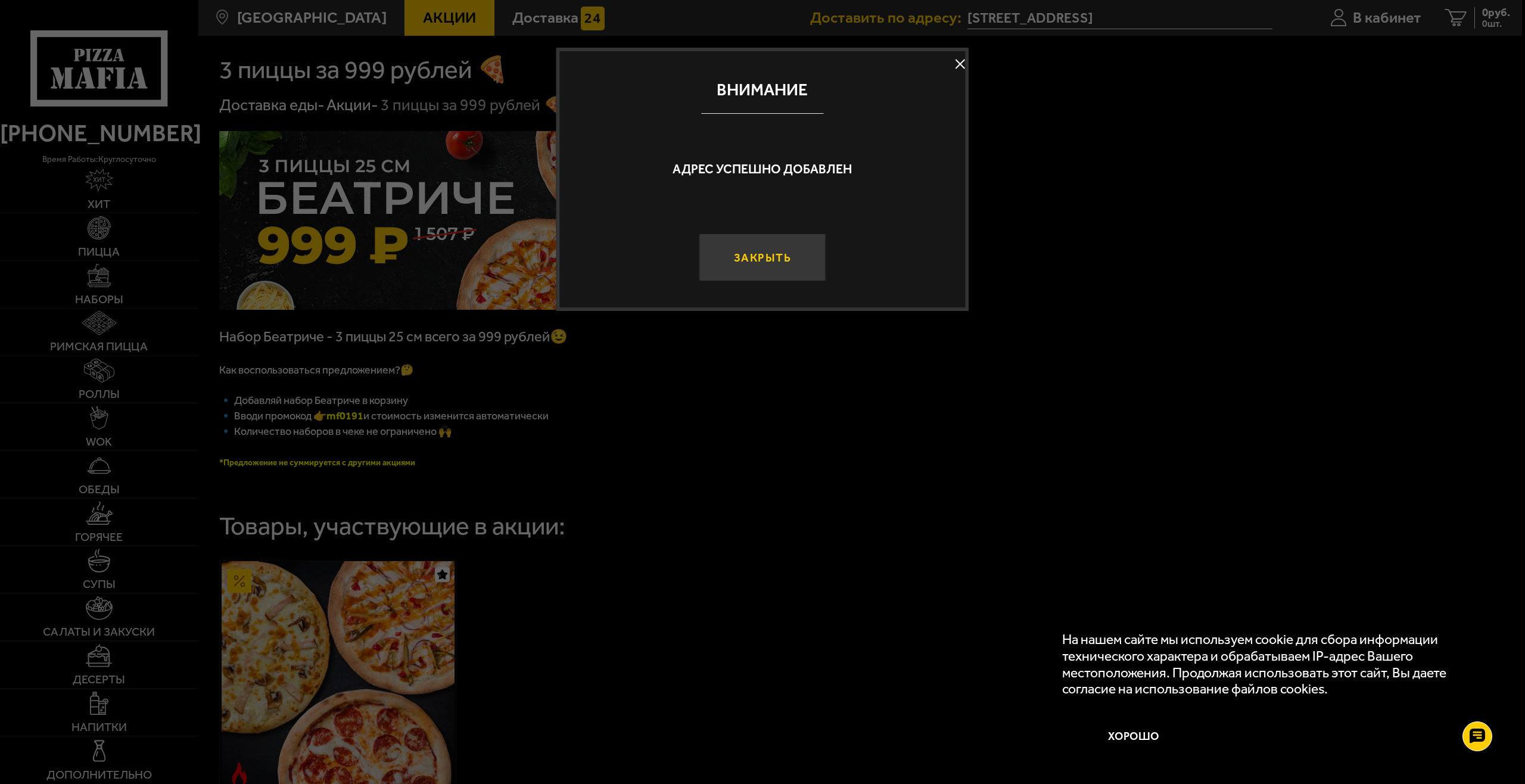
click at [784, 265] on button "Закрыть" at bounding box center [762, 257] width 127 height 48
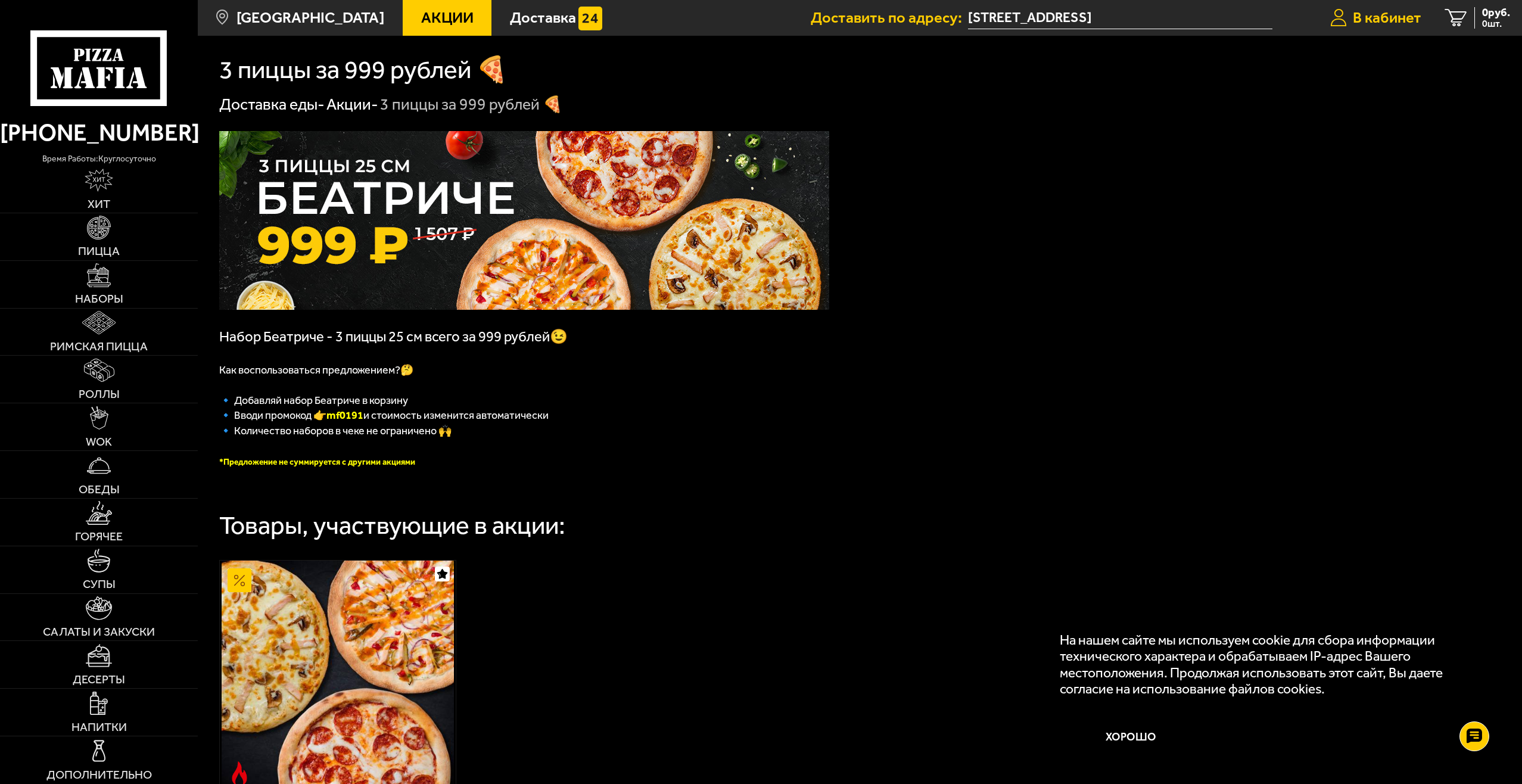
click at [1363, 24] on span "В кабинет" at bounding box center [1387, 17] width 69 height 15
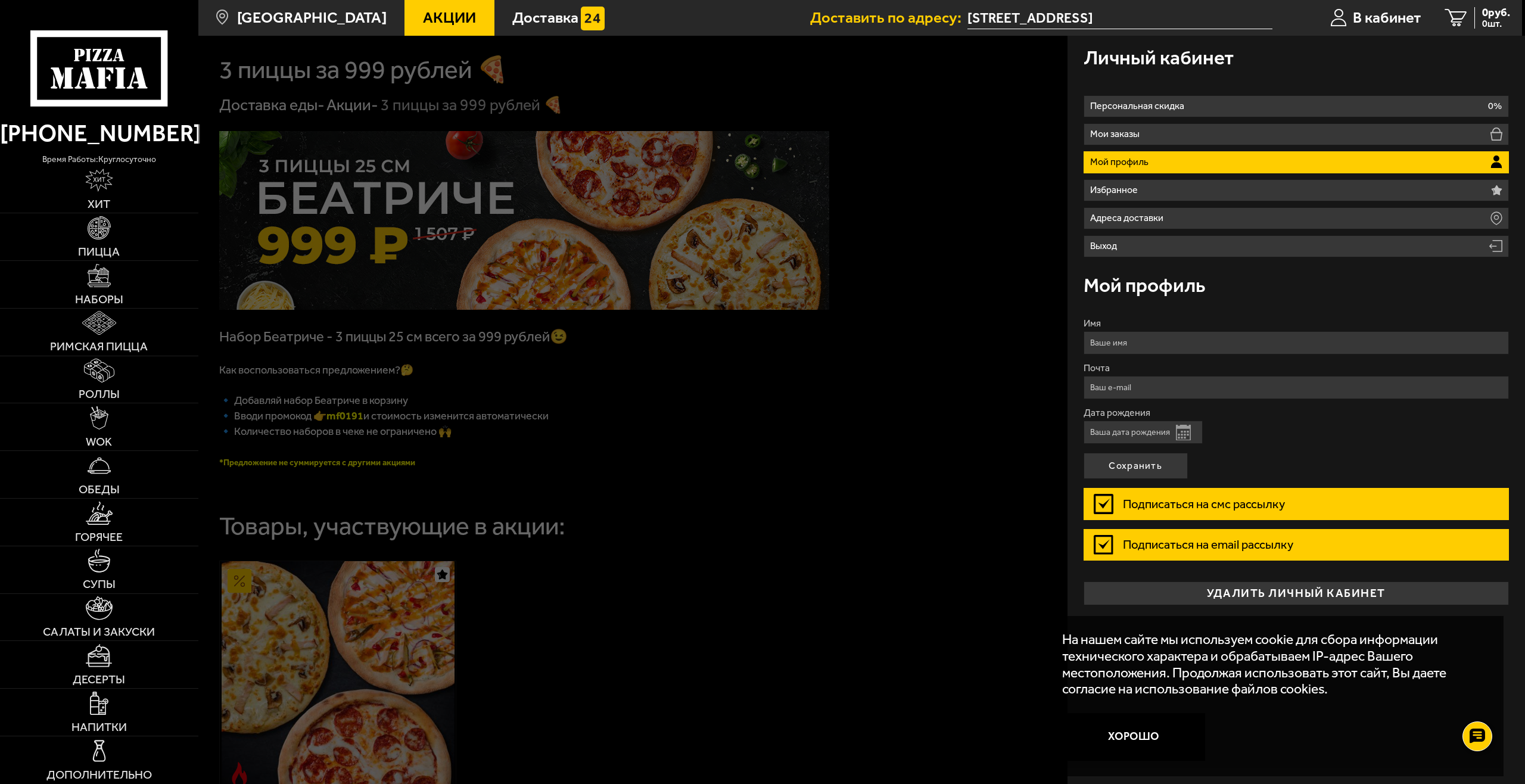
click at [1147, 338] on input "Имя" at bounding box center [1297, 343] width 426 height 24
type input "[PERSON_NAME]"
type input "[EMAIL_ADDRESS][DOMAIN_NAME]"
click at [1144, 426] on input "Дата рождения" at bounding box center [1143, 432] width 119 height 24
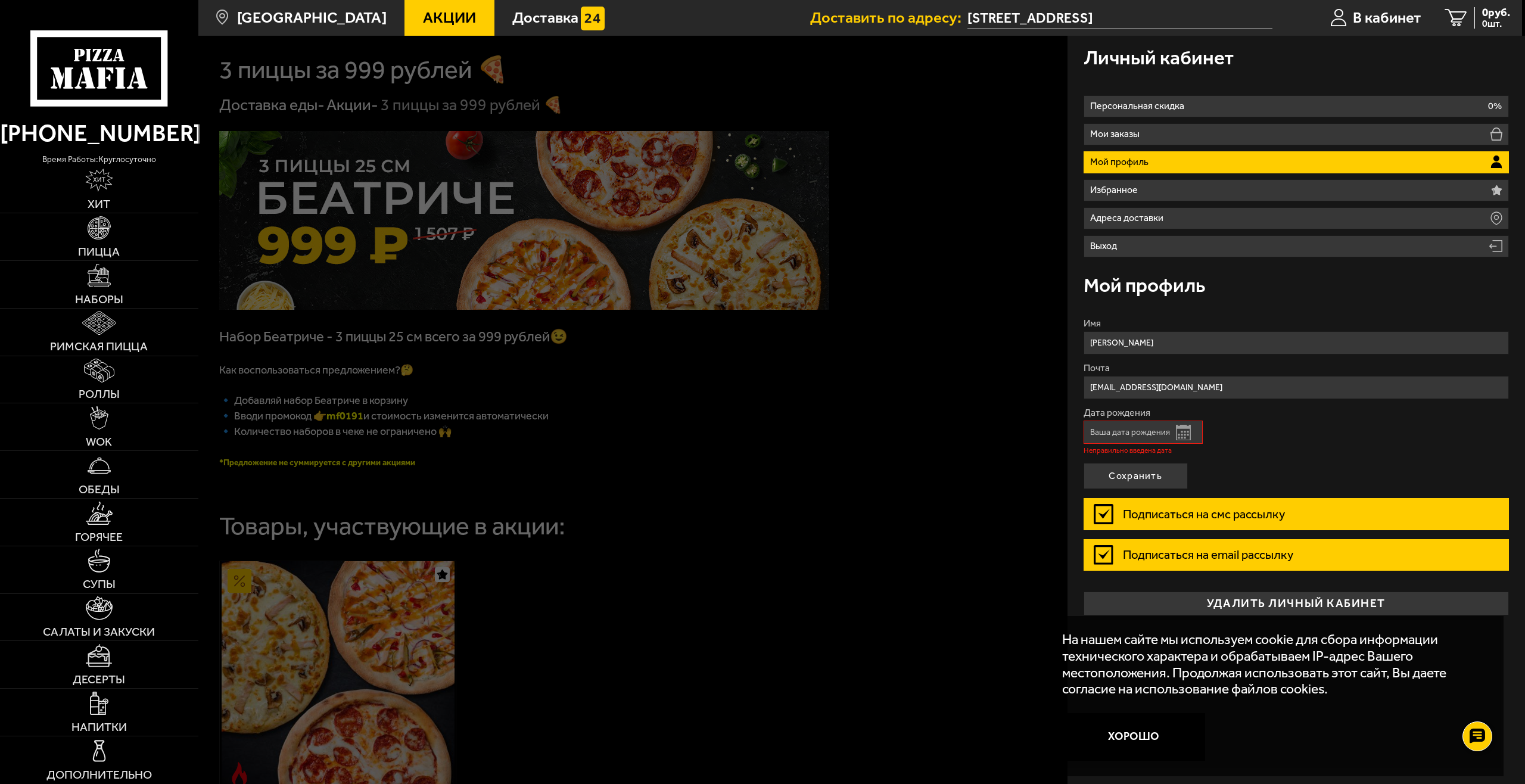
click at [1181, 429] on button "Открыть календарь" at bounding box center [1183, 432] width 15 height 15
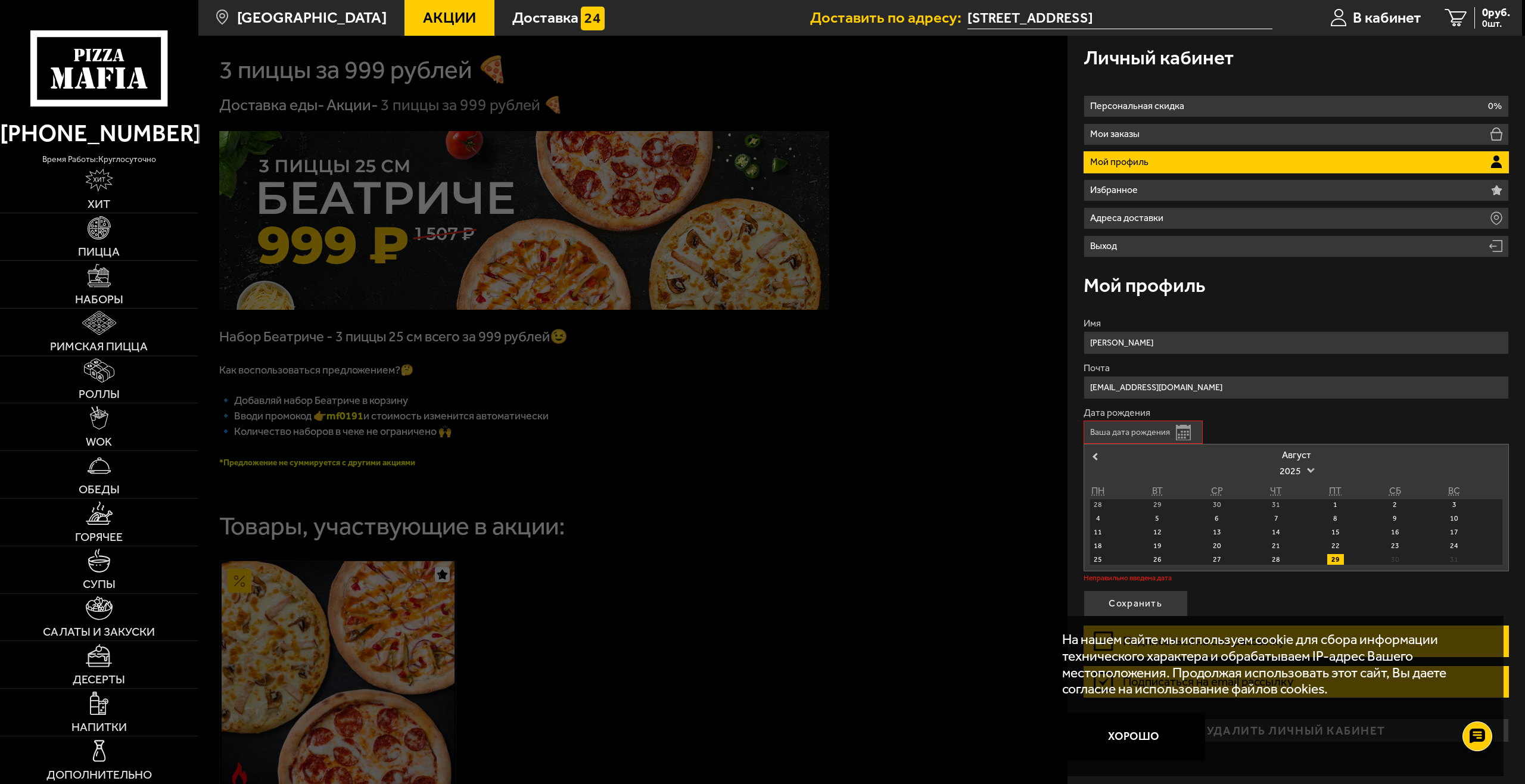
click at [1312, 471] on span at bounding box center [1311, 469] width 8 height 8
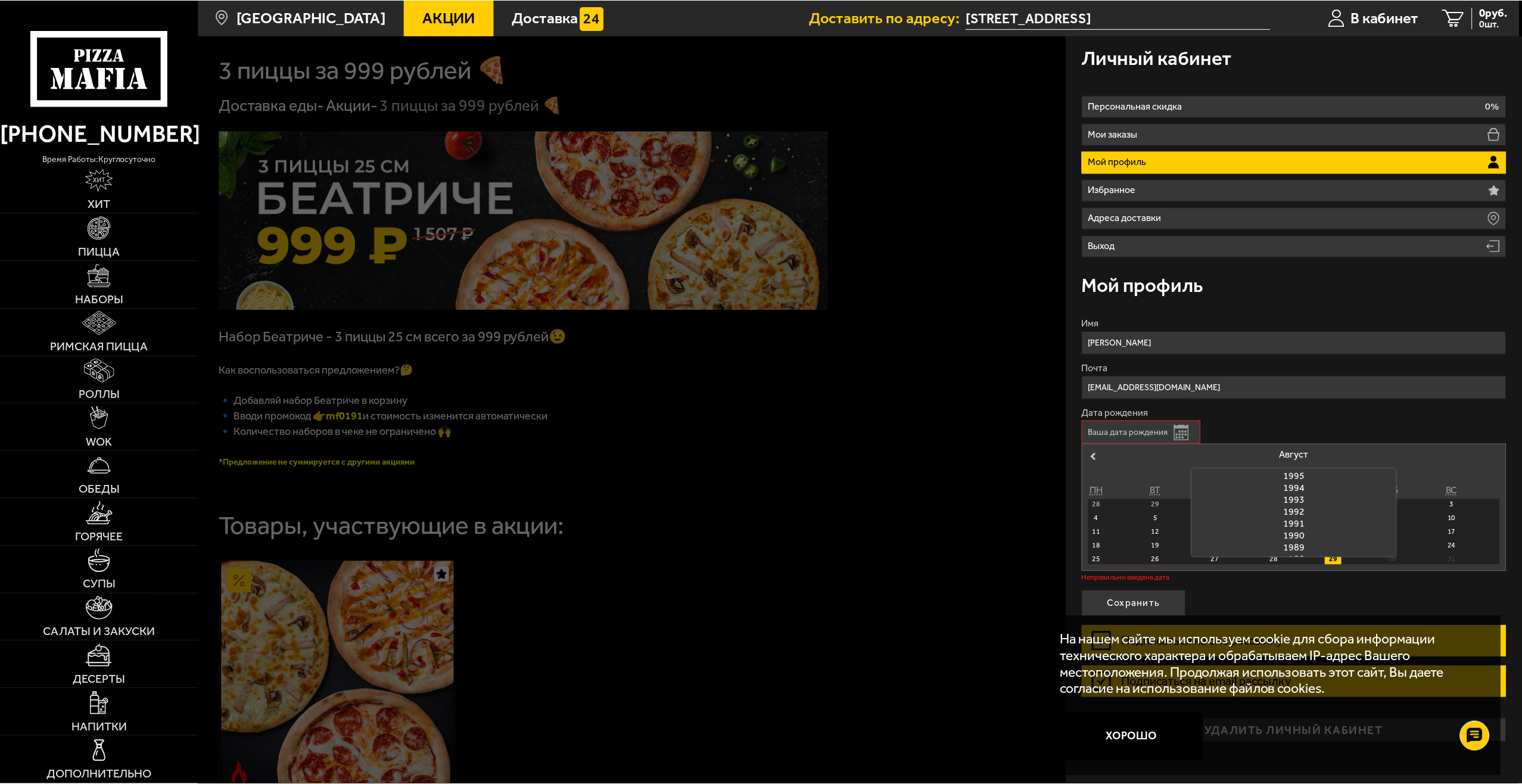
scroll to position [417, 0]
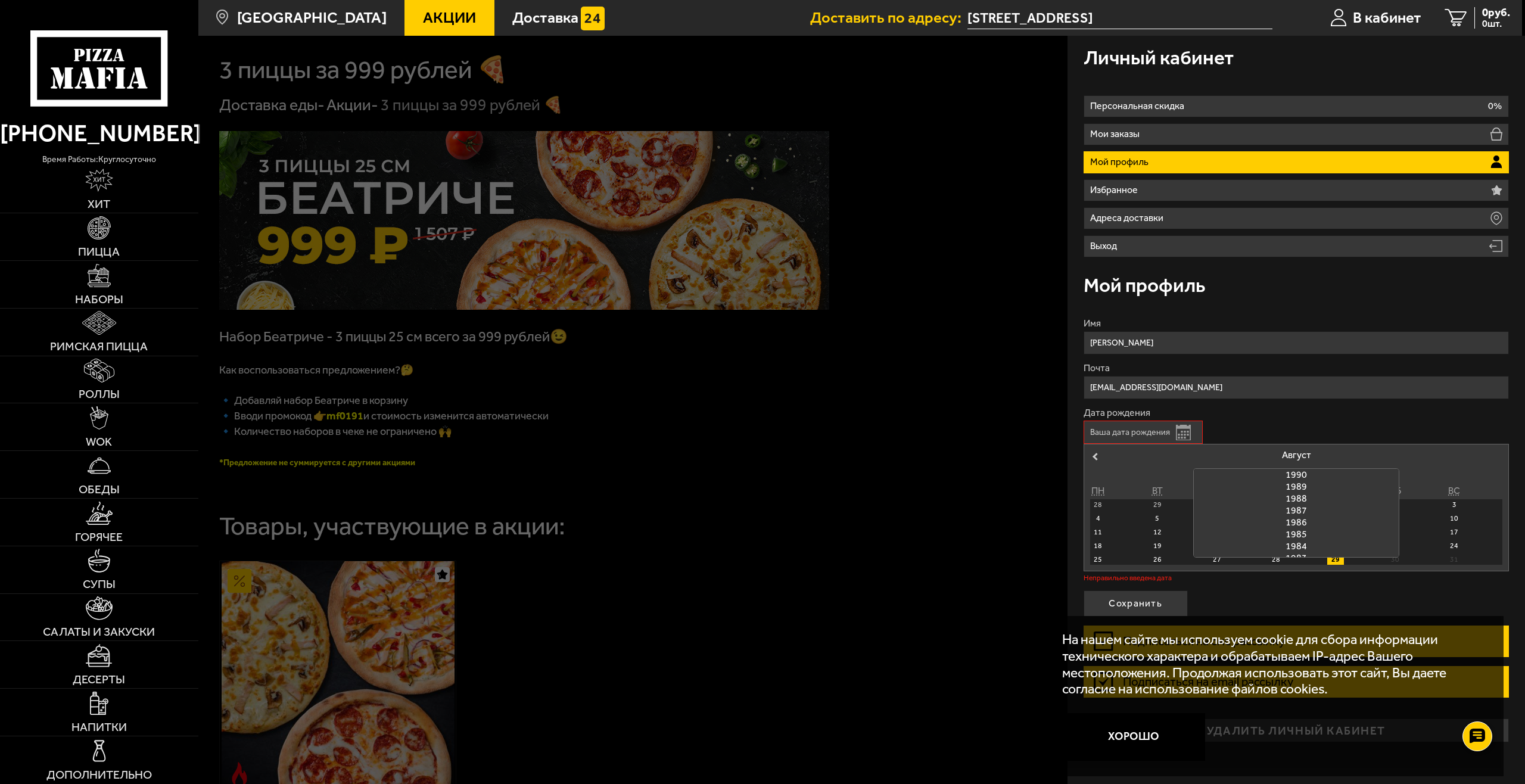
click at [1305, 486] on div "1989" at bounding box center [1296, 486] width 205 height 12
click at [1095, 456] on span "Previous Month" at bounding box center [1095, 456] width 0 height 12
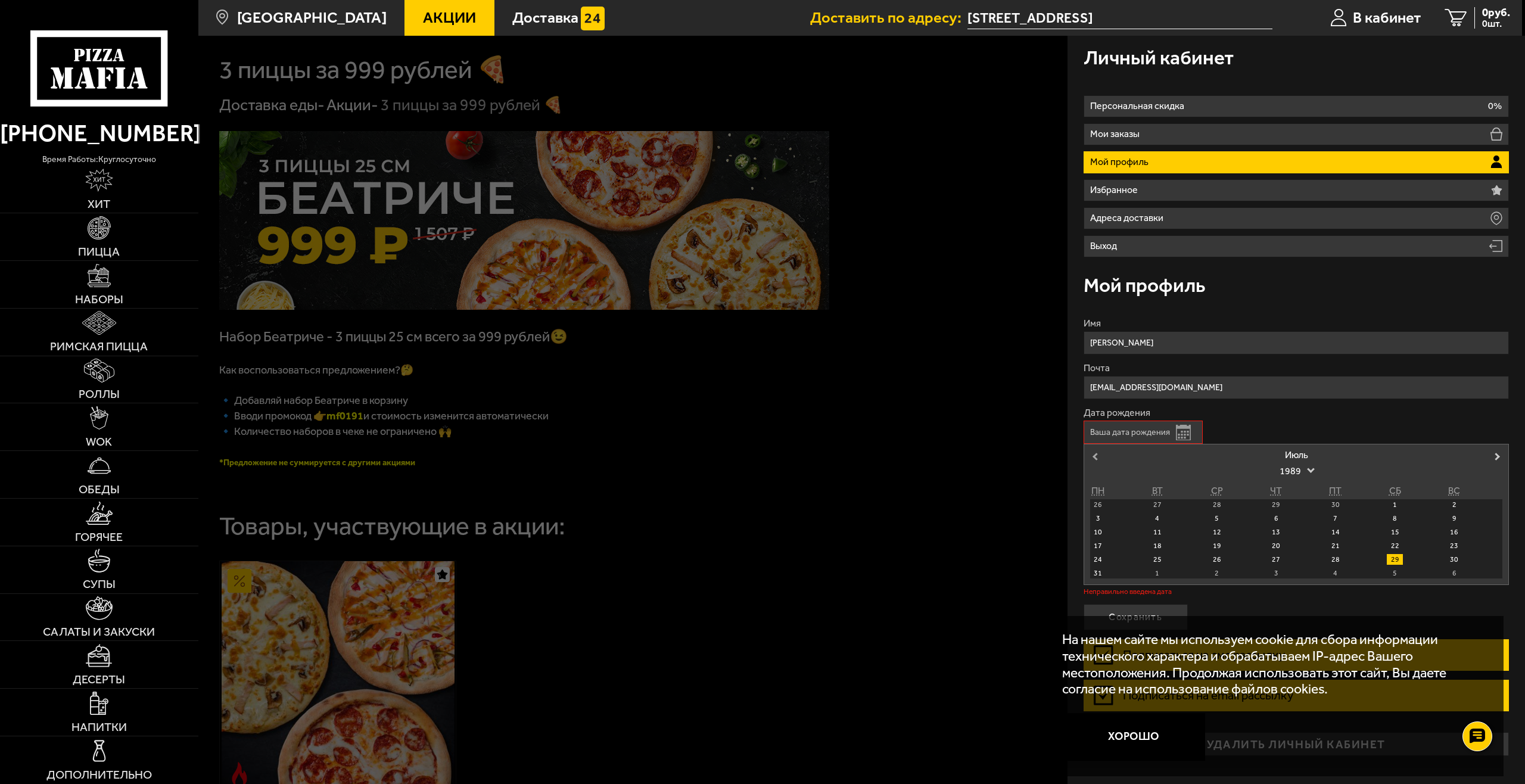
click at [1095, 456] on span "Previous Month" at bounding box center [1095, 456] width 0 height 12
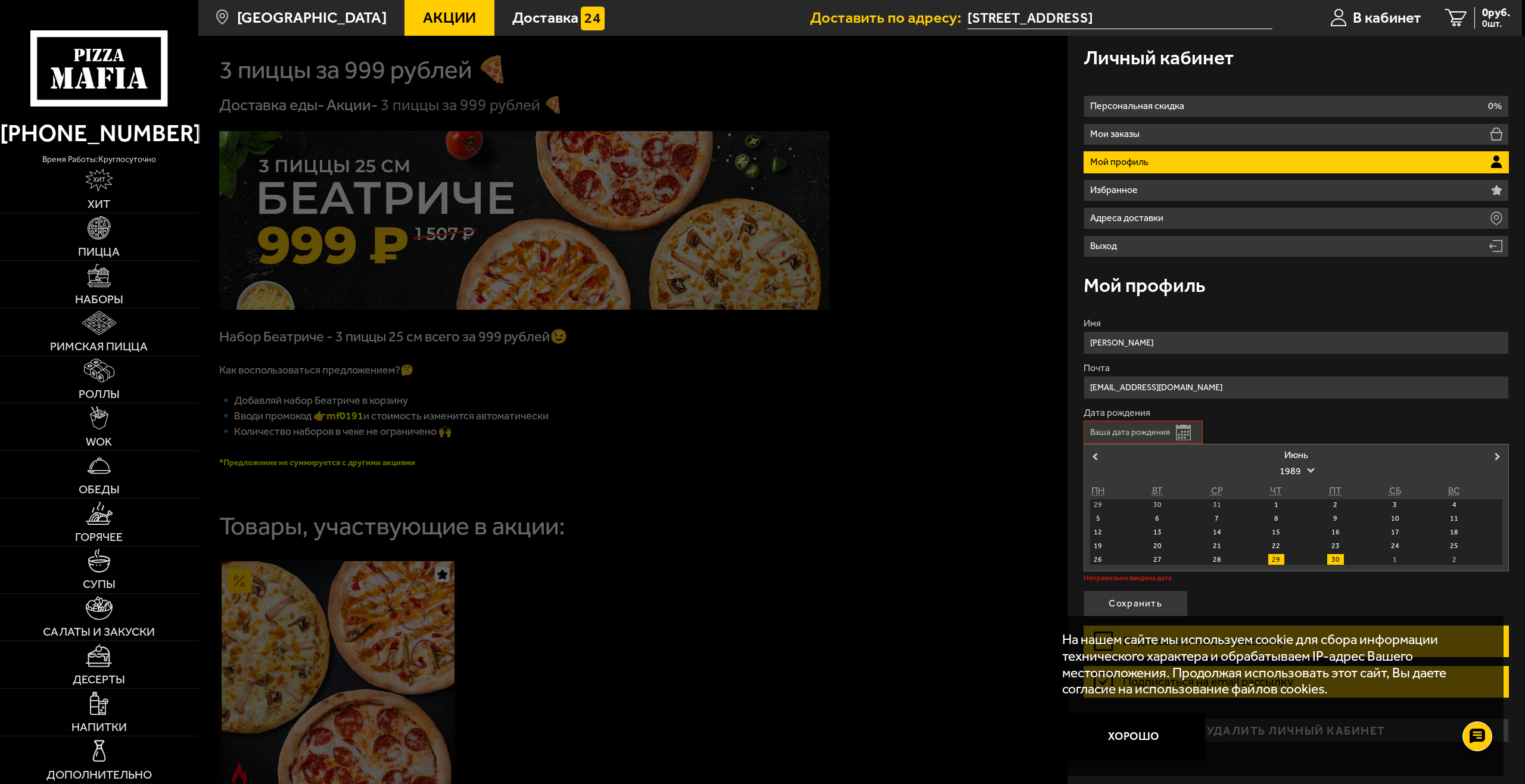
click at [1336, 559] on div "30" at bounding box center [1335, 559] width 16 height 11
type input "[DATE]"
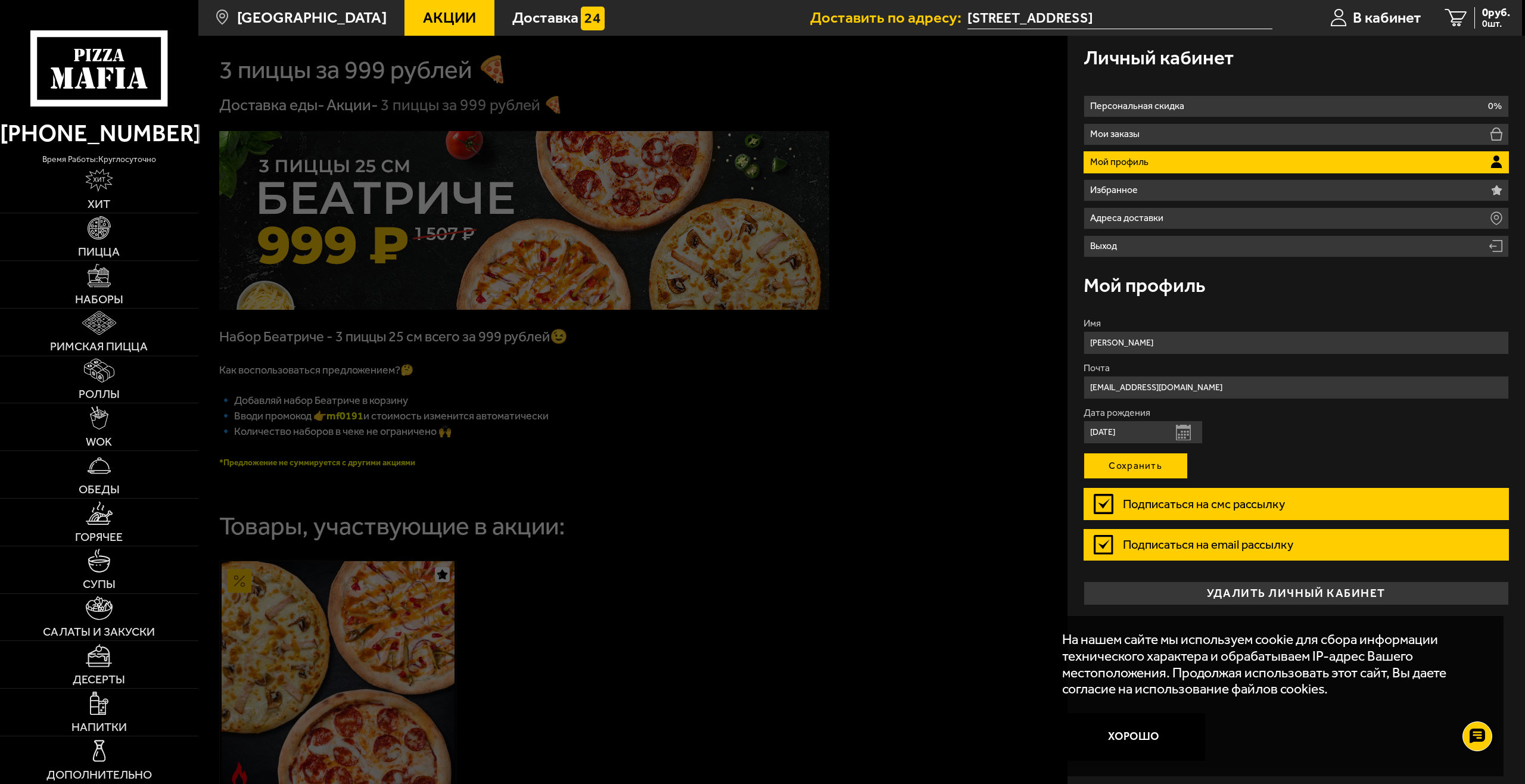
click at [1158, 473] on button "Сохранить" at bounding box center [1136, 465] width 104 height 26
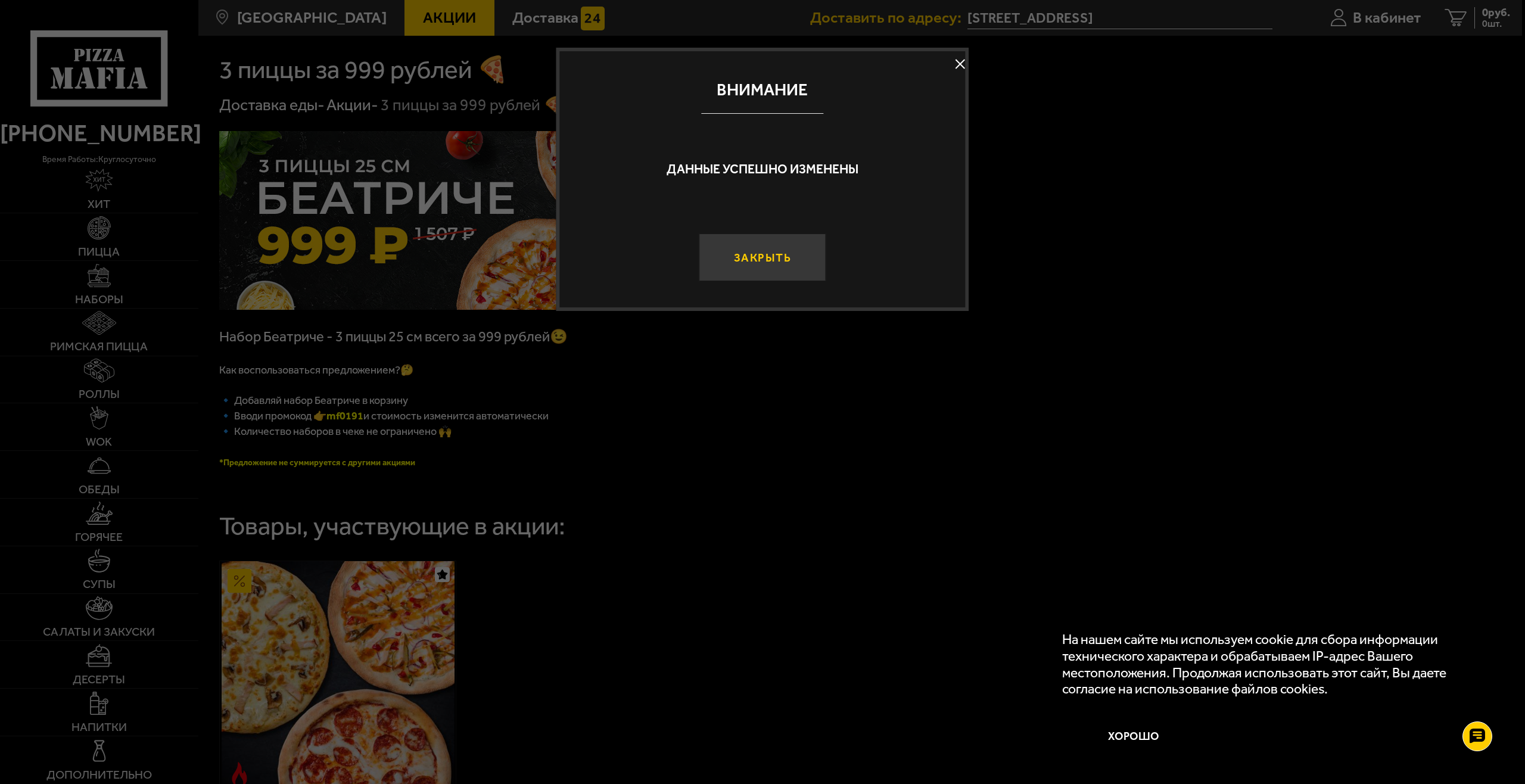
click at [797, 258] on button "Закрыть" at bounding box center [762, 257] width 127 height 48
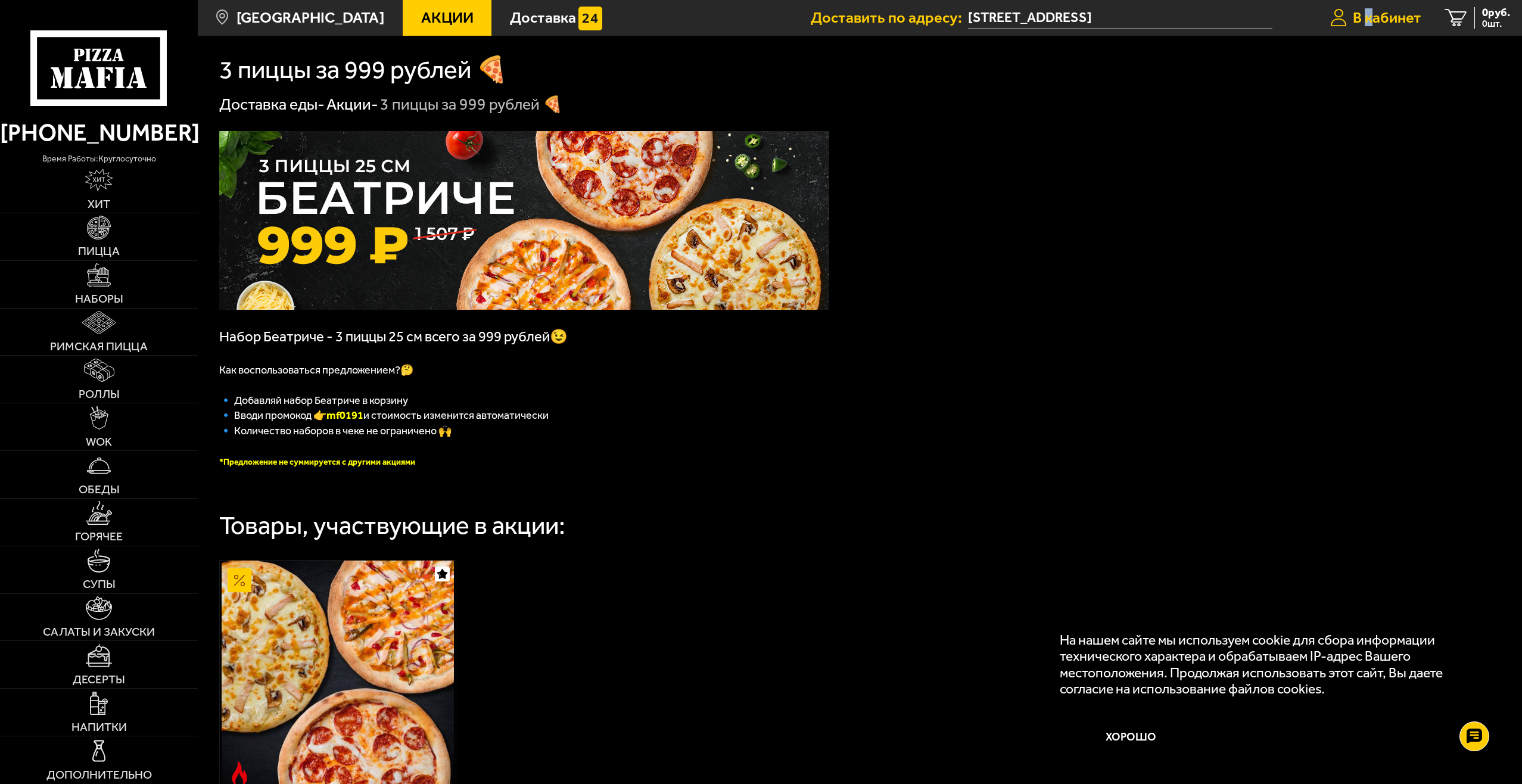
click at [1367, 25] on span "В кабинет" at bounding box center [1387, 17] width 69 height 15
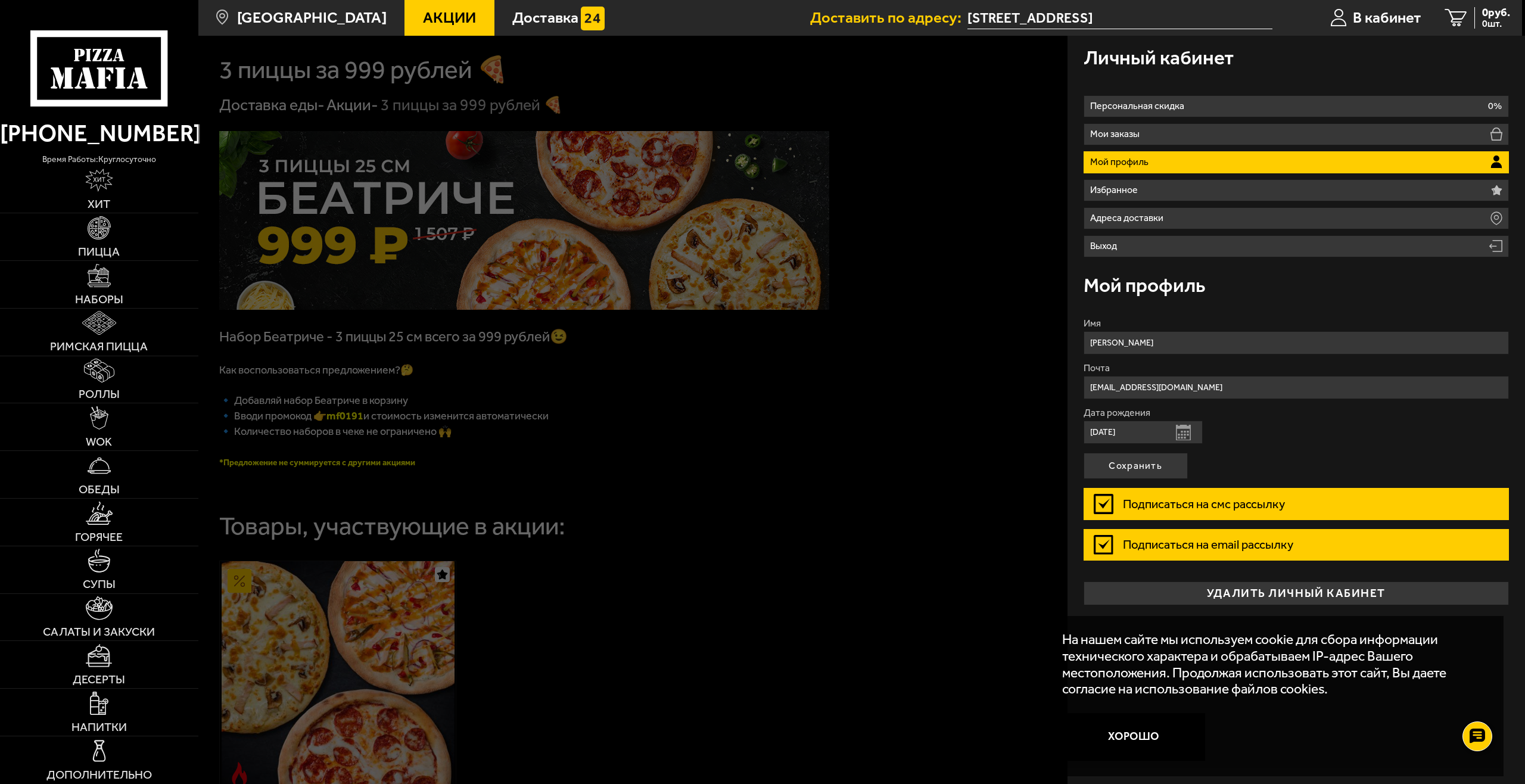
click at [395, 224] on div at bounding box center [961, 428] width 1525 height 784
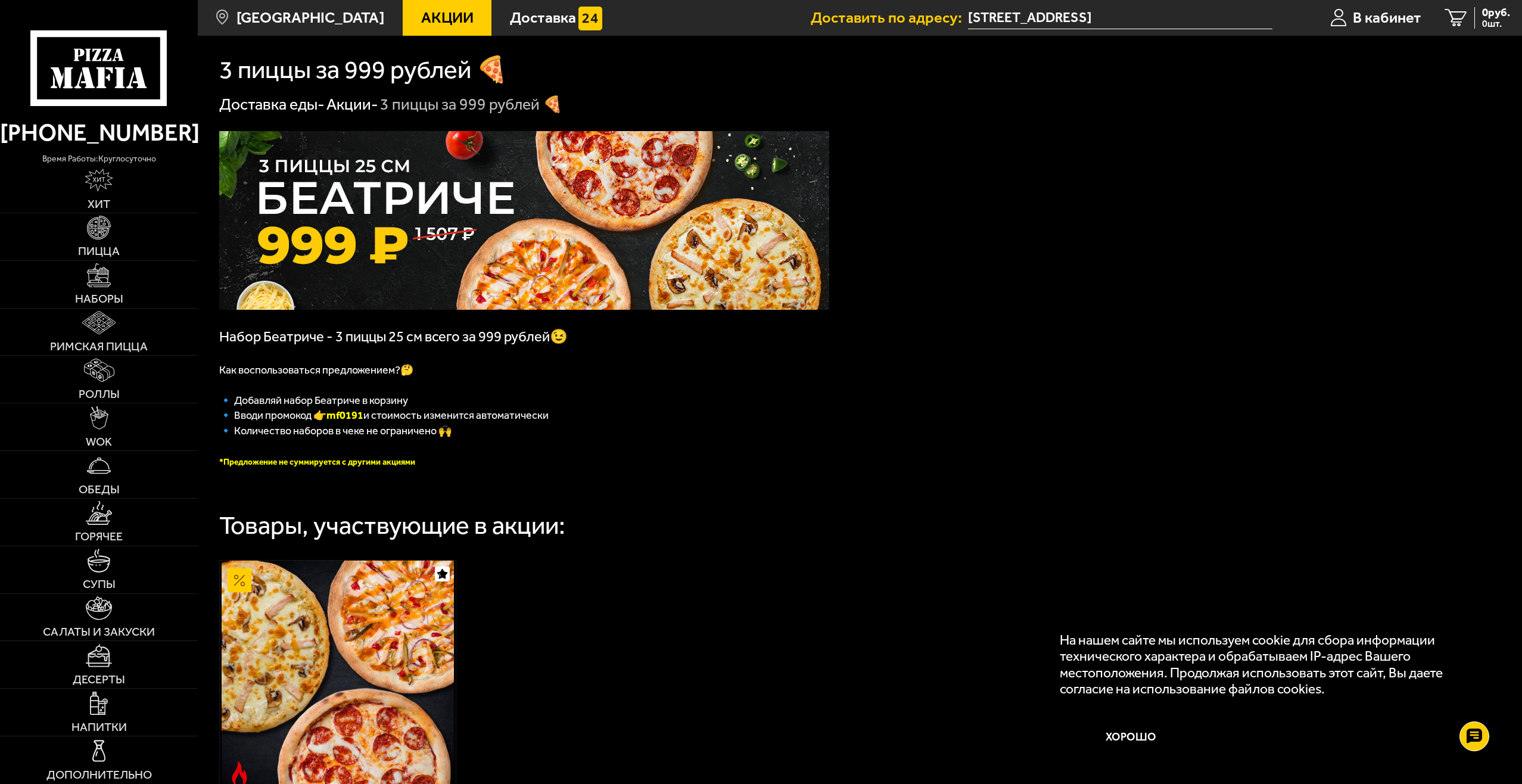
click at [420, 239] on img at bounding box center [524, 220] width 610 height 179
click at [388, 286] on img at bounding box center [524, 220] width 610 height 179
drag, startPoint x: 370, startPoint y: 417, endPoint x: 335, endPoint y: 415, distance: 35.1
click at [335, 415] on b "mf0191" at bounding box center [345, 415] width 37 height 13
copy b "mf0191"
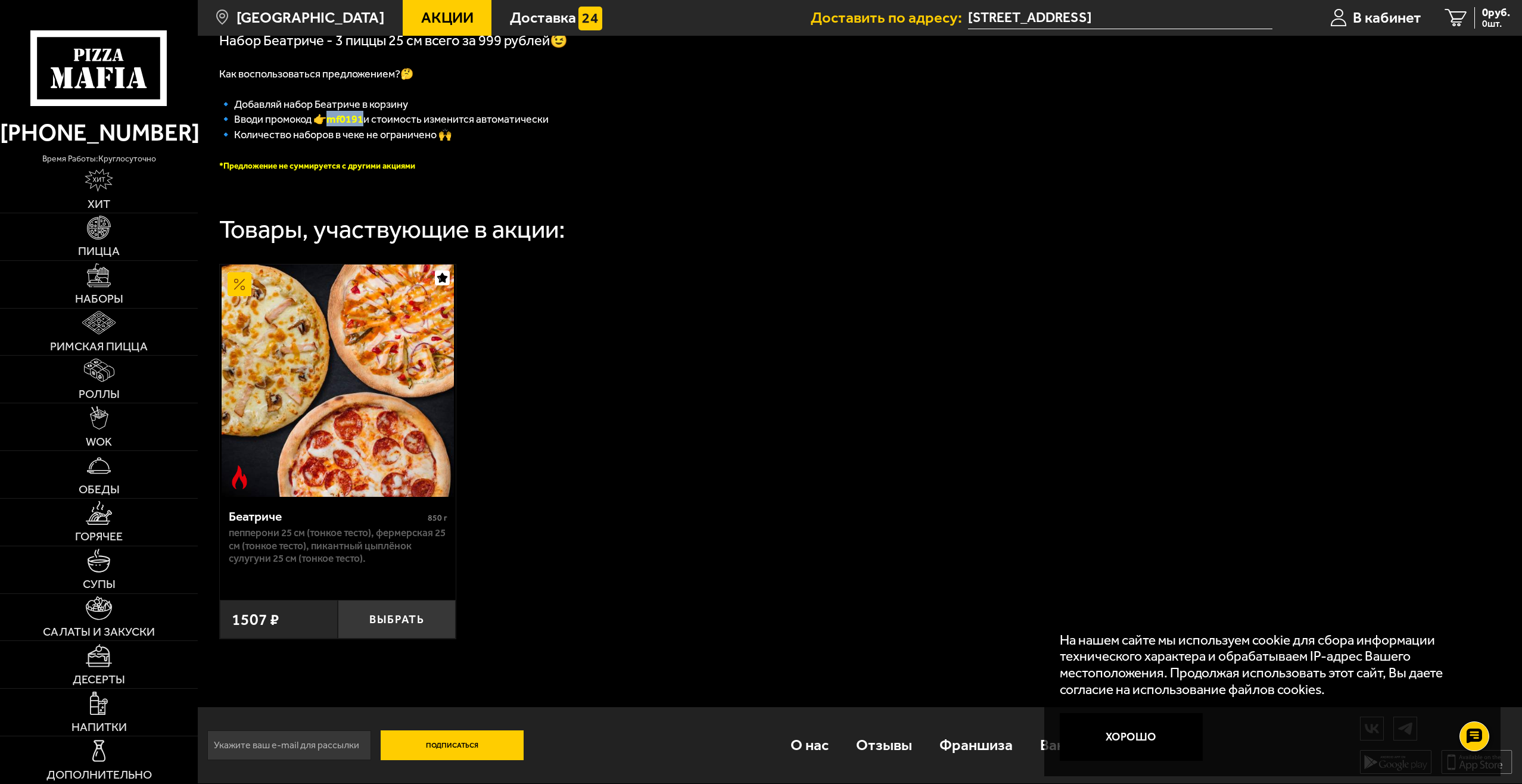
scroll to position [298, 0]
click at [409, 618] on button "Выбрать" at bounding box center [397, 619] width 118 height 39
click at [1486, 22] on span "1 шт." at bounding box center [1487, 24] width 46 height 9
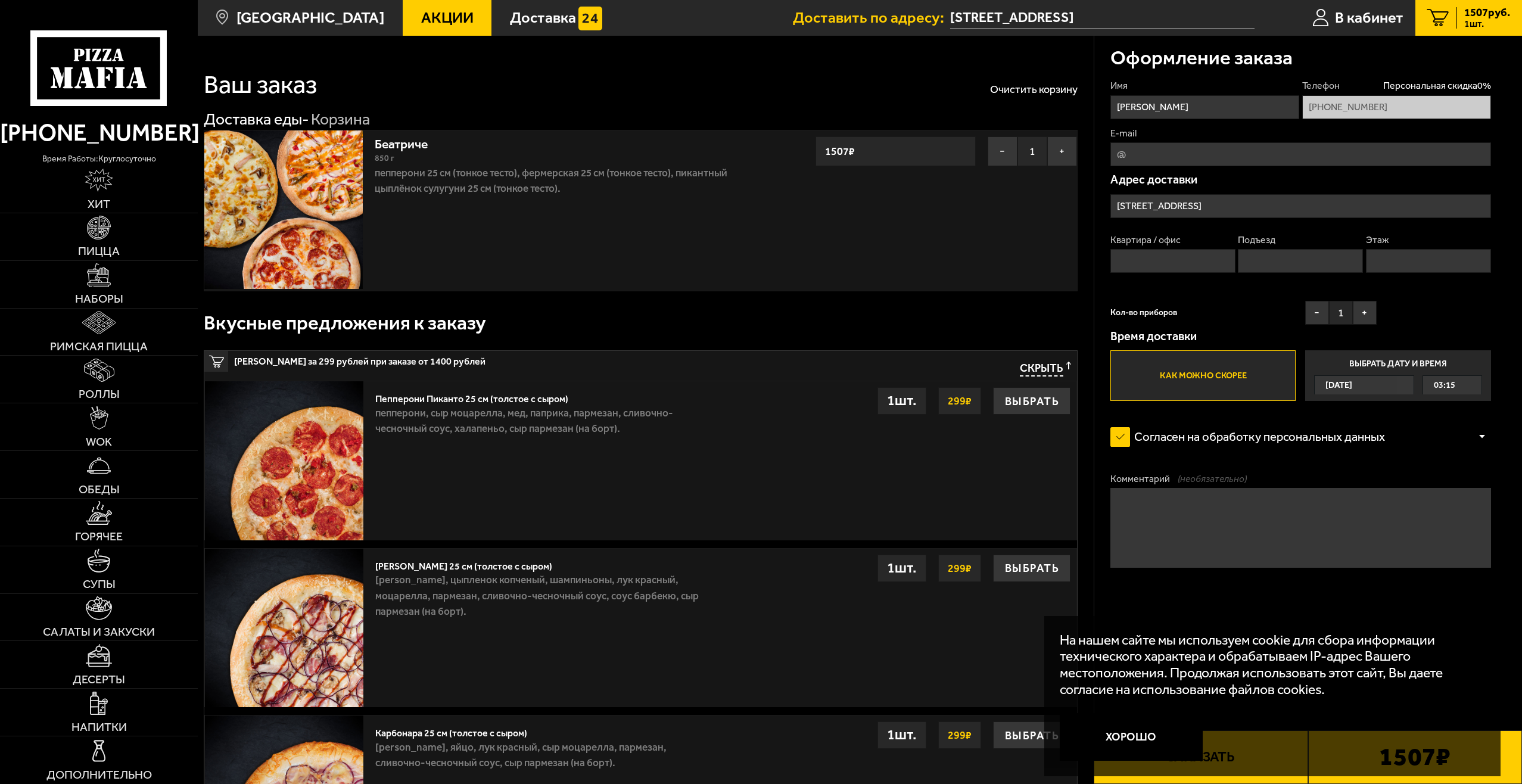
click at [1296, 202] on input "[STREET_ADDRESS]" at bounding box center [1300, 206] width 381 height 24
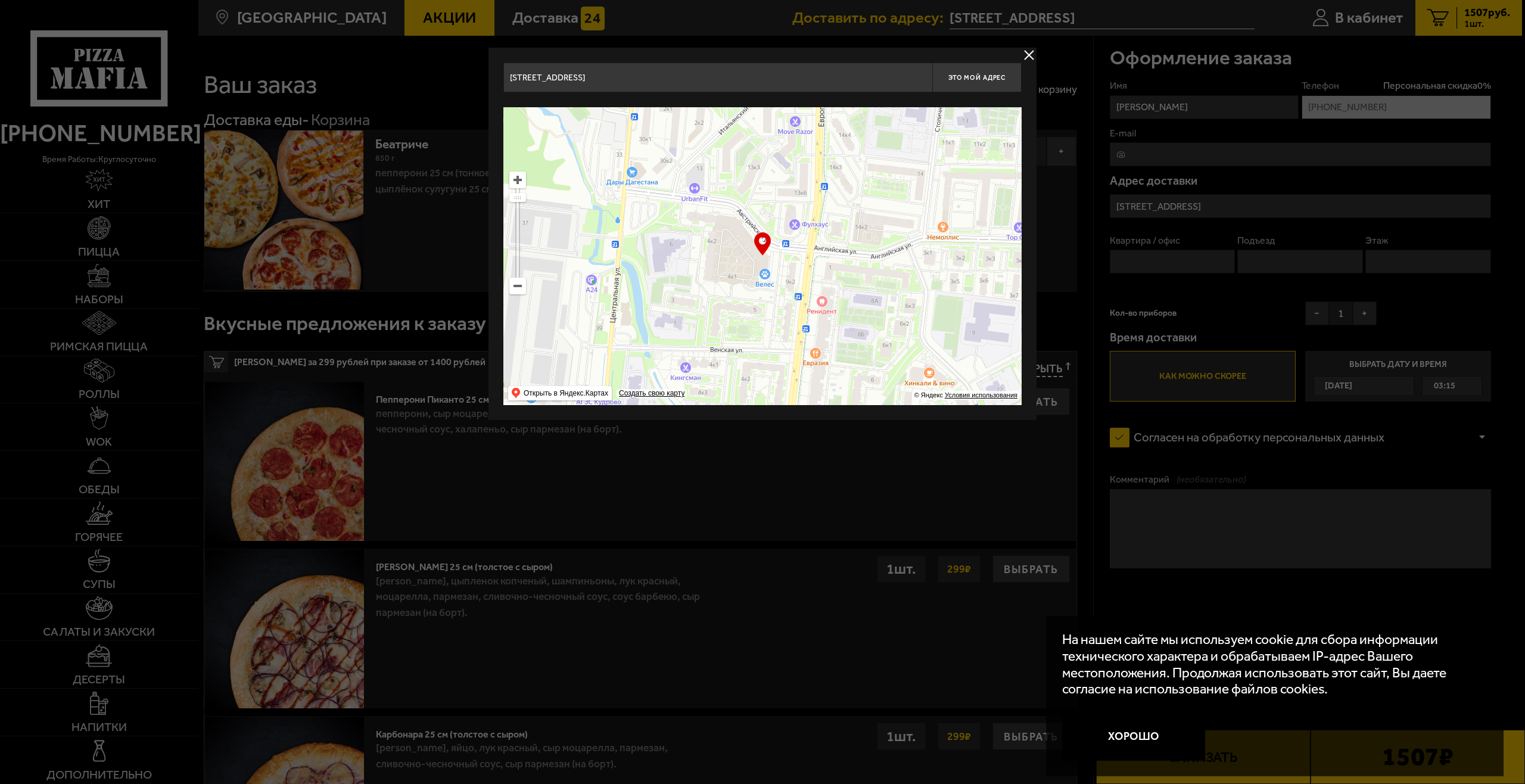
click at [1034, 53] on button "delivery type" at bounding box center [1029, 55] width 15 height 15
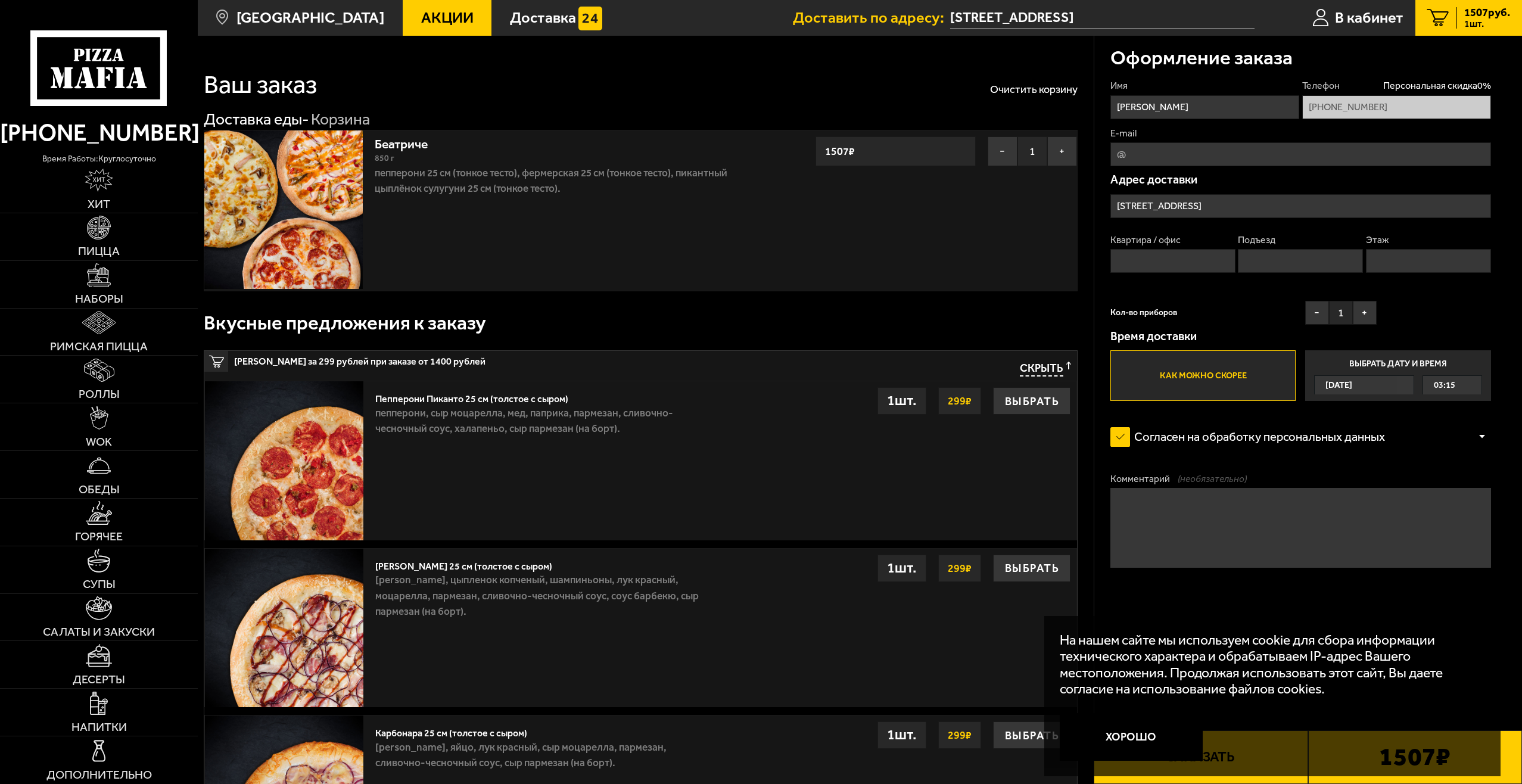
click at [1190, 262] on input "Квартира / офис" at bounding box center [1173, 261] width 125 height 24
type input "641"
click at [1274, 259] on input "Подъезд" at bounding box center [1300, 261] width 125 height 24
type input "7"
click at [1393, 262] on input "Этаж" at bounding box center [1429, 261] width 125 height 24
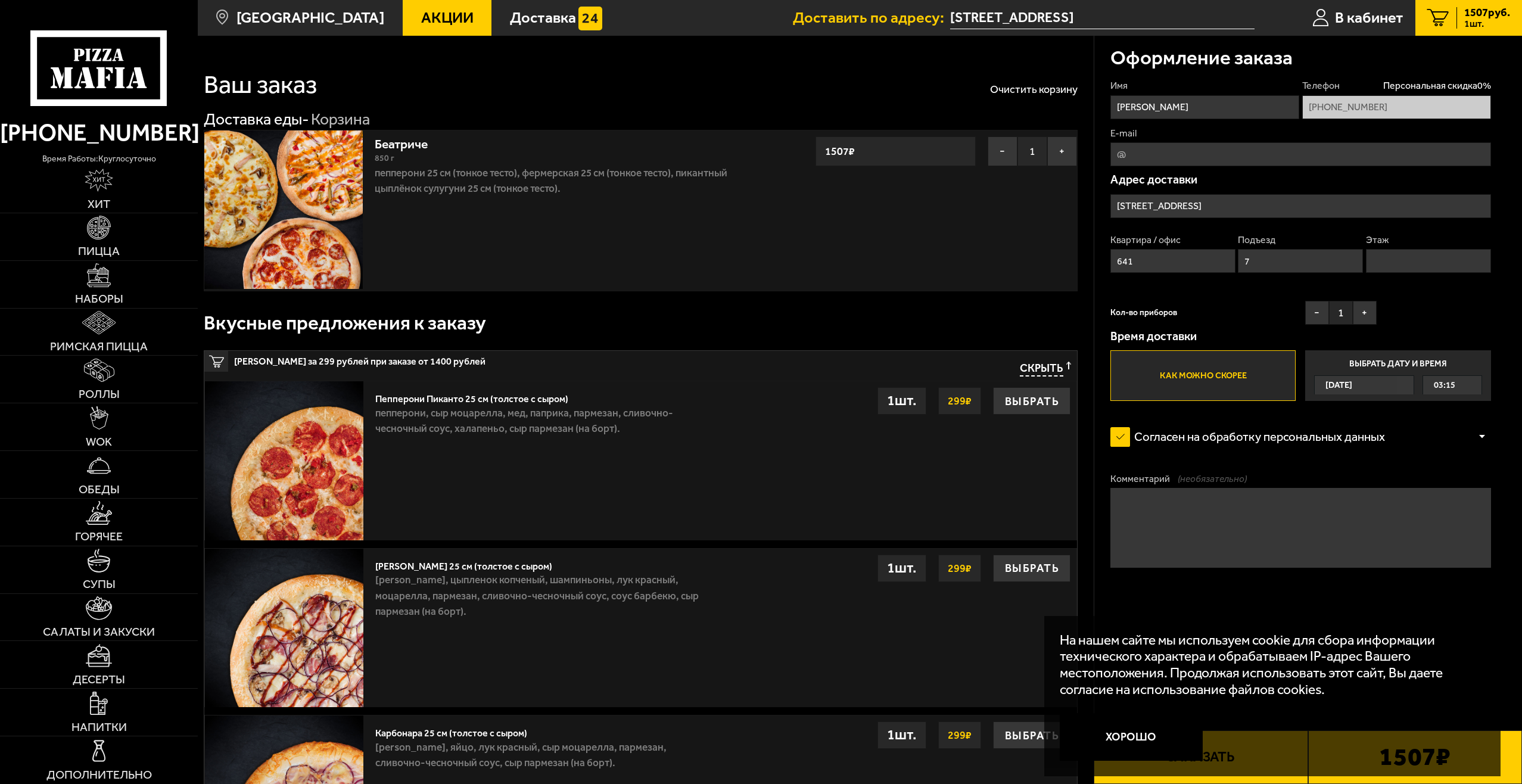
type input "7"
click at [1162, 146] on input "E-mail" at bounding box center [1300, 154] width 381 height 24
type input "[EMAIL_ADDRESS][DOMAIN_NAME]"
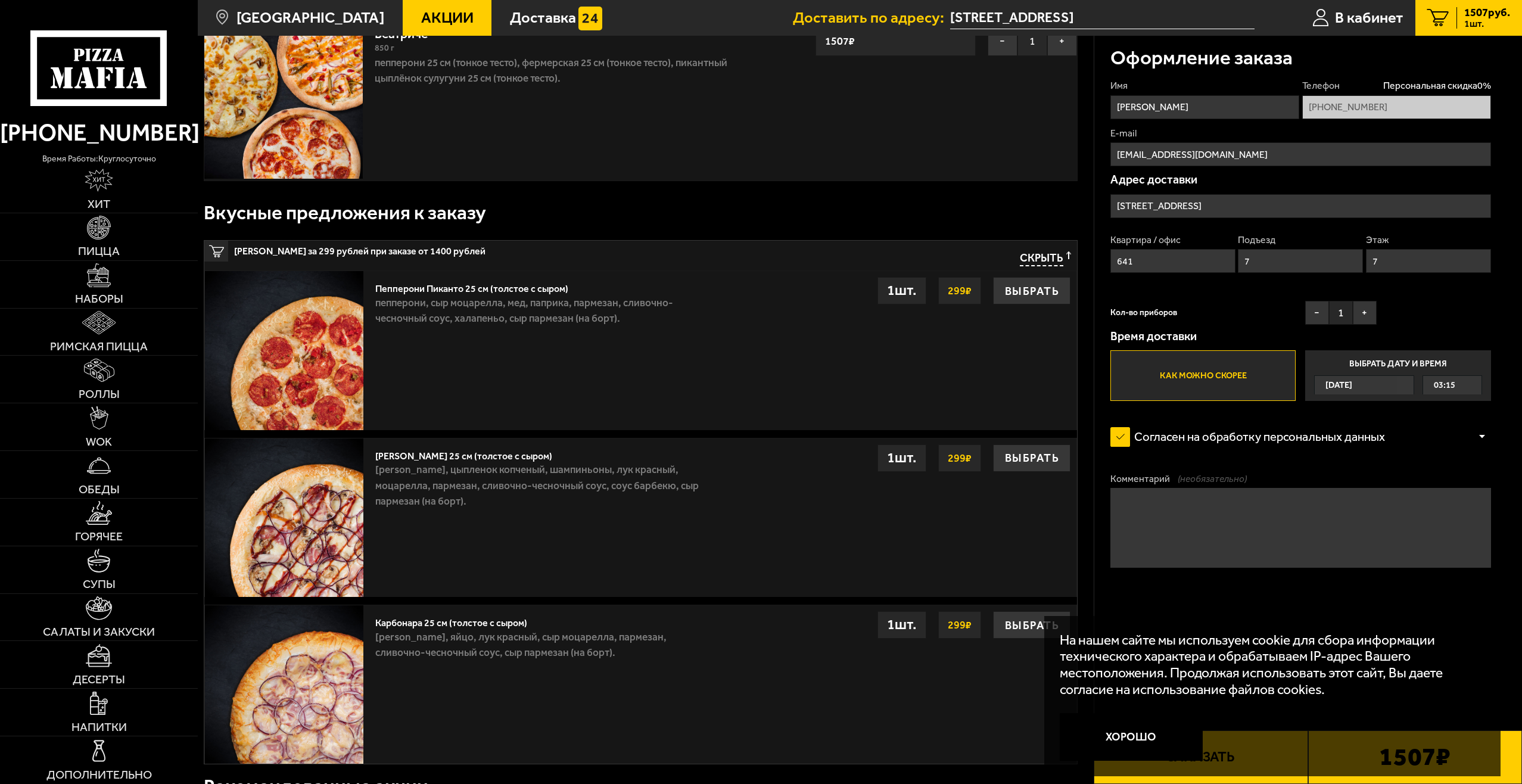
scroll to position [119, 0]
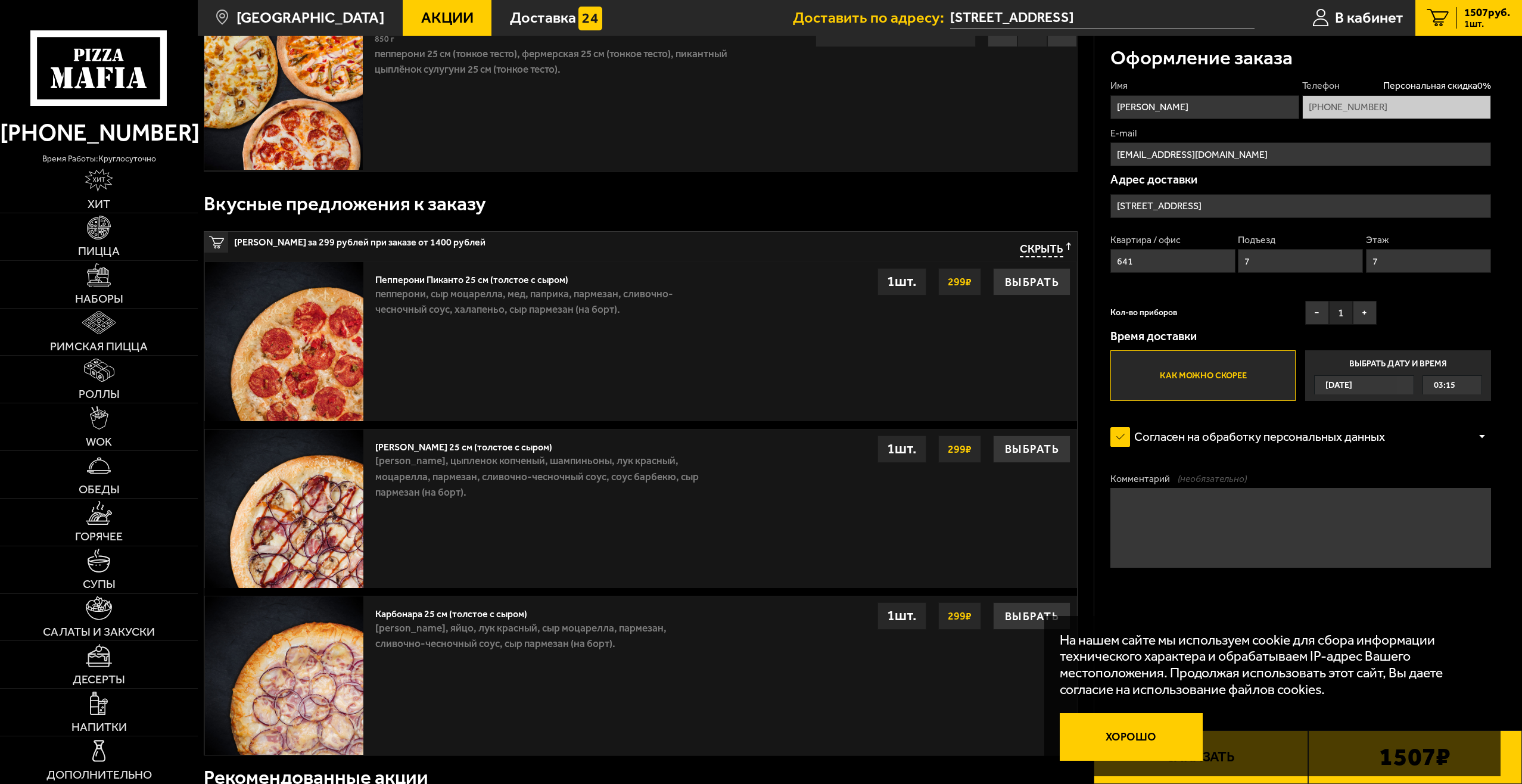
click at [1123, 736] on button "Хорошо" at bounding box center [1131, 736] width 143 height 48
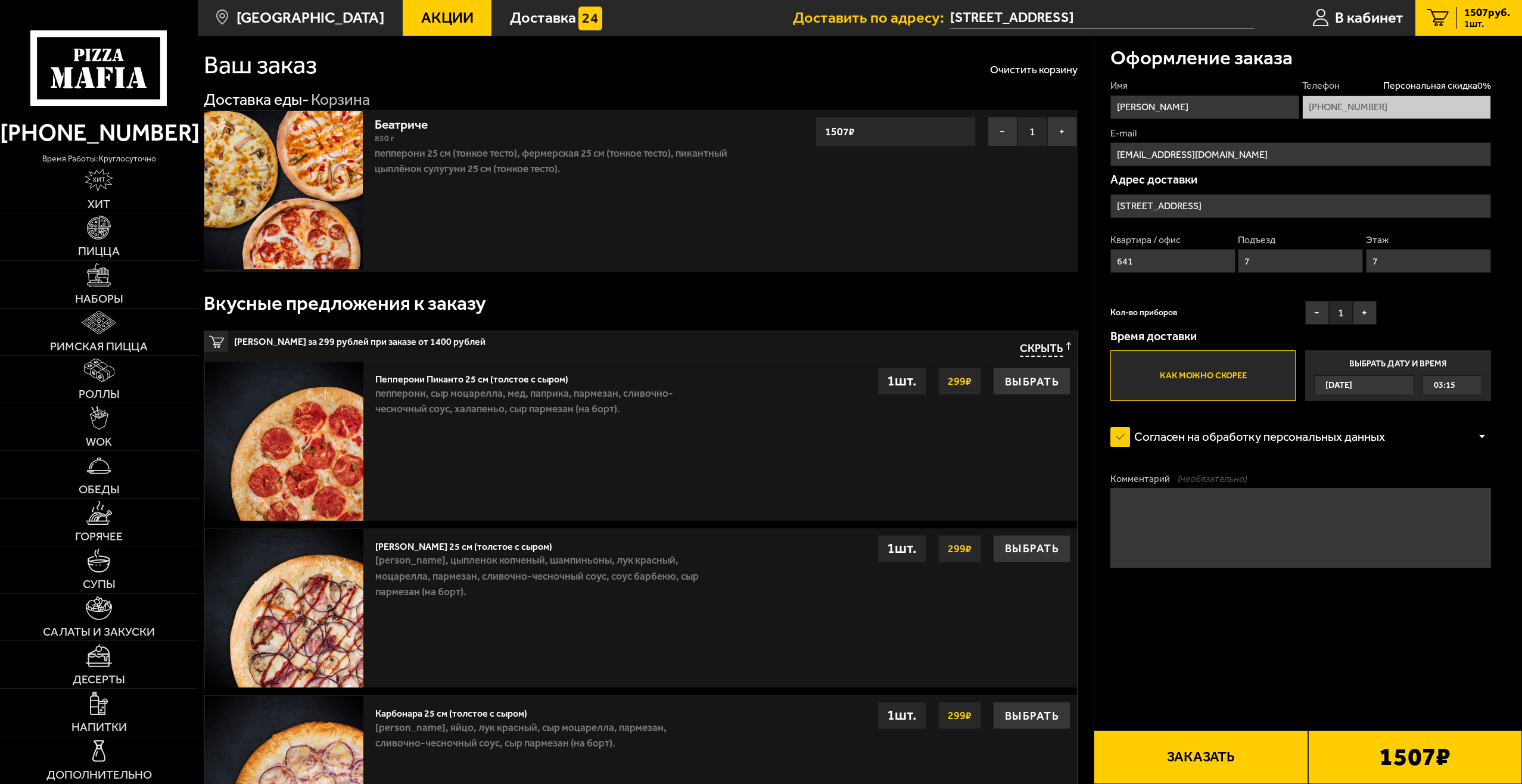
scroll to position [0, 0]
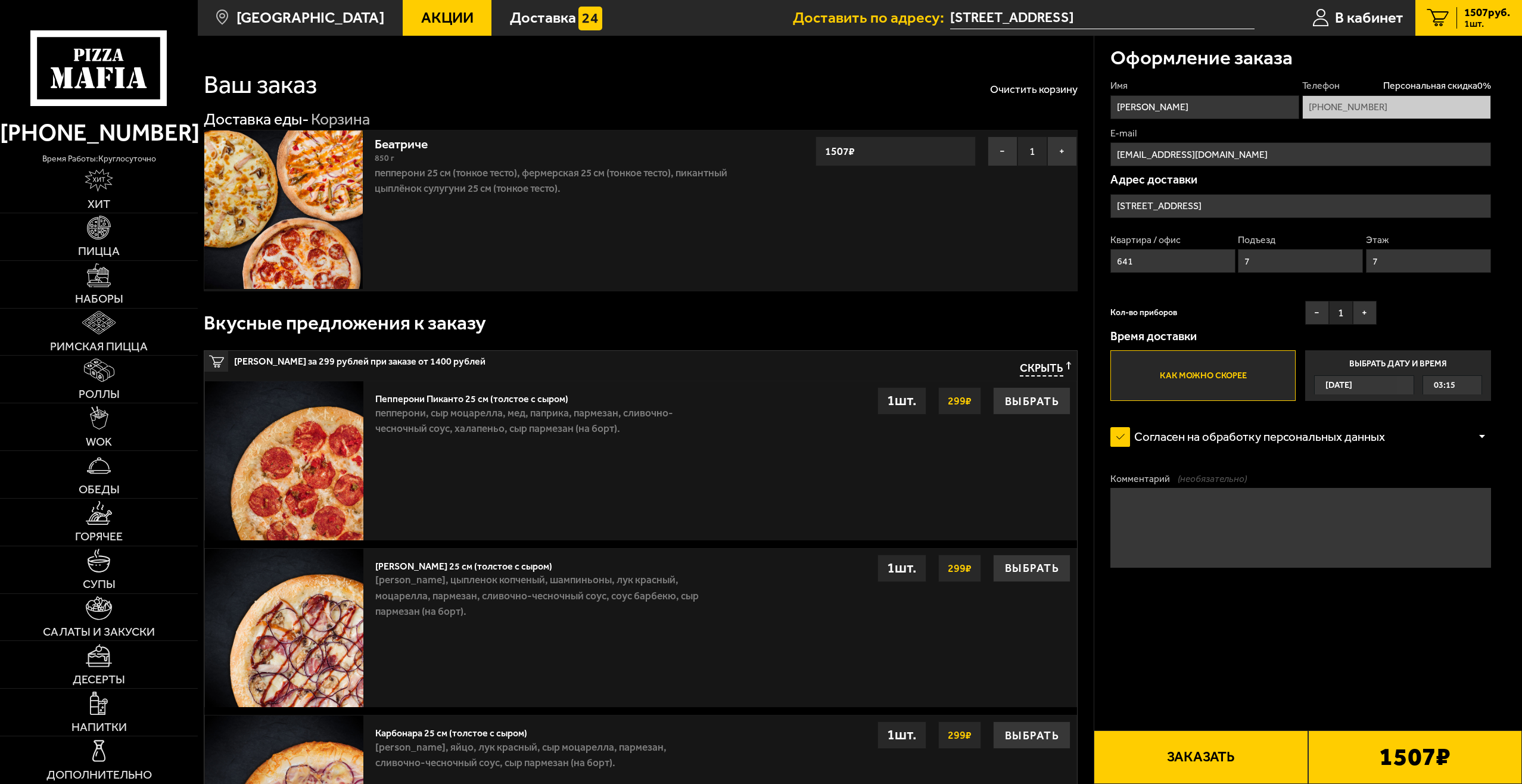
click at [1367, 384] on div "[DATE]" at bounding box center [1356, 385] width 84 height 19
click at [0, 0] on input "Выбрать дату и время [DATE] 03:15" at bounding box center [0, 0] width 0 height 0
click at [1352, 387] on span "[DATE]" at bounding box center [1338, 385] width 27 height 19
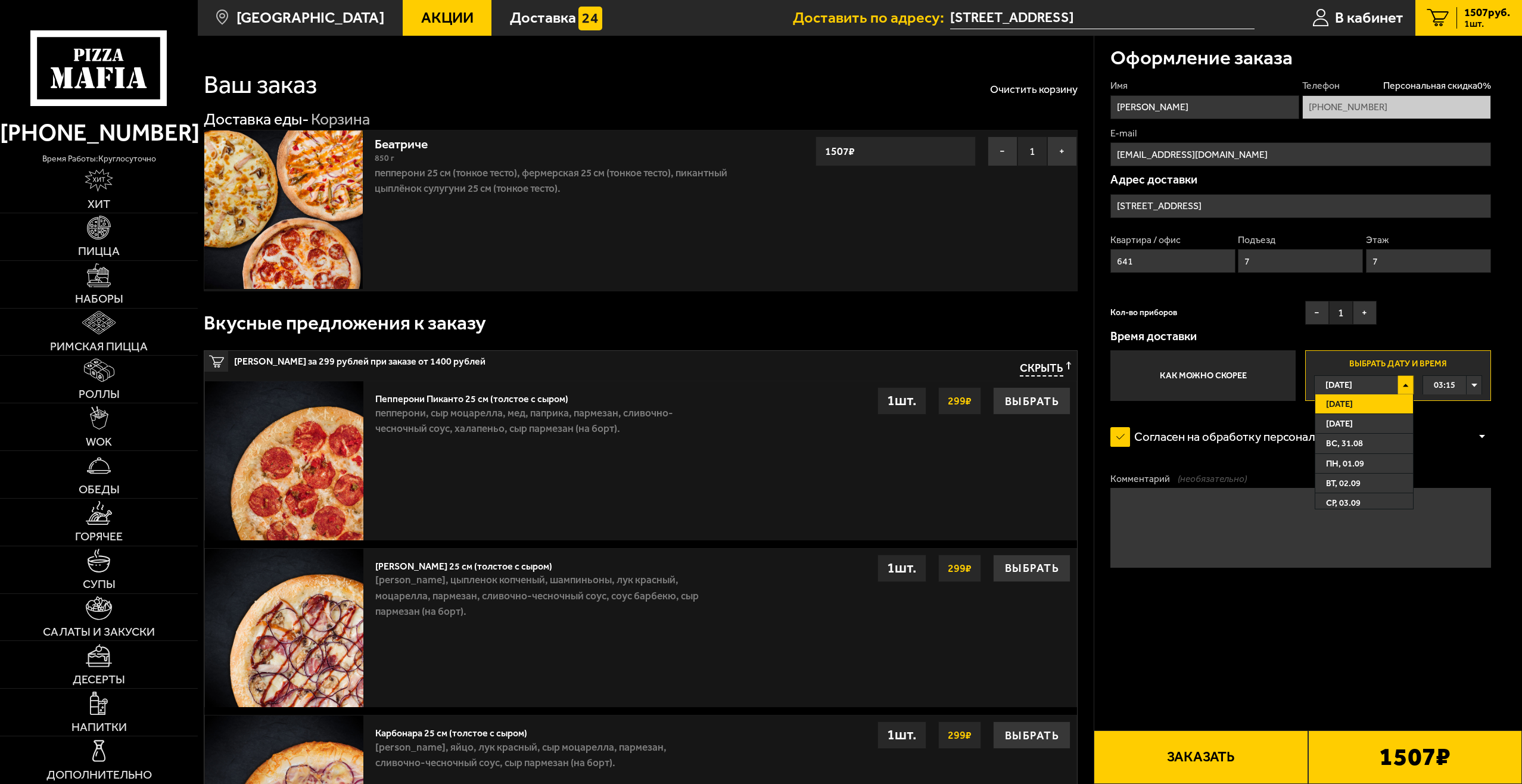
click at [1352, 385] on span "[DATE]" at bounding box center [1338, 385] width 27 height 19
click at [1458, 387] on div "03:15" at bounding box center [1452, 385] width 59 height 19
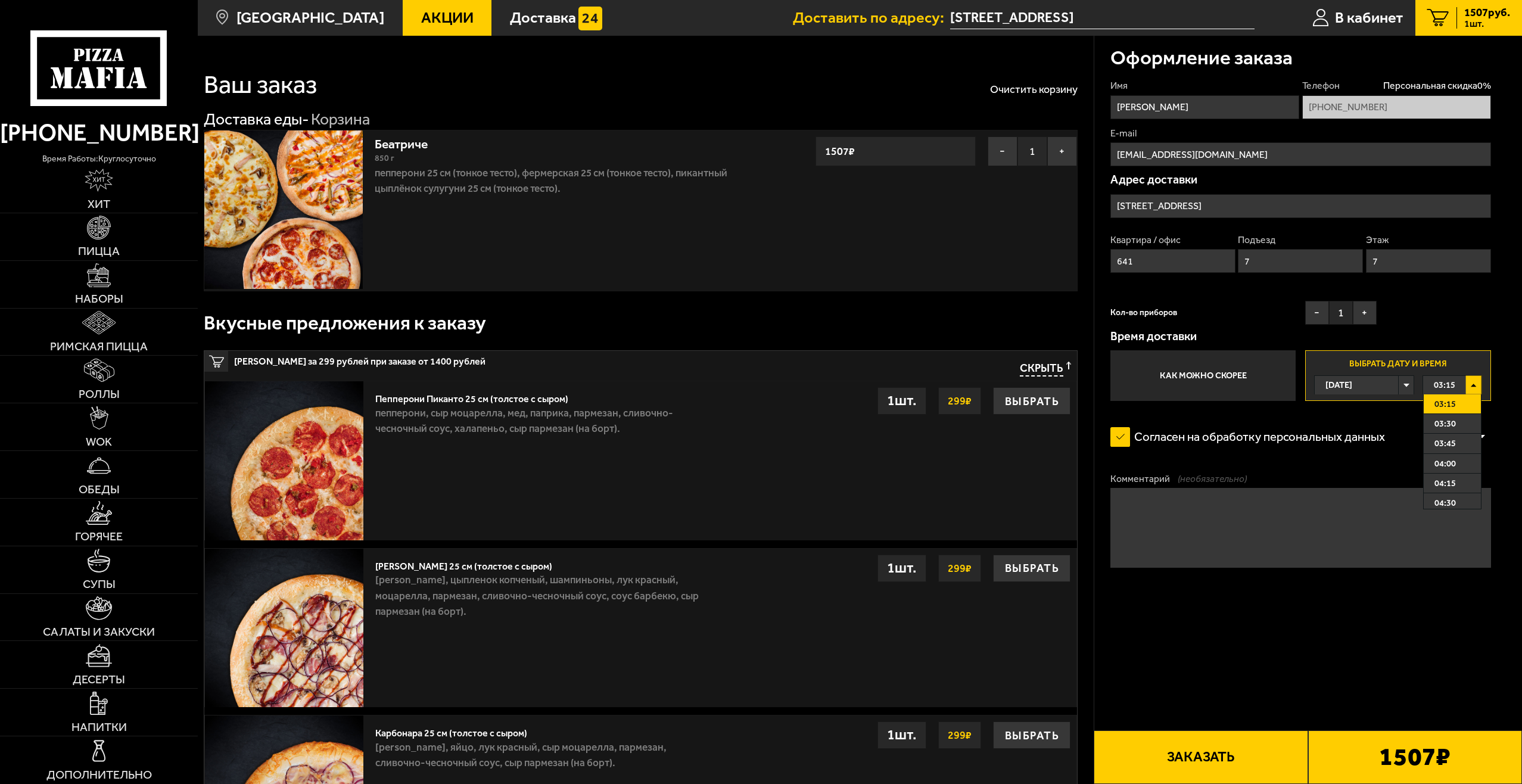
click at [1471, 387] on div "03:15" at bounding box center [1452, 385] width 59 height 19
click at [1445, 330] on div "Имя [PERSON_NAME] Телефон Персональная скидка 0 % [PHONE_NUMBER] E-mail [EMAIL_…" at bounding box center [1300, 240] width 381 height 322
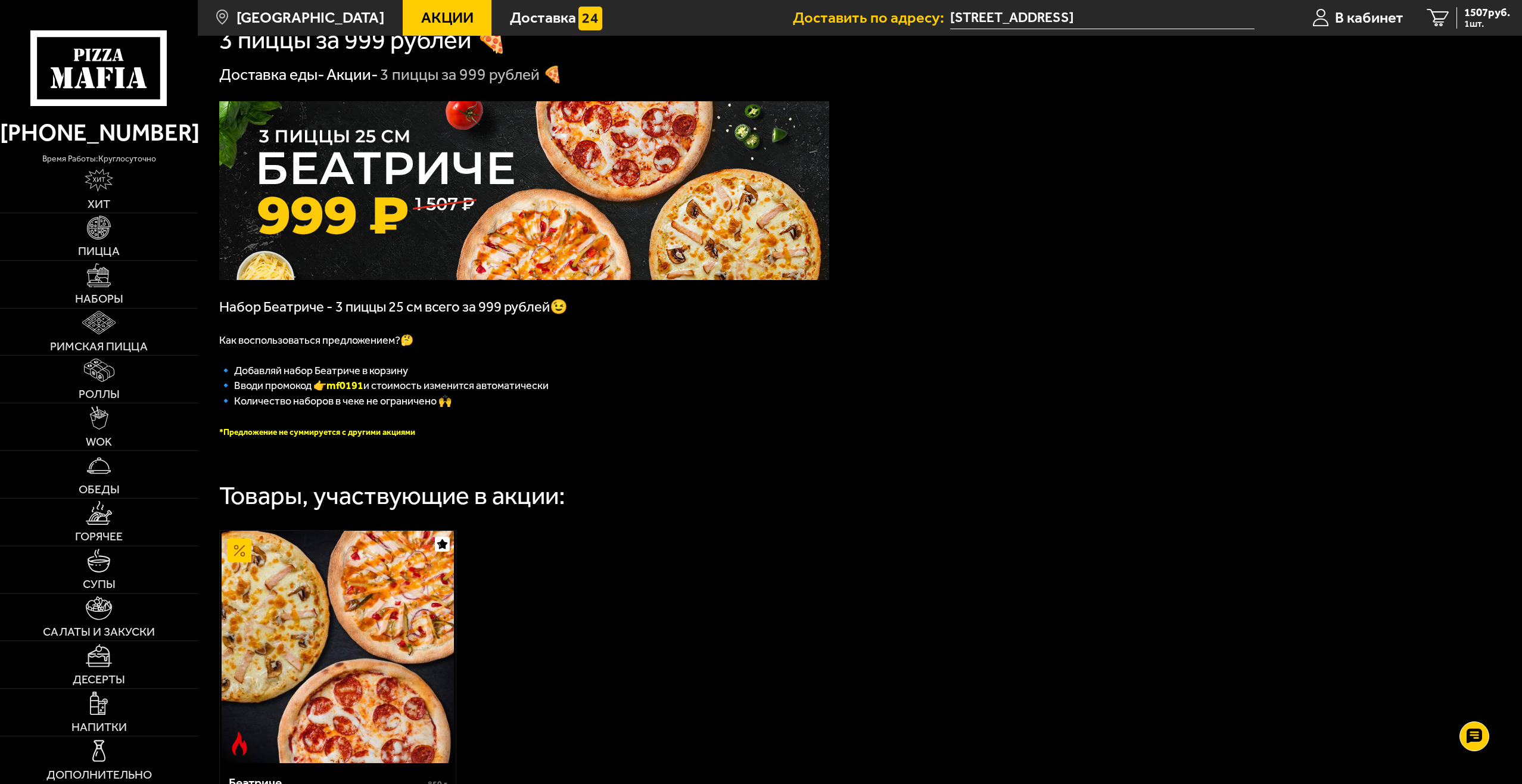
scroll to position [59, 0]
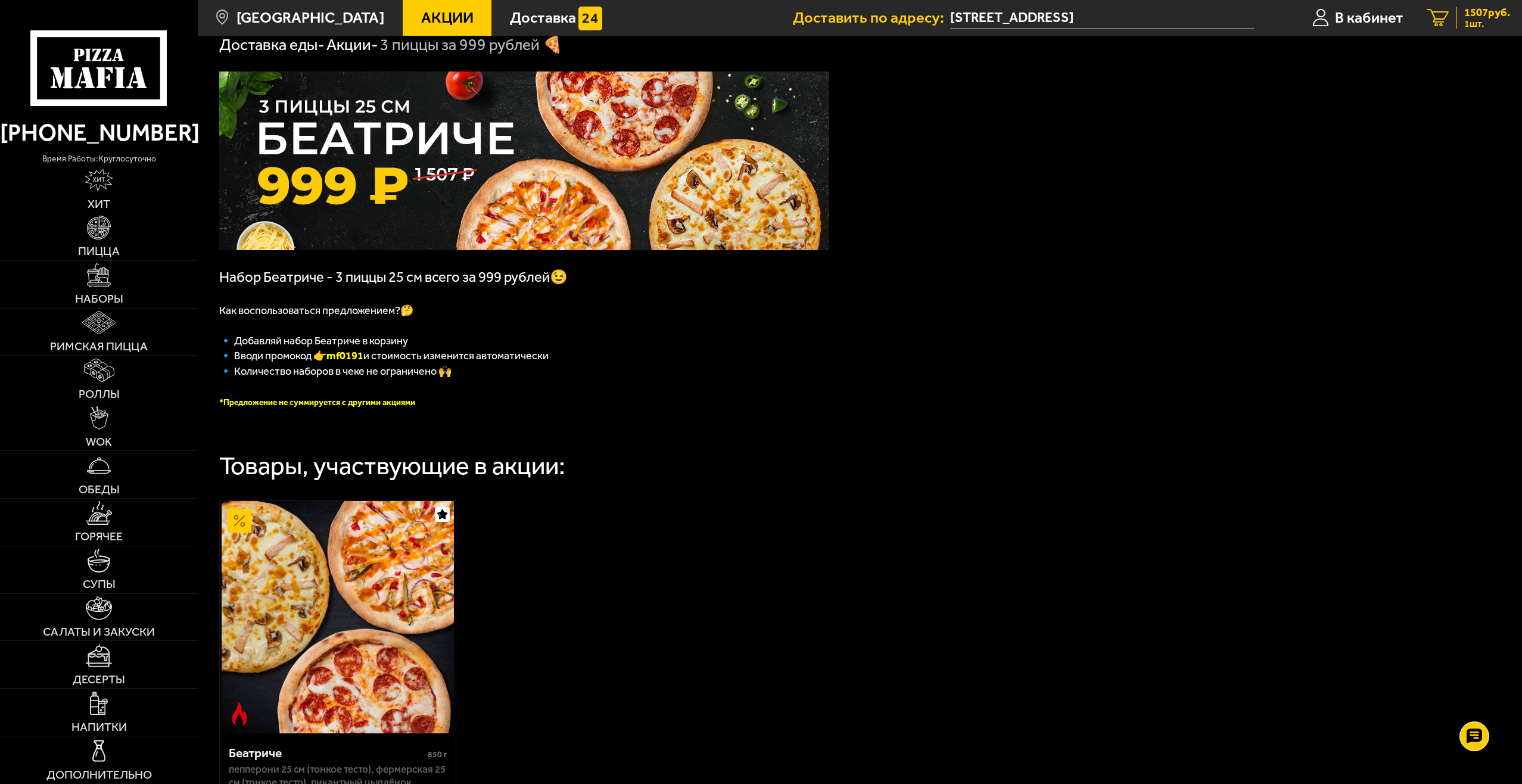
click at [1461, 19] on div "1507 руб. 1 шт." at bounding box center [1483, 19] width 54 height 22
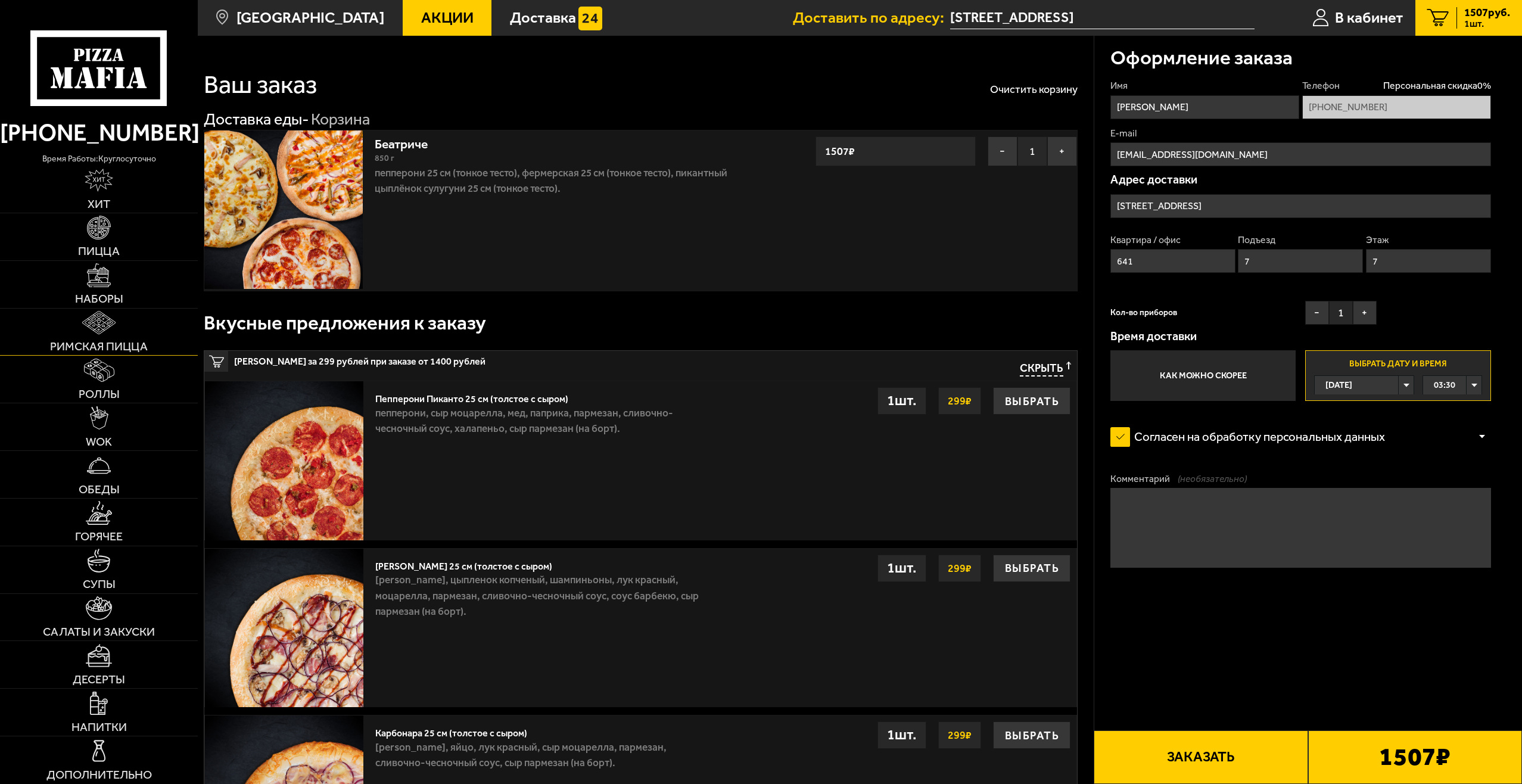
click at [115, 330] on img at bounding box center [99, 322] width 34 height 24
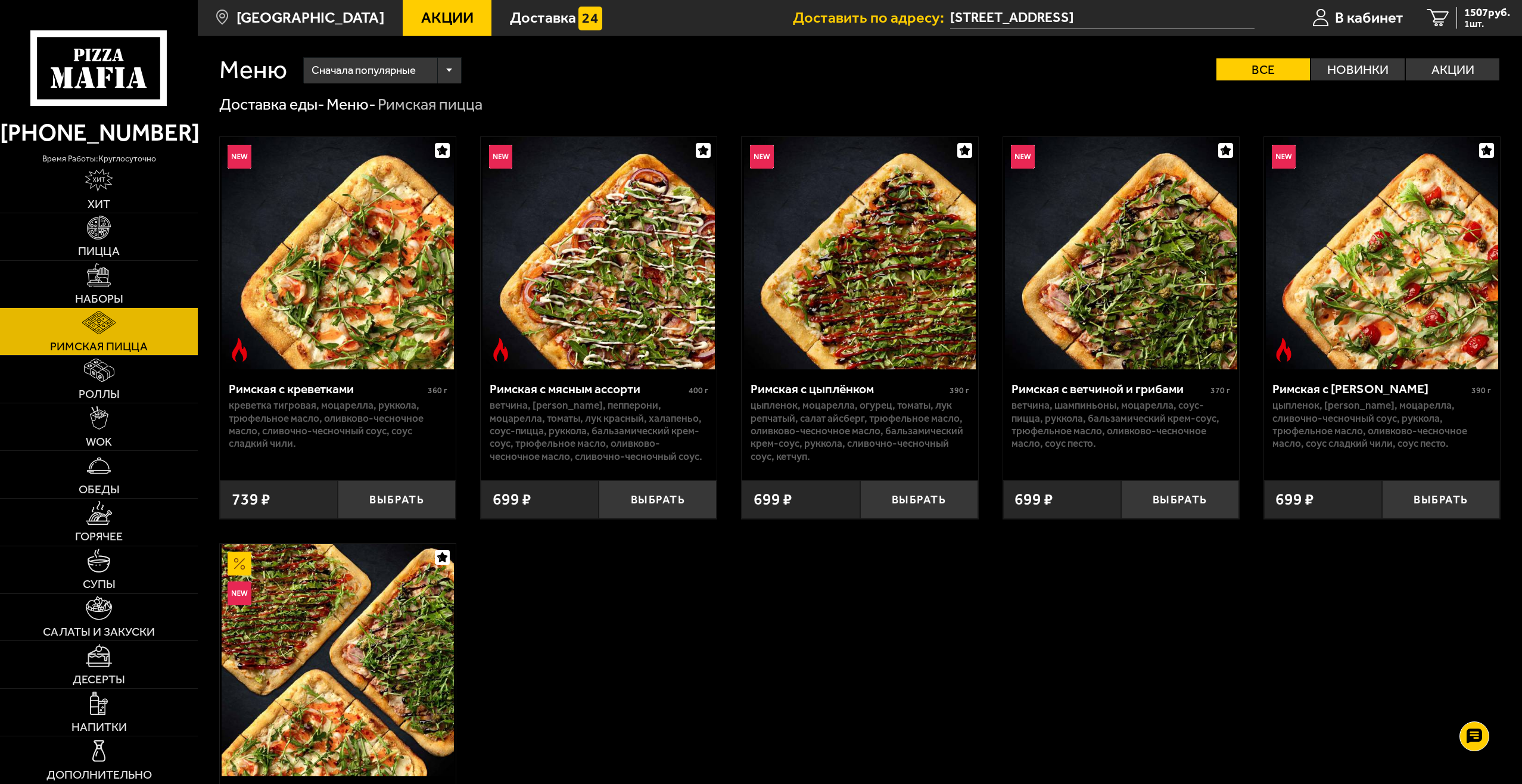
click at [110, 271] on img at bounding box center [99, 275] width 24 height 24
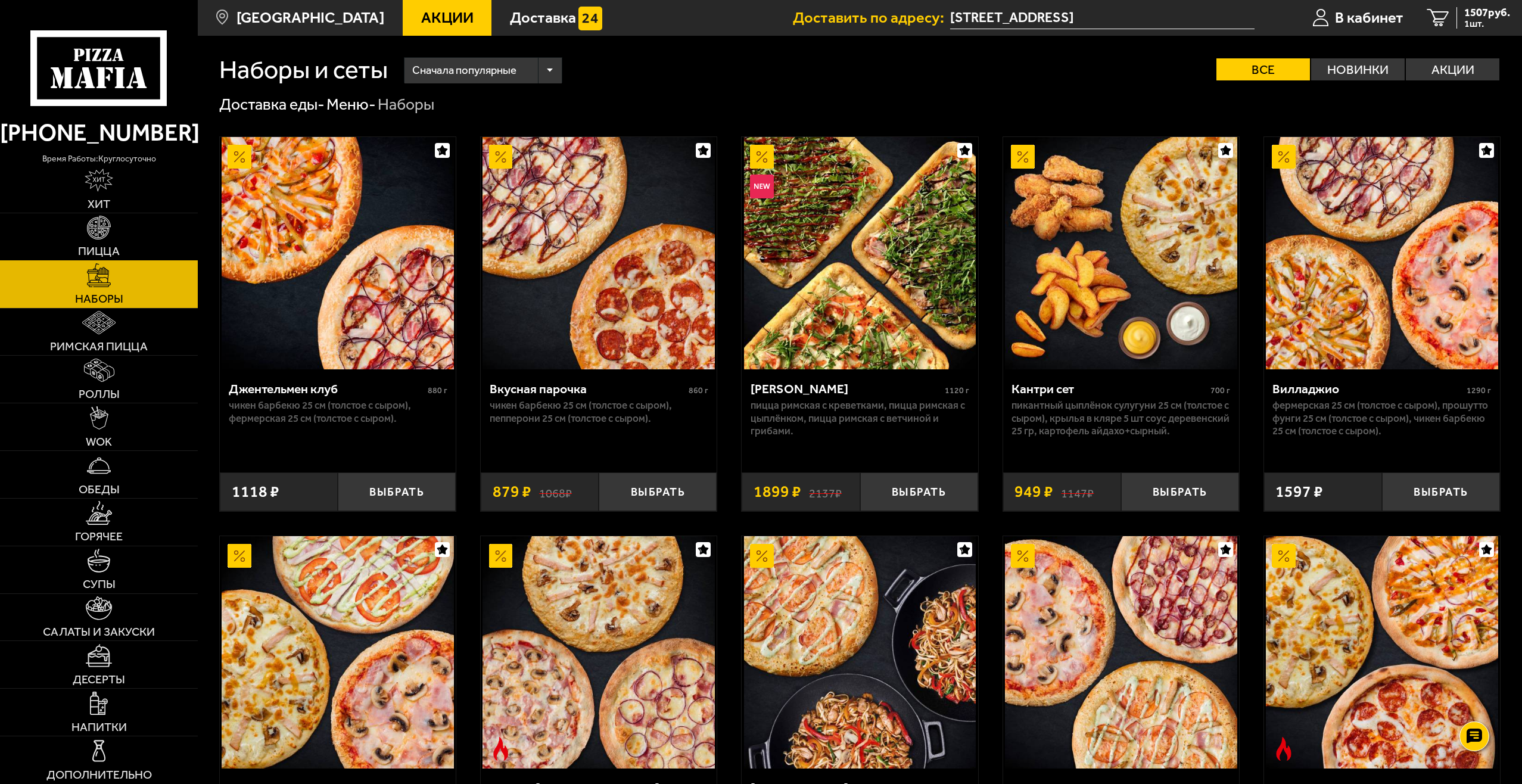
click at [112, 242] on link "Пицца" at bounding box center [99, 237] width 198 height 47
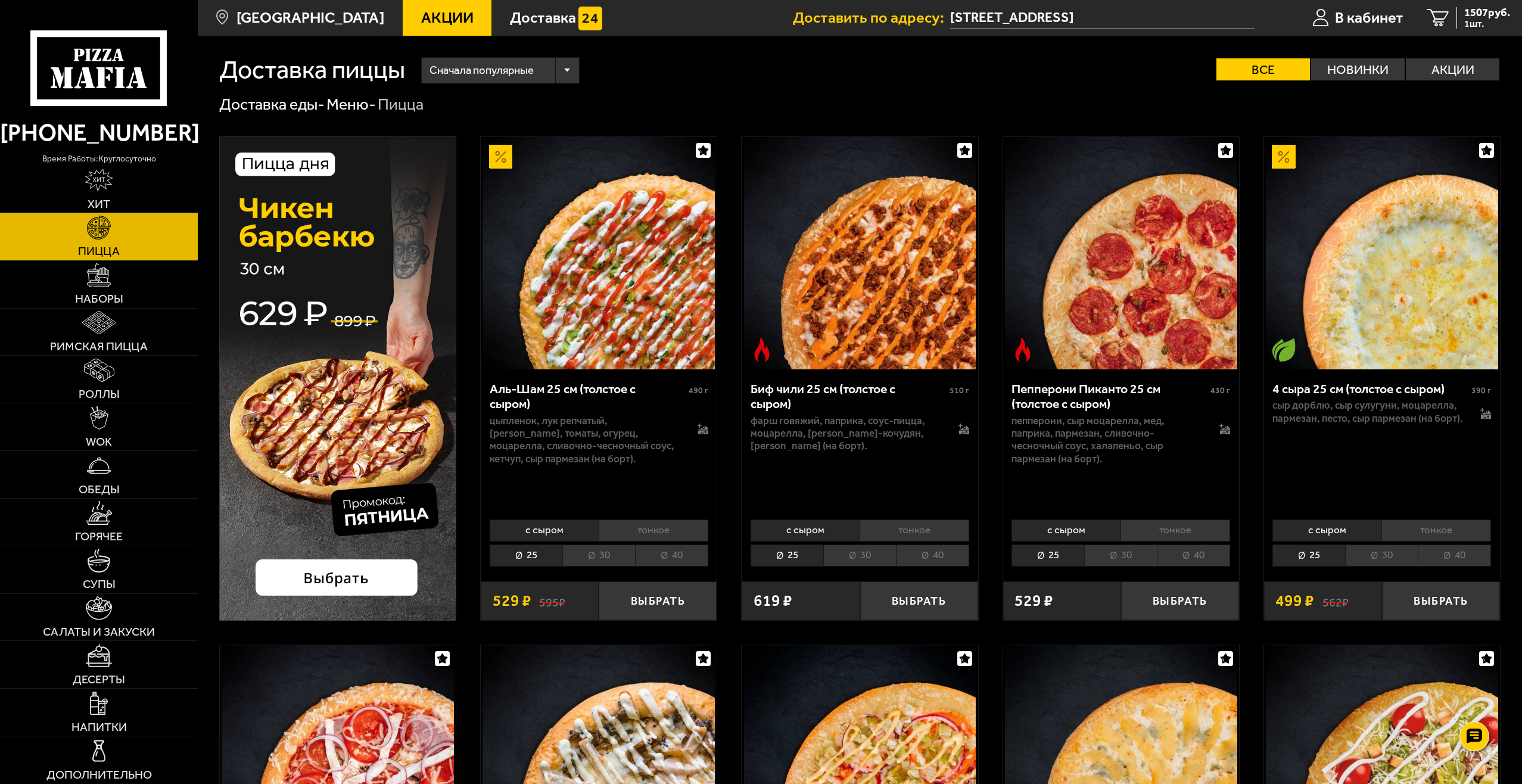
click at [115, 195] on link "Хит" at bounding box center [99, 189] width 198 height 47
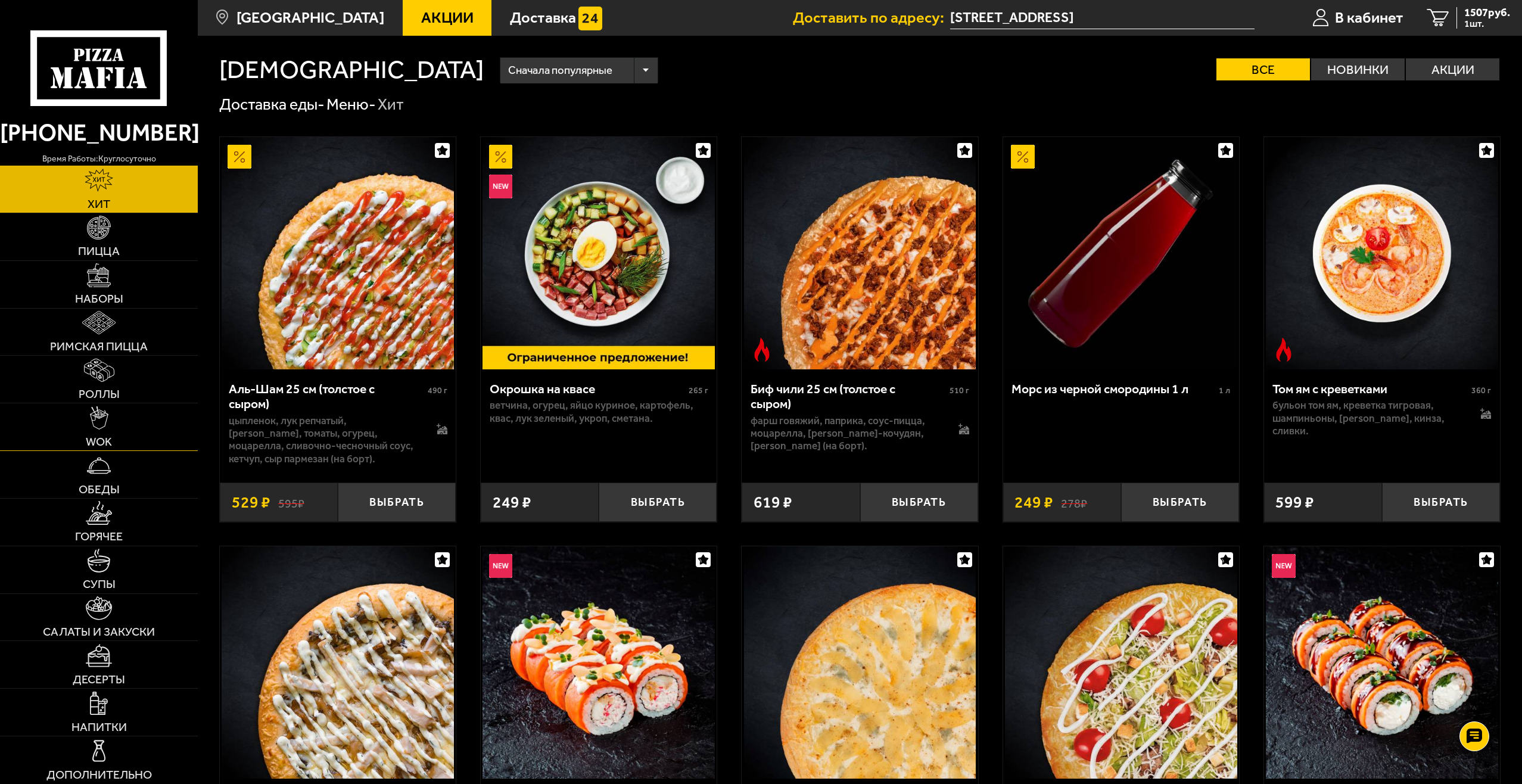
click at [109, 438] on span "WOK" at bounding box center [99, 442] width 26 height 12
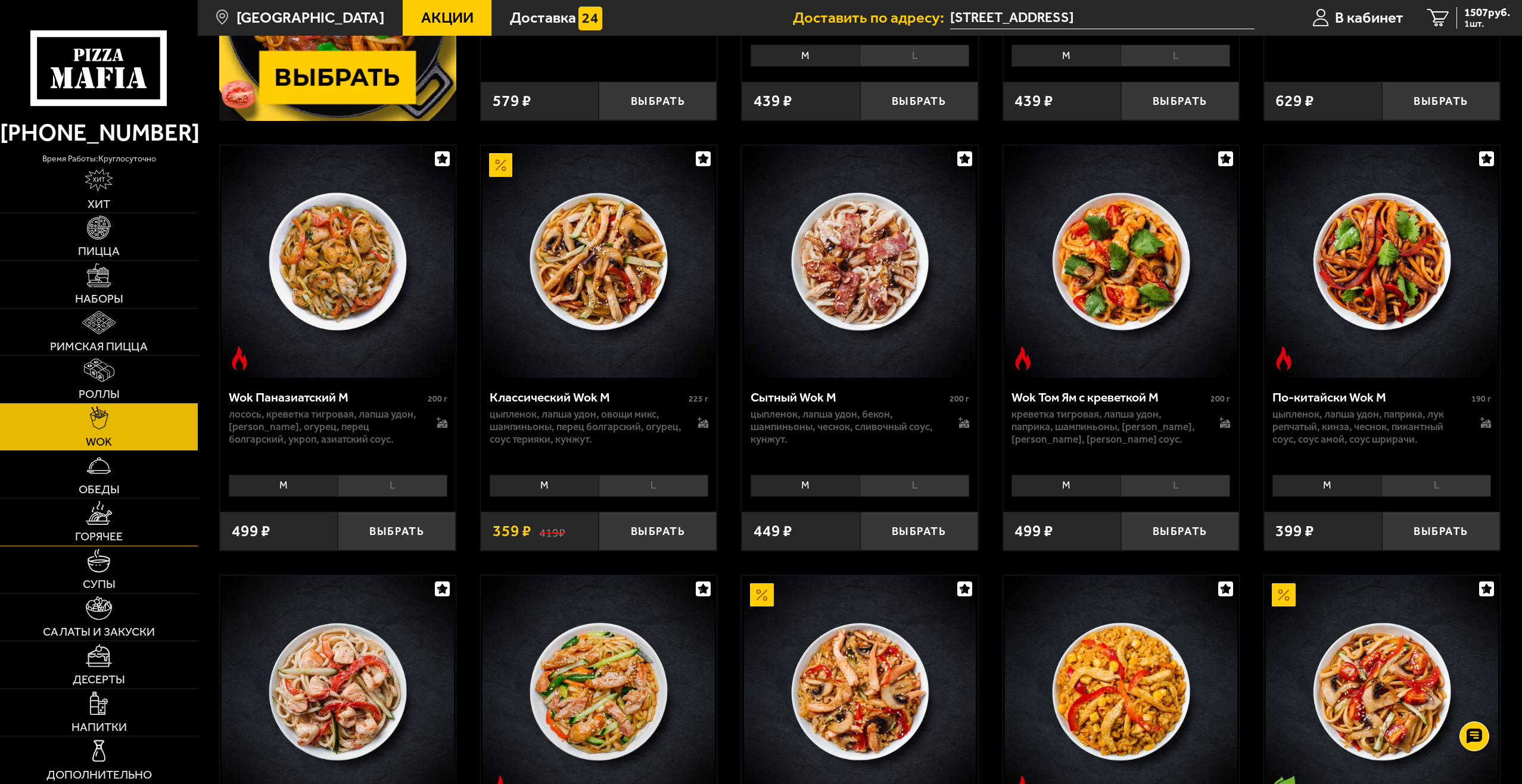
scroll to position [417, 0]
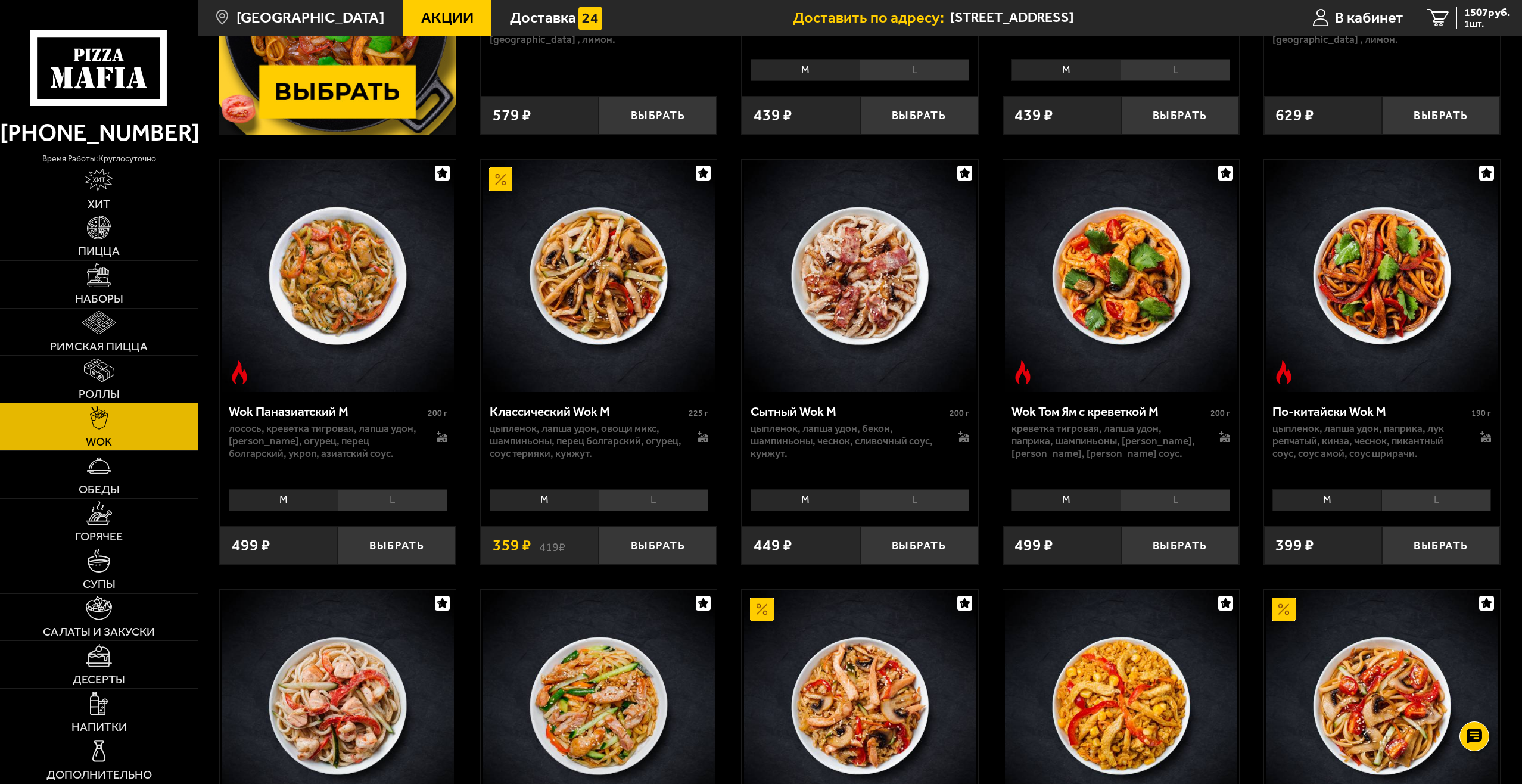
click at [121, 712] on link "Напитки" at bounding box center [99, 712] width 198 height 47
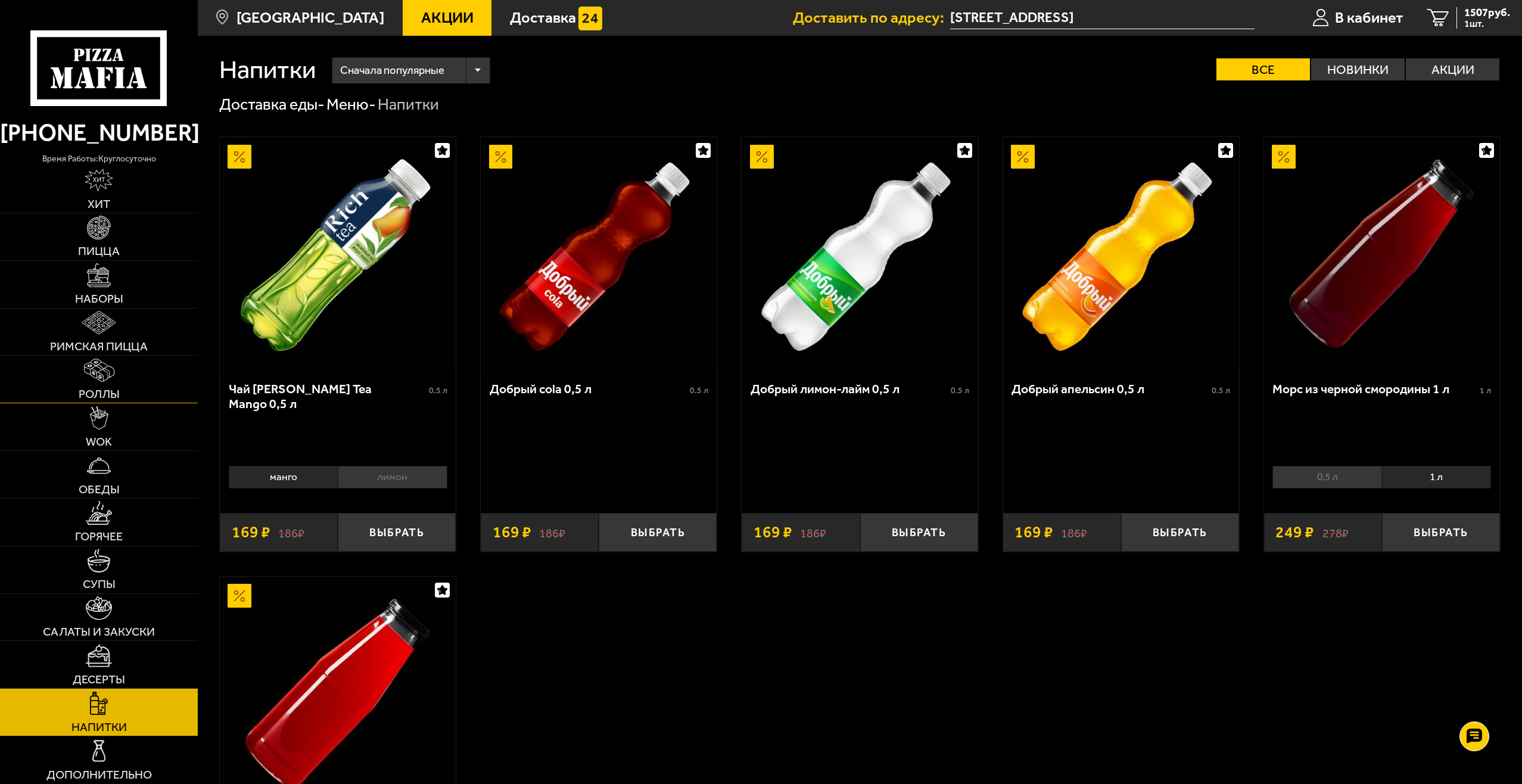
click at [113, 390] on span "Роллы" at bounding box center [99, 394] width 41 height 12
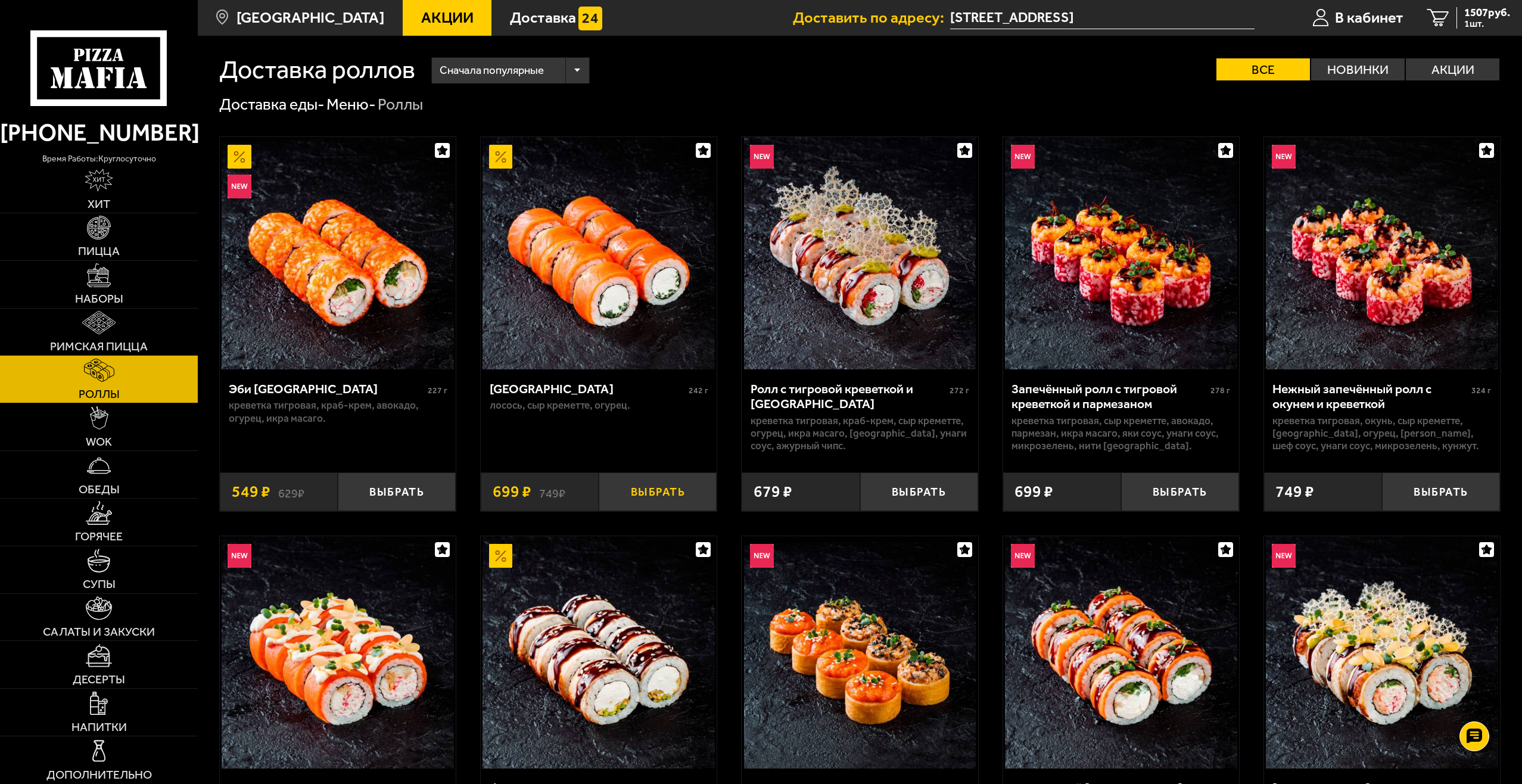
click at [667, 493] on button "Выбрать" at bounding box center [657, 491] width 118 height 39
click at [1475, 14] on span "2206 руб." at bounding box center [1487, 13] width 46 height 11
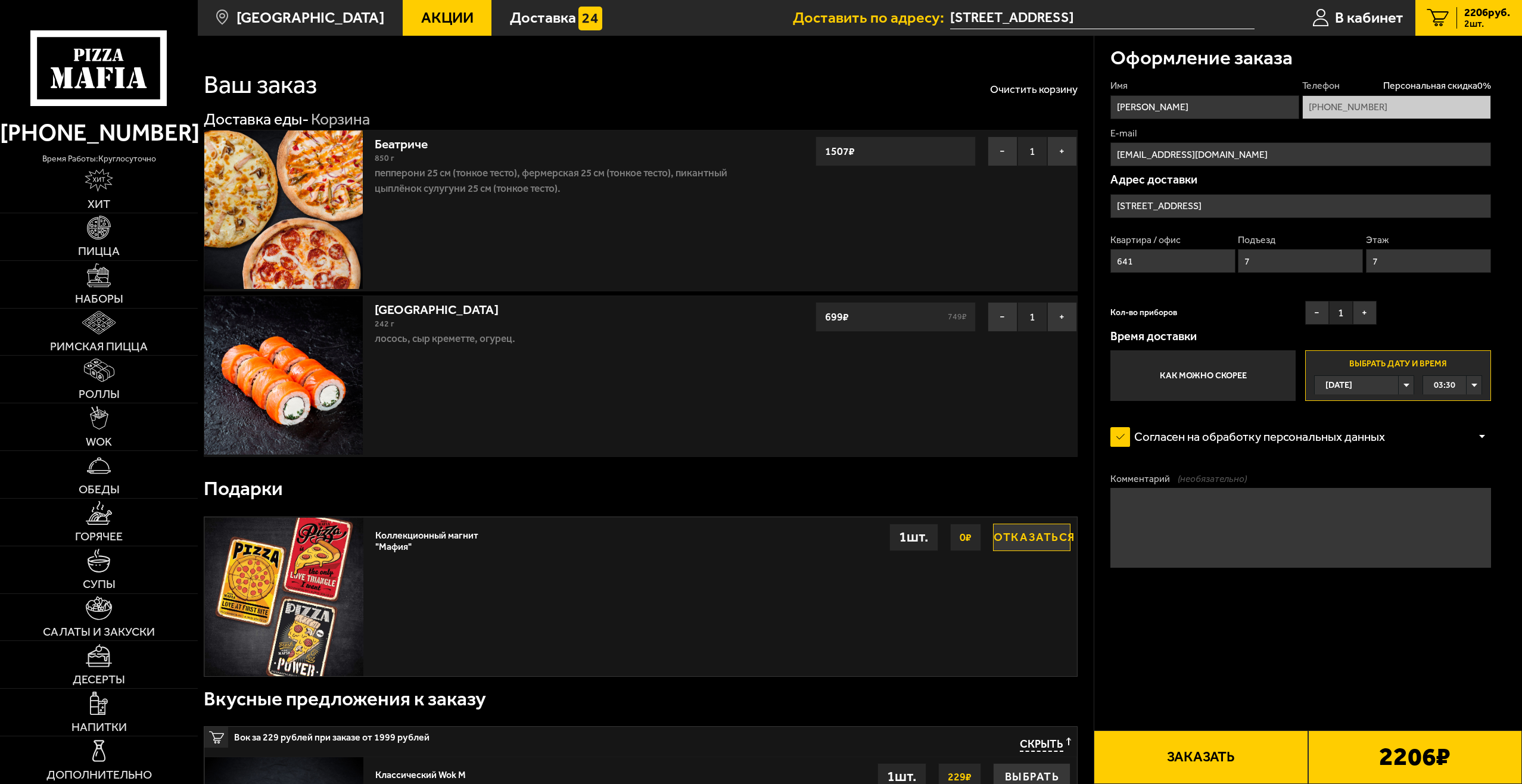
click at [1214, 383] on label "Как можно скорее" at bounding box center [1203, 376] width 185 height 51
click at [0, 0] on input "Как можно скорее" at bounding box center [0, 0] width 0 height 0
click at [438, 12] on span "Акции" at bounding box center [447, 17] width 53 height 15
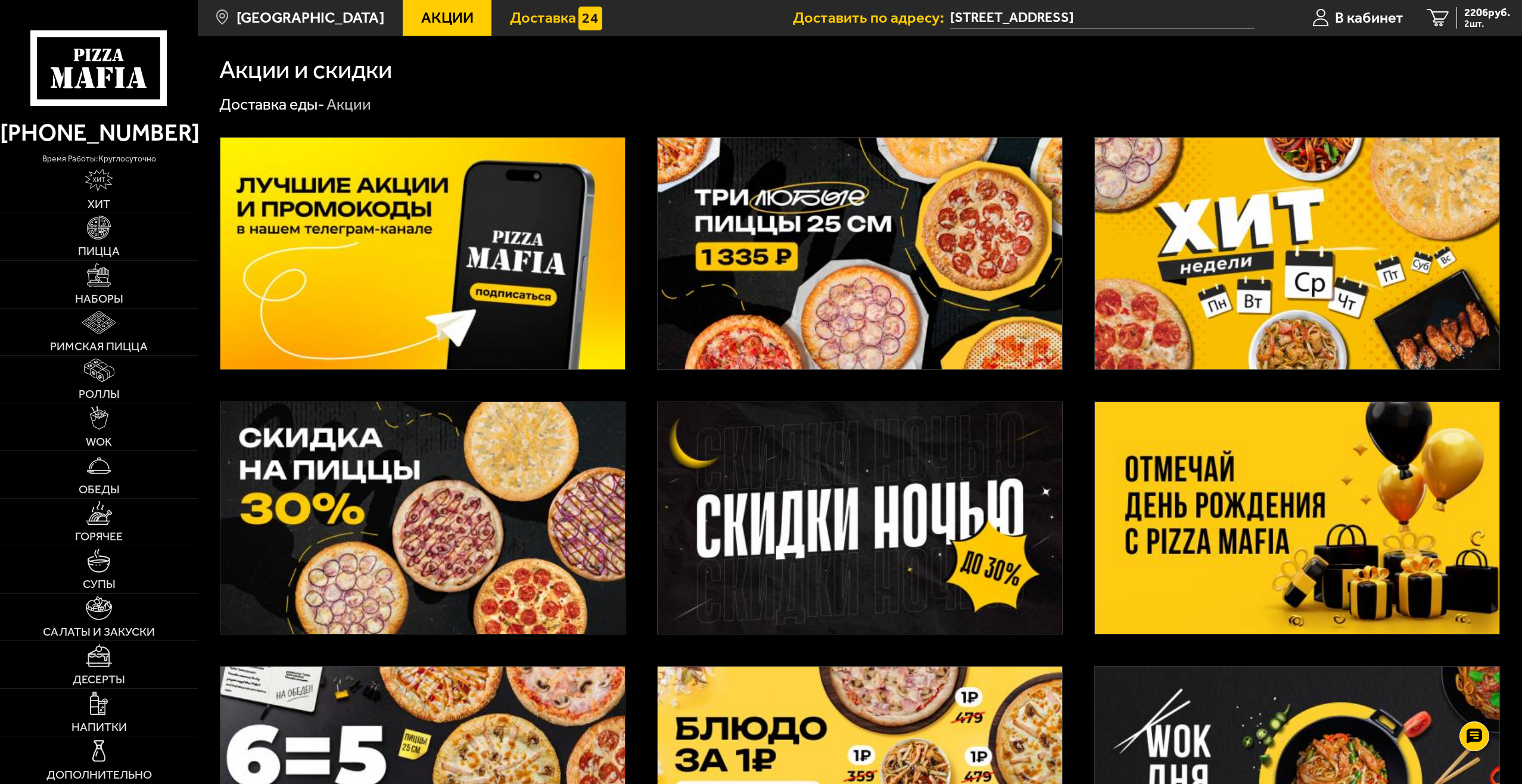
click at [510, 17] on span "Доставка" at bounding box center [543, 17] width 66 height 15
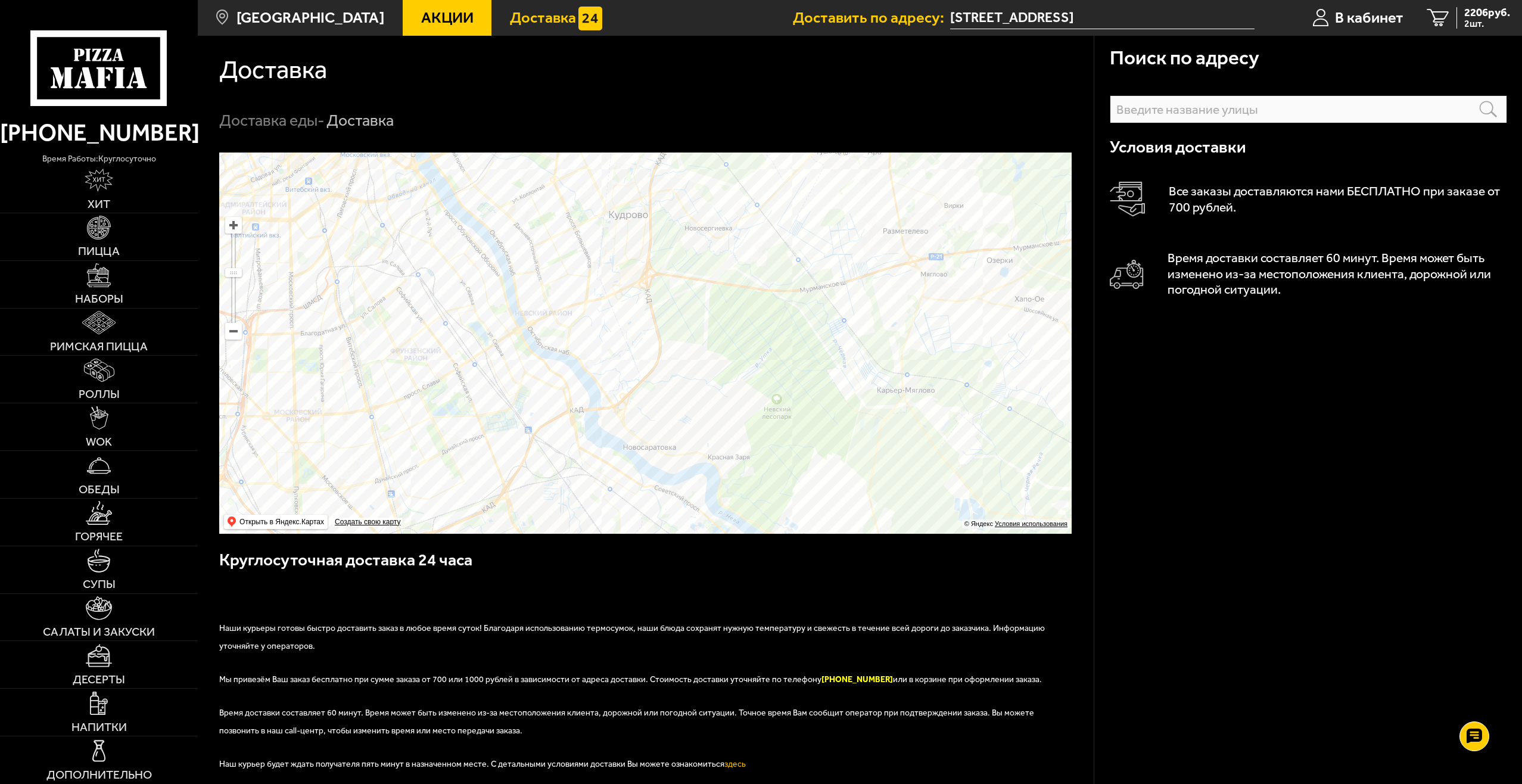
drag, startPoint x: 613, startPoint y: 259, endPoint x: 640, endPoint y: 298, distance: 47.4
click at [640, 298] on ymaps at bounding box center [645, 343] width 852 height 381
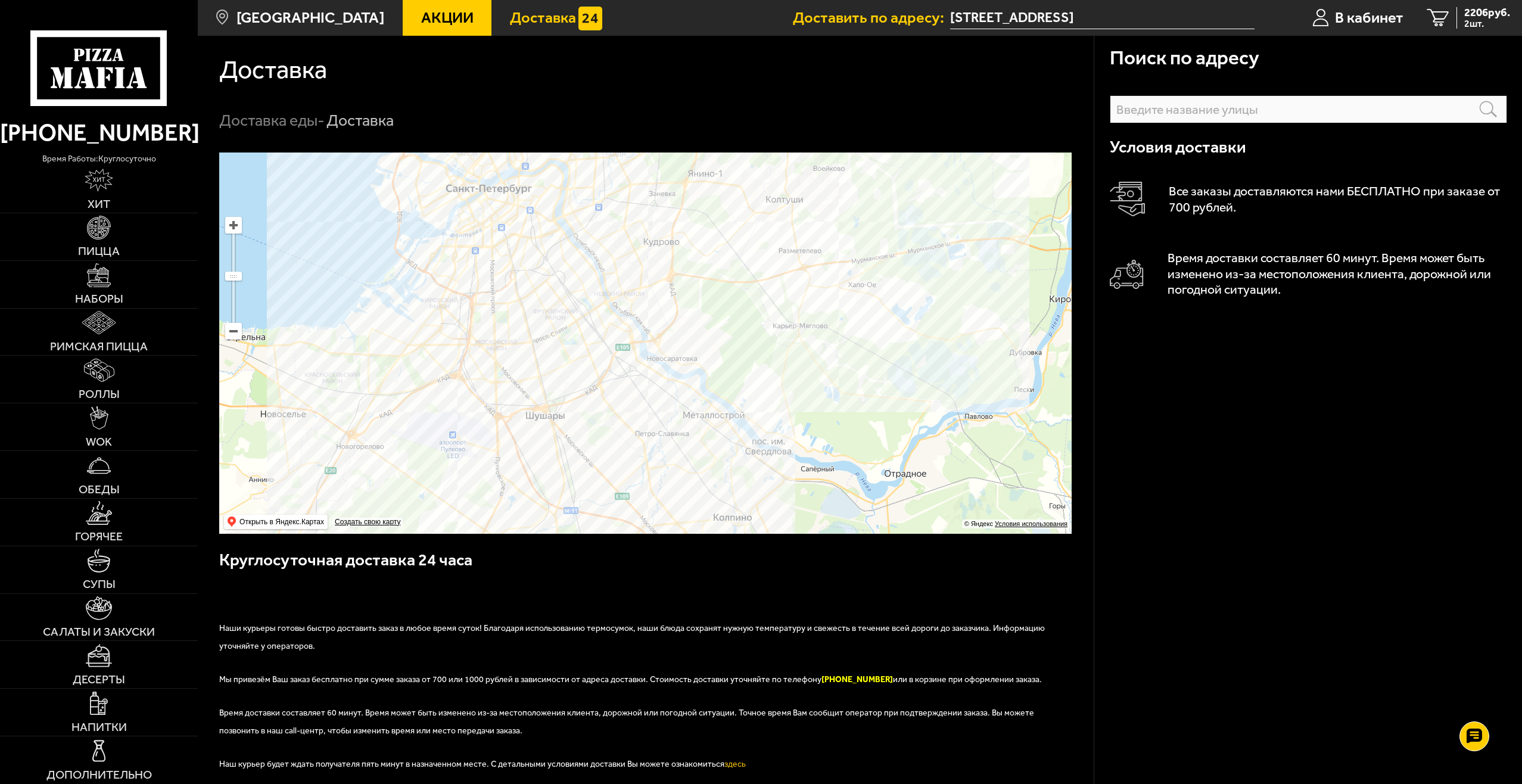
click at [516, 16] on span "Доставка" at bounding box center [543, 17] width 66 height 15
click at [1464, 14] on span "2206 руб." at bounding box center [1487, 13] width 46 height 11
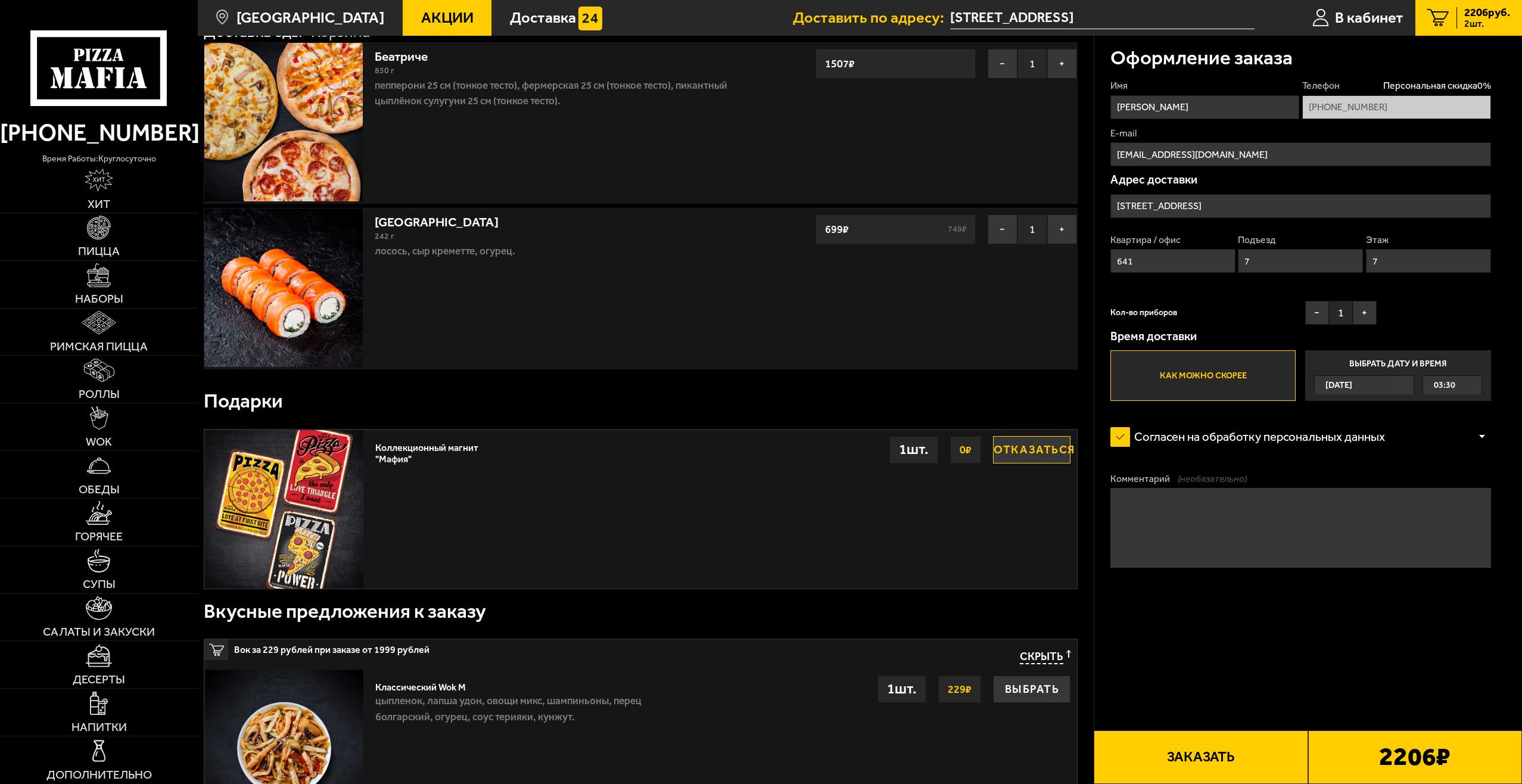
scroll to position [119, 0]
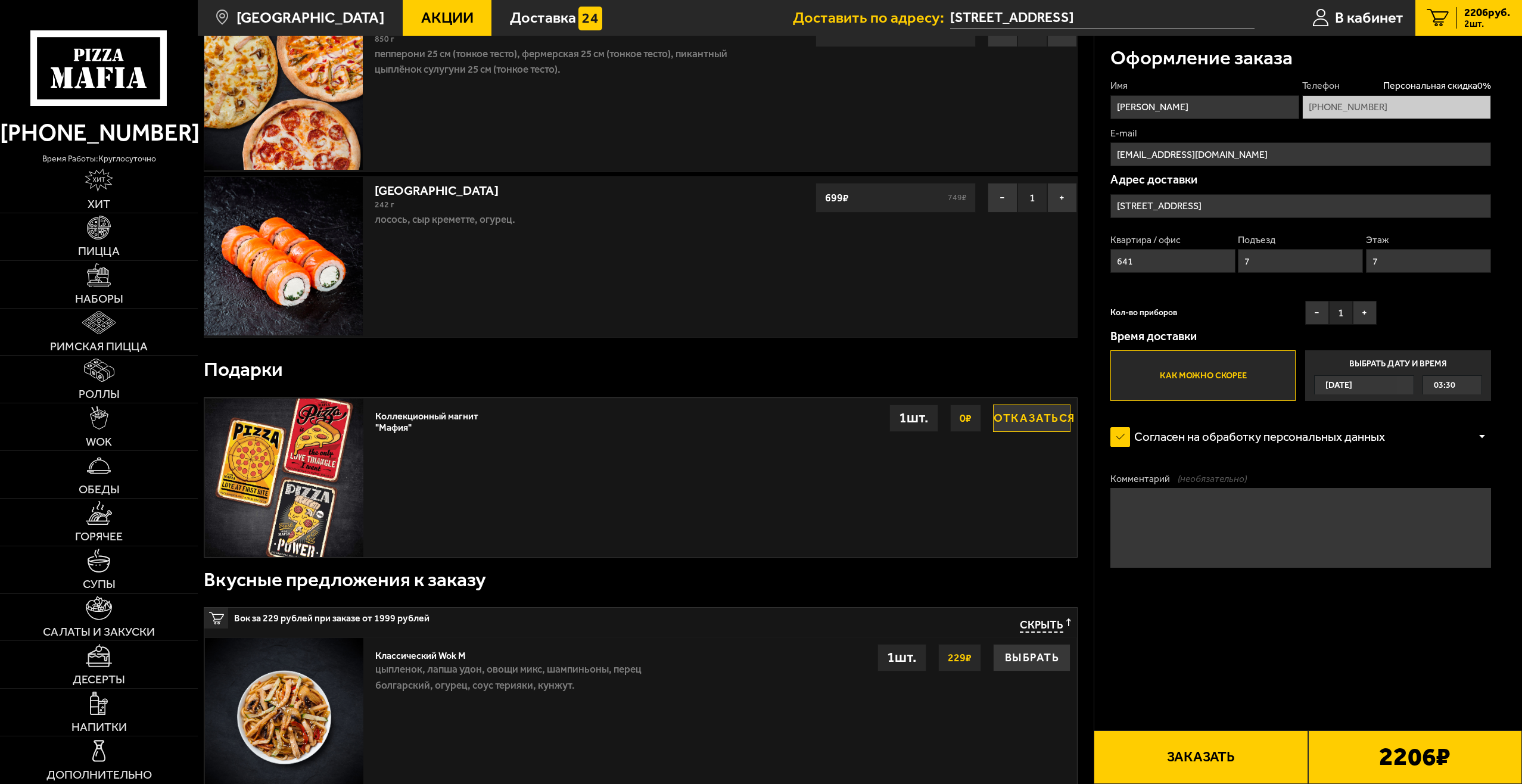
click at [1482, 440] on div at bounding box center [1482, 437] width 18 height 9
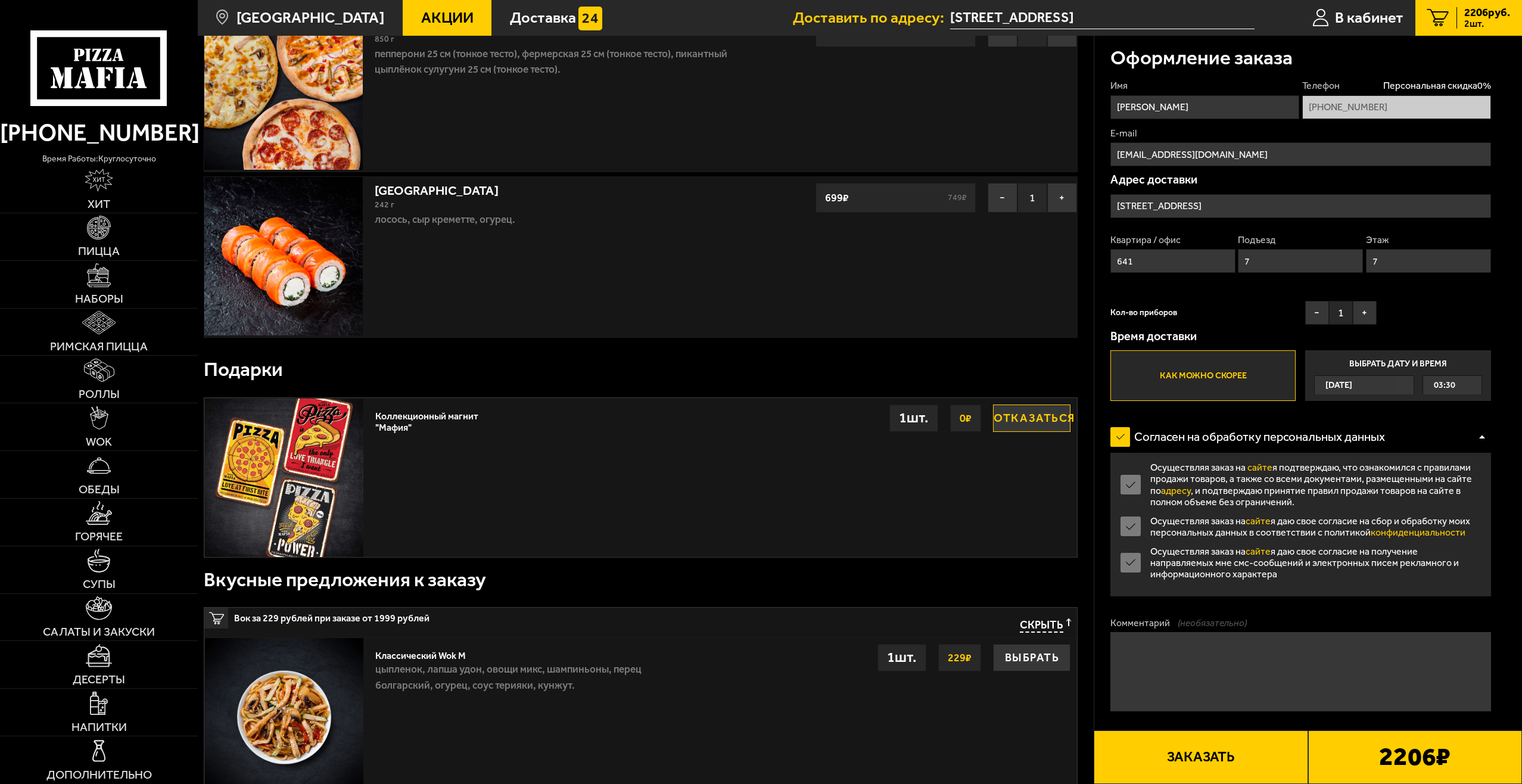
click at [1482, 440] on div at bounding box center [1482, 437] width 18 height 9
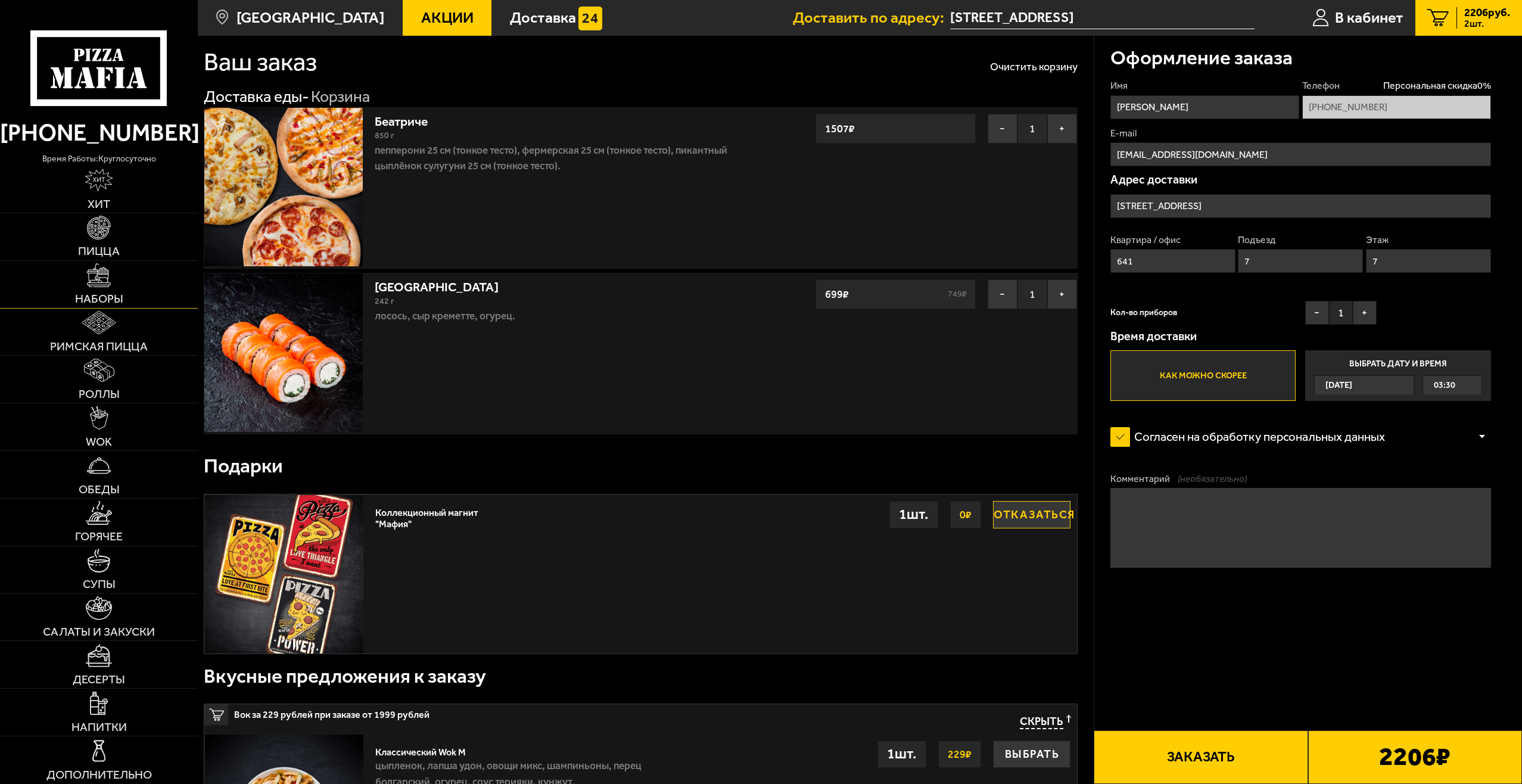
scroll to position [0, 0]
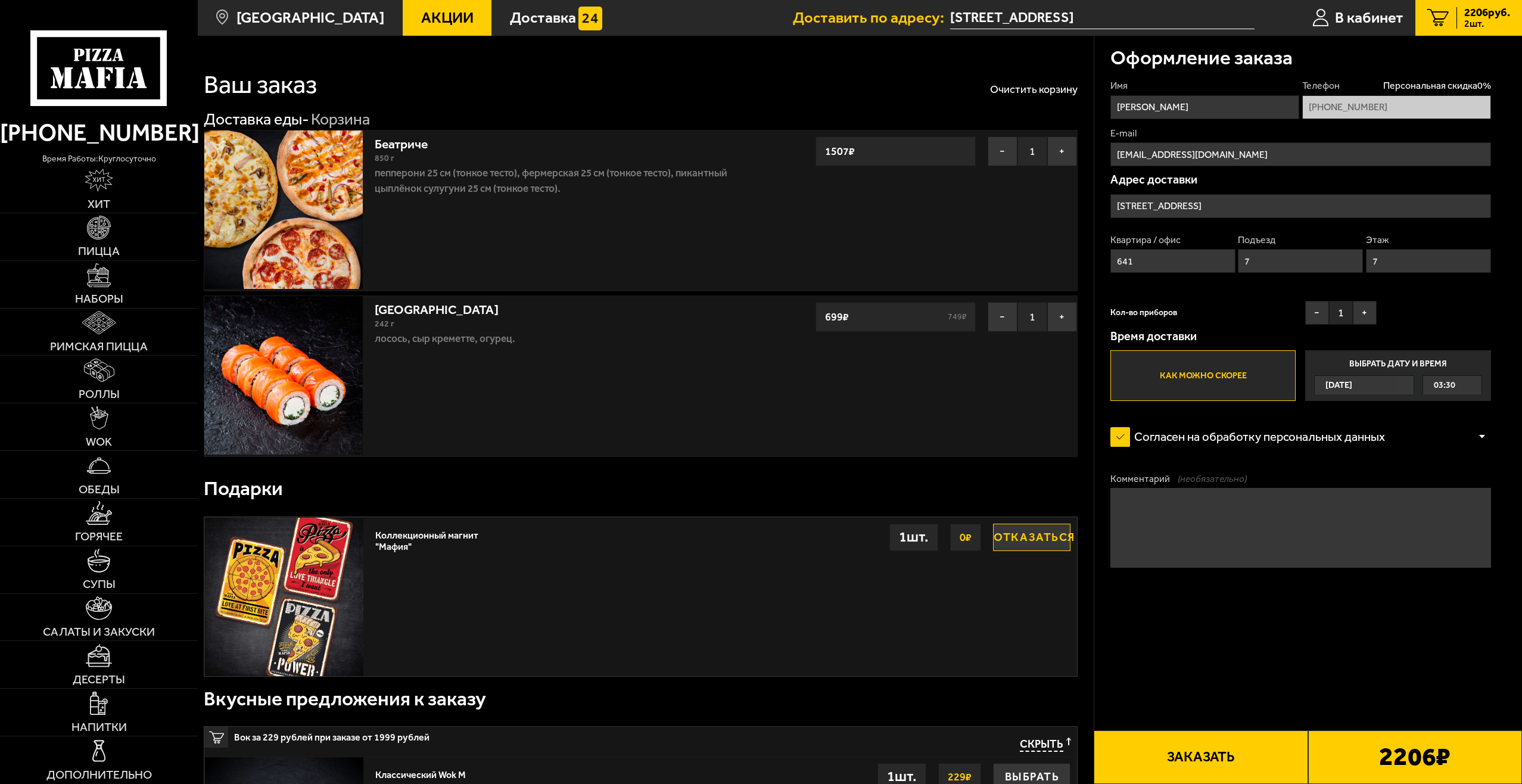
click at [1253, 760] on button "Заказать" at bounding box center [1201, 757] width 214 height 54
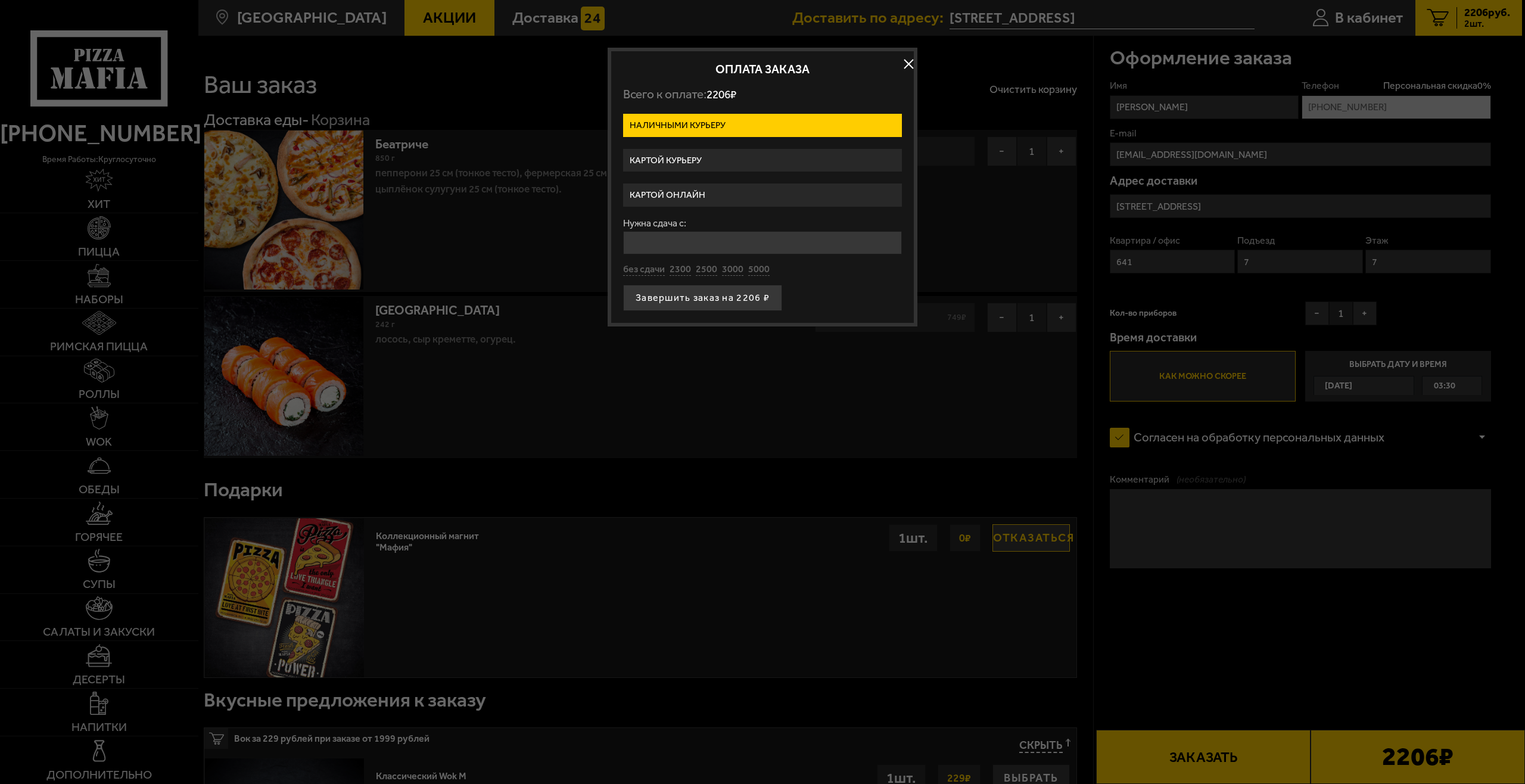
click at [701, 121] on label "Наличными курьеру" at bounding box center [762, 126] width 279 height 24
click at [0, 0] on input "Наличными курьеру" at bounding box center [0, 0] width 0 height 0
click at [717, 300] on button "Завершить заказ на 2206 ₽" at bounding box center [702, 298] width 159 height 26
click at [677, 238] on input "Нужна сдача с:" at bounding box center [762, 243] width 279 height 24
type input "2300"
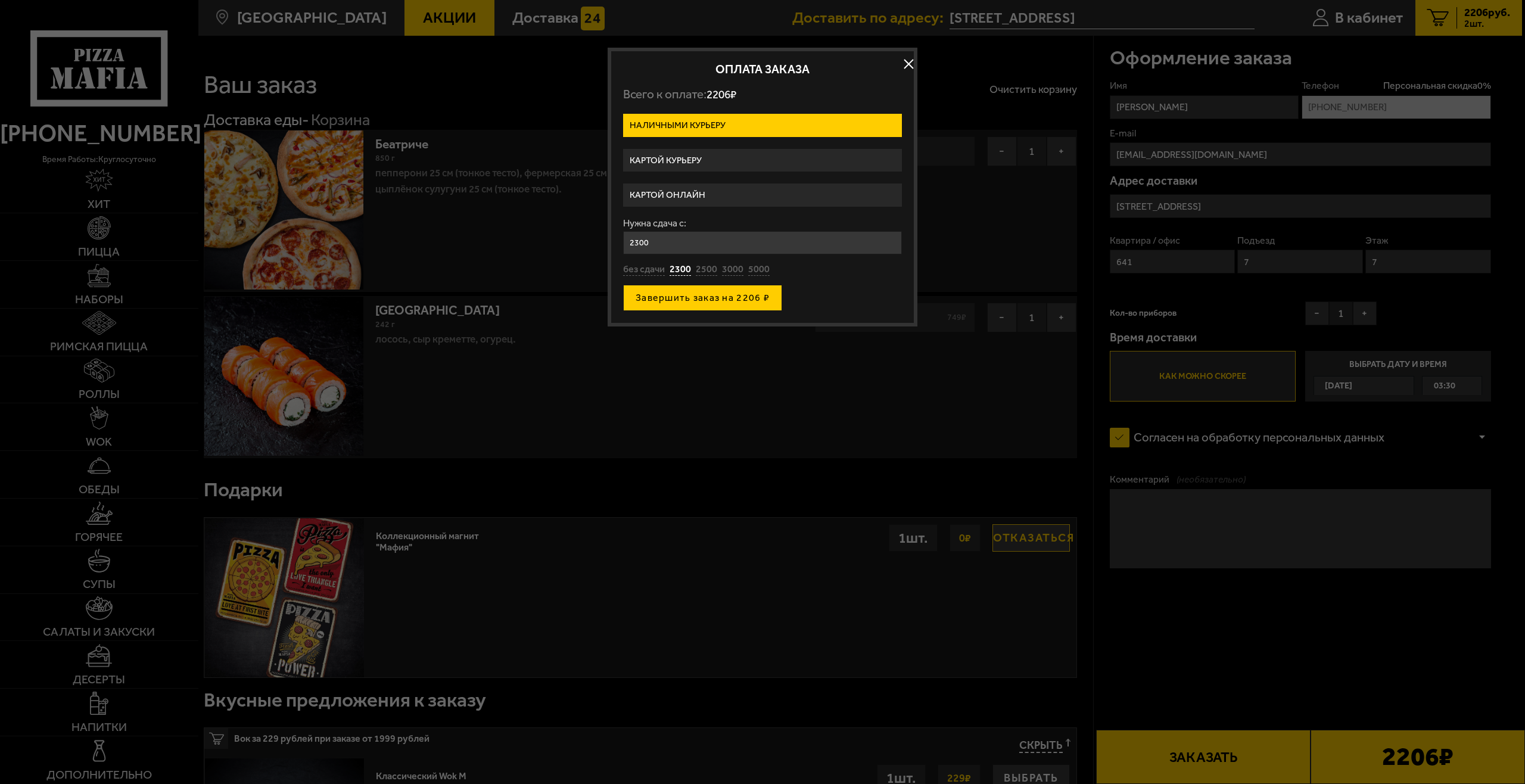
click at [744, 301] on button "Завершить заказ на 2206 ₽" at bounding box center [702, 298] width 159 height 26
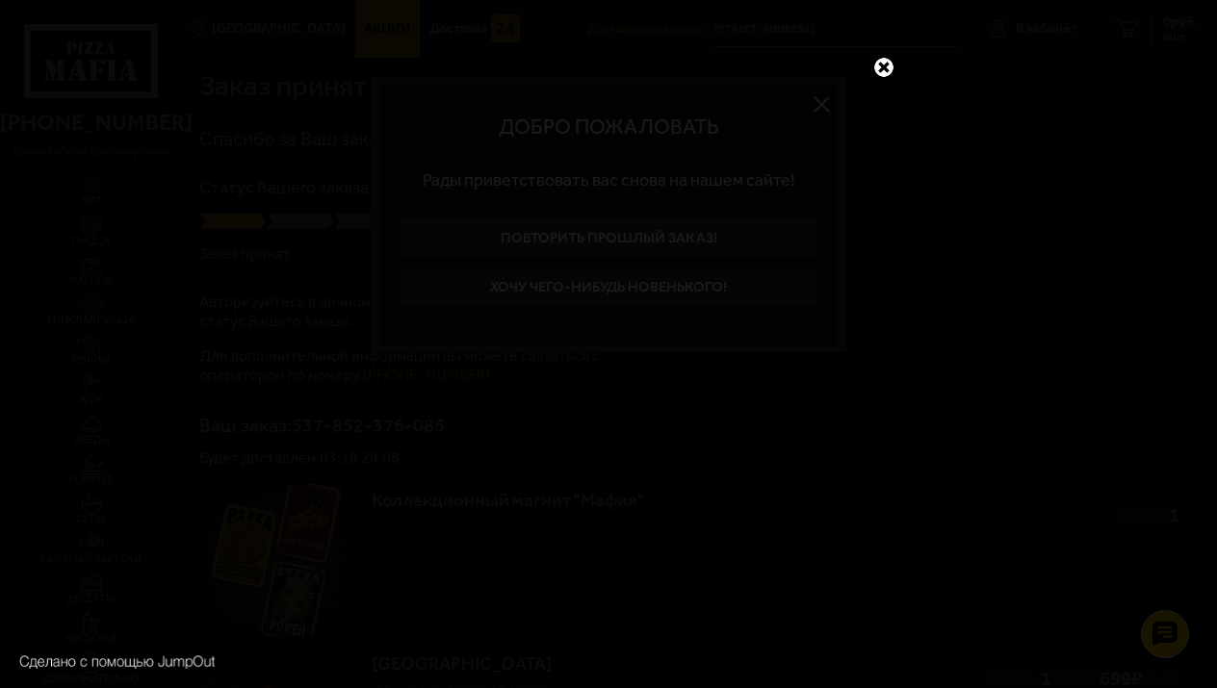
click at [881, 63] on link at bounding box center [883, 67] width 25 height 25
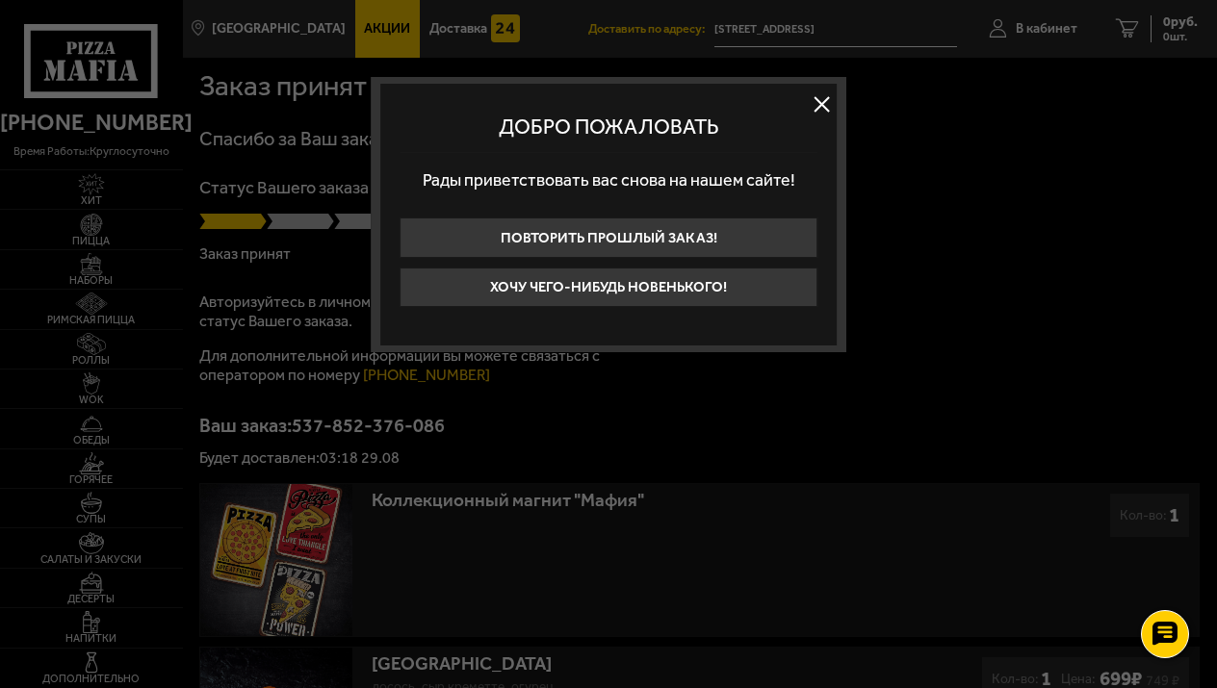
click at [829, 105] on button at bounding box center [821, 104] width 29 height 29
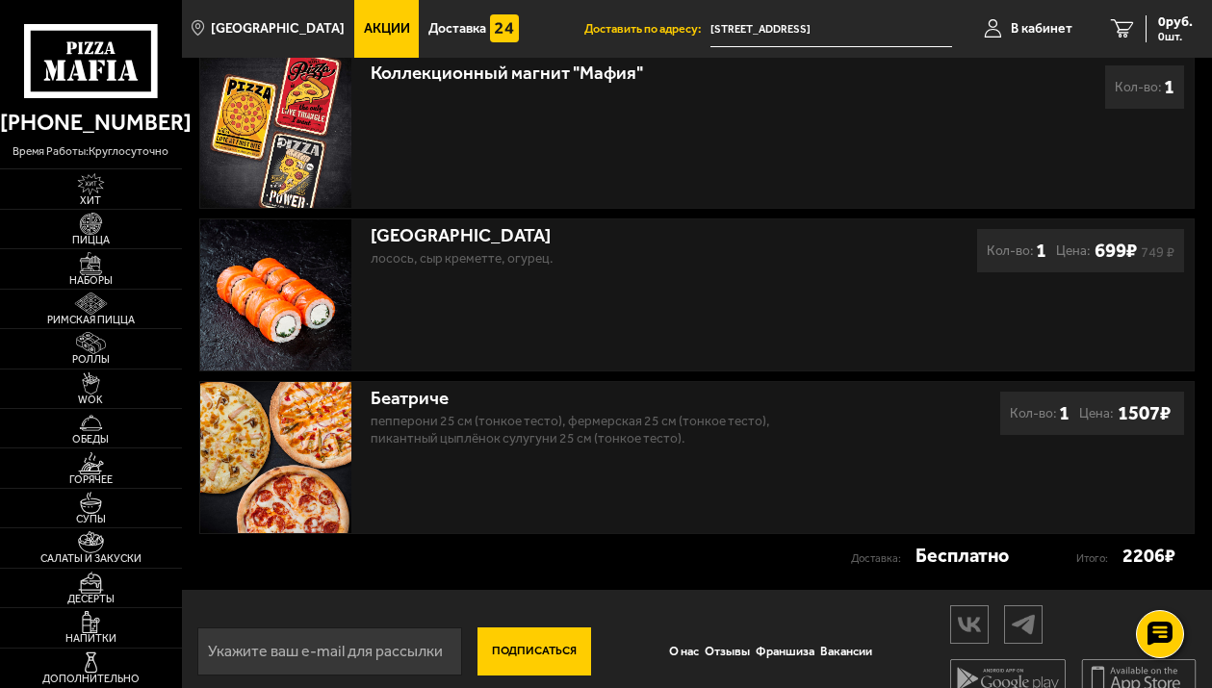
scroll to position [454, 0]
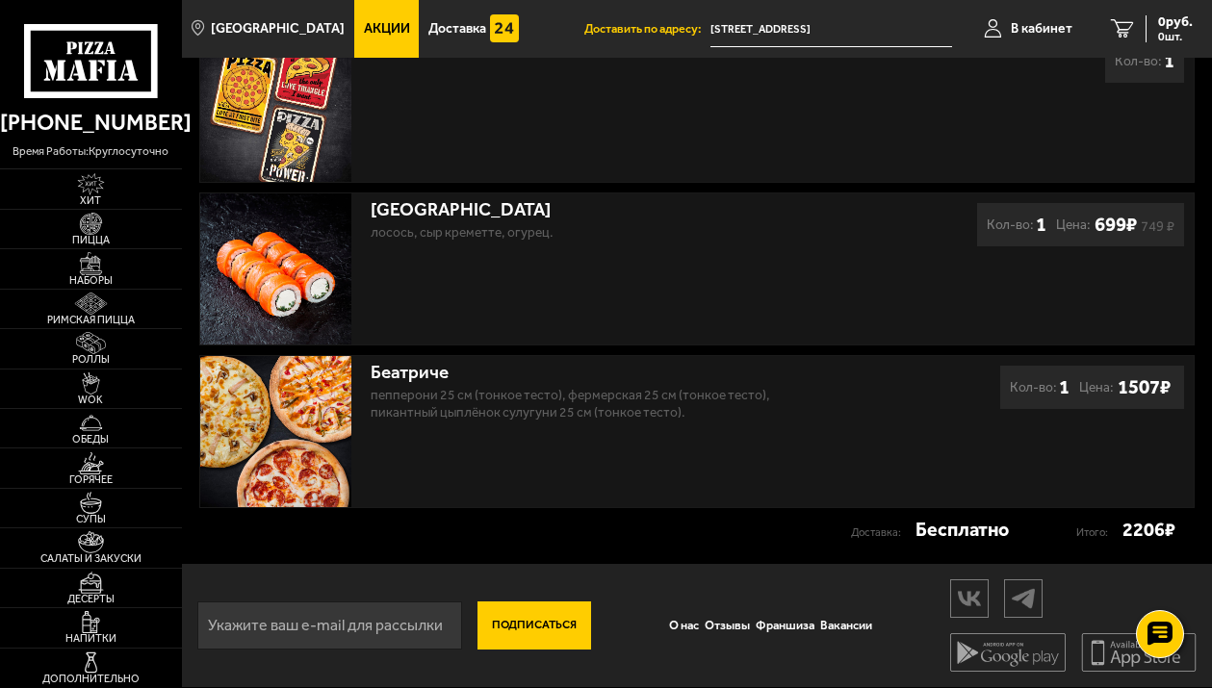
click at [1075, 90] on div "Коллекционный магнит "Мафия" Кол-во: 1" at bounding box center [697, 105] width 994 height 151
click at [130, 53] on icon at bounding box center [91, 61] width 134 height 74
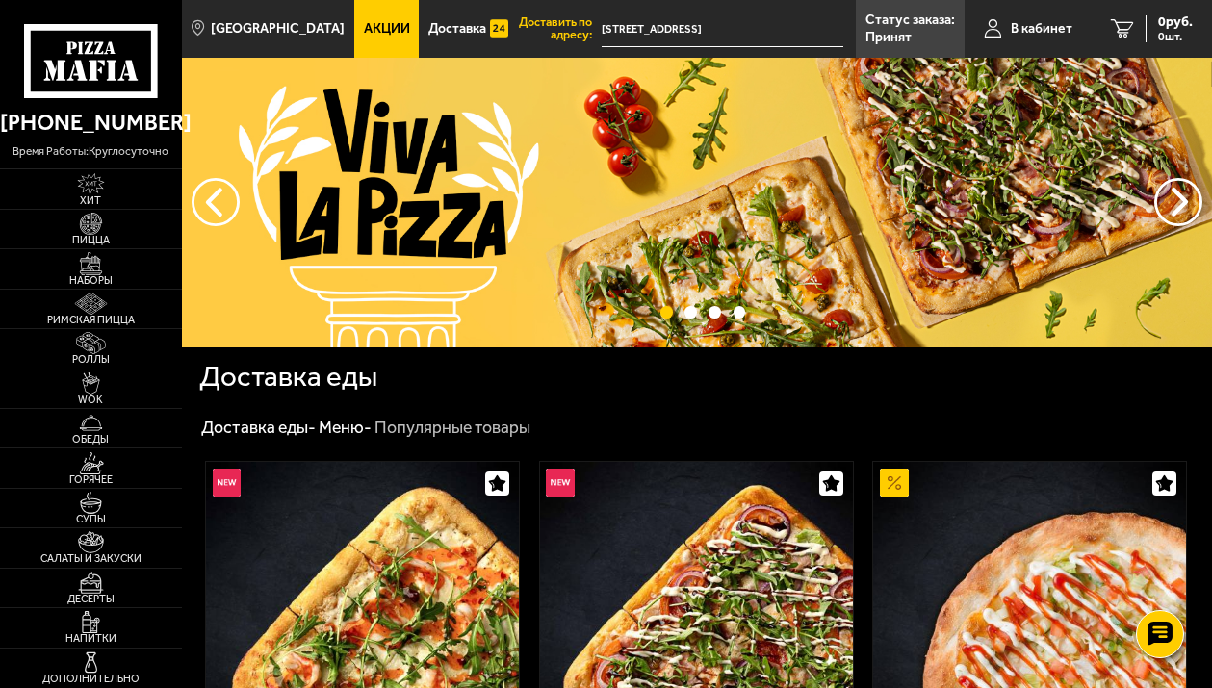
click at [98, 56] on icon at bounding box center [91, 61] width 134 height 74
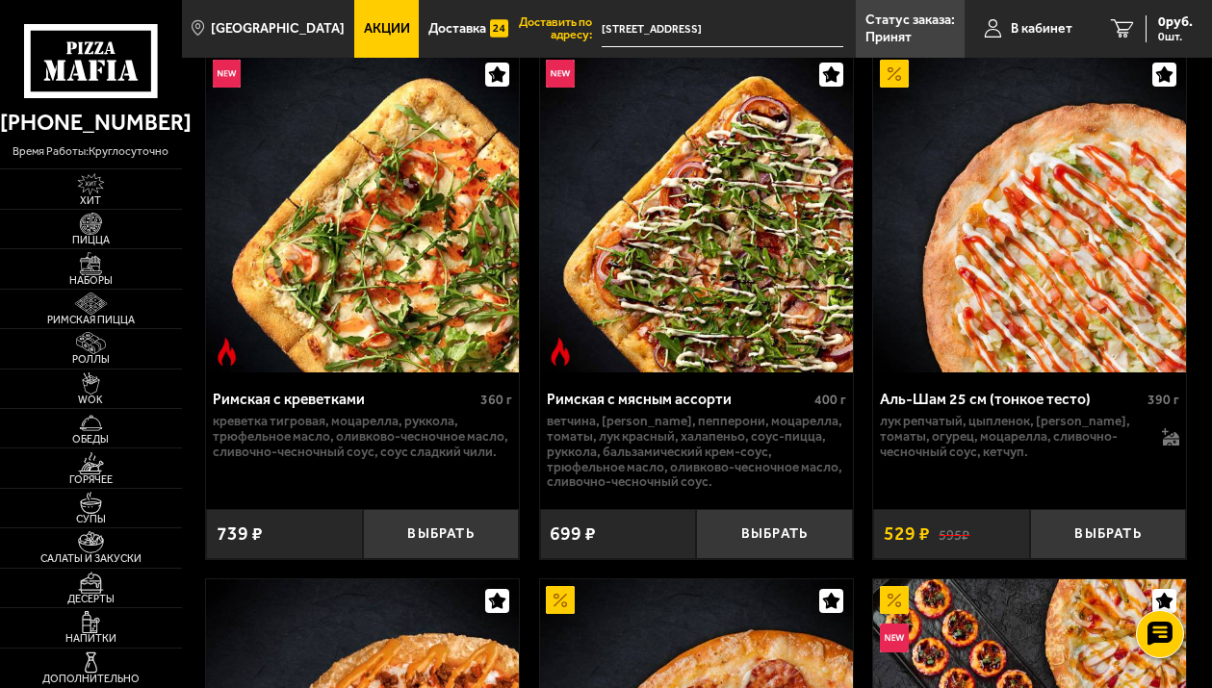
scroll to position [96, 0]
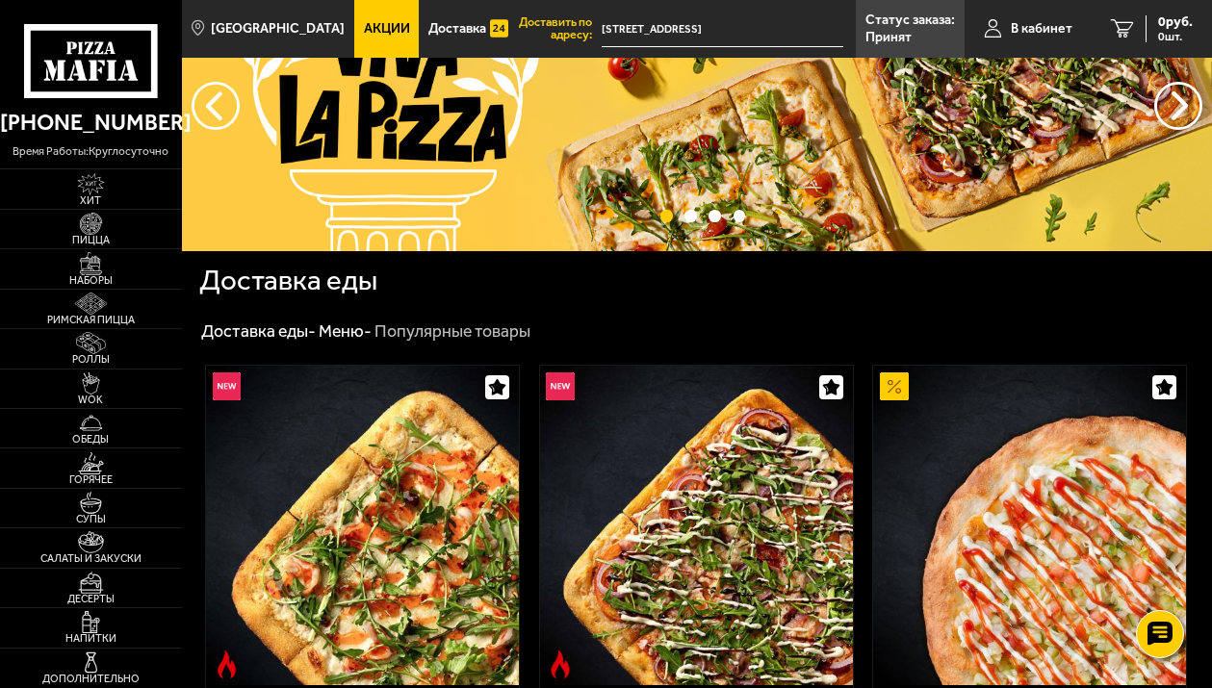
click at [93, 72] on use at bounding box center [94, 70] width 10 height 20
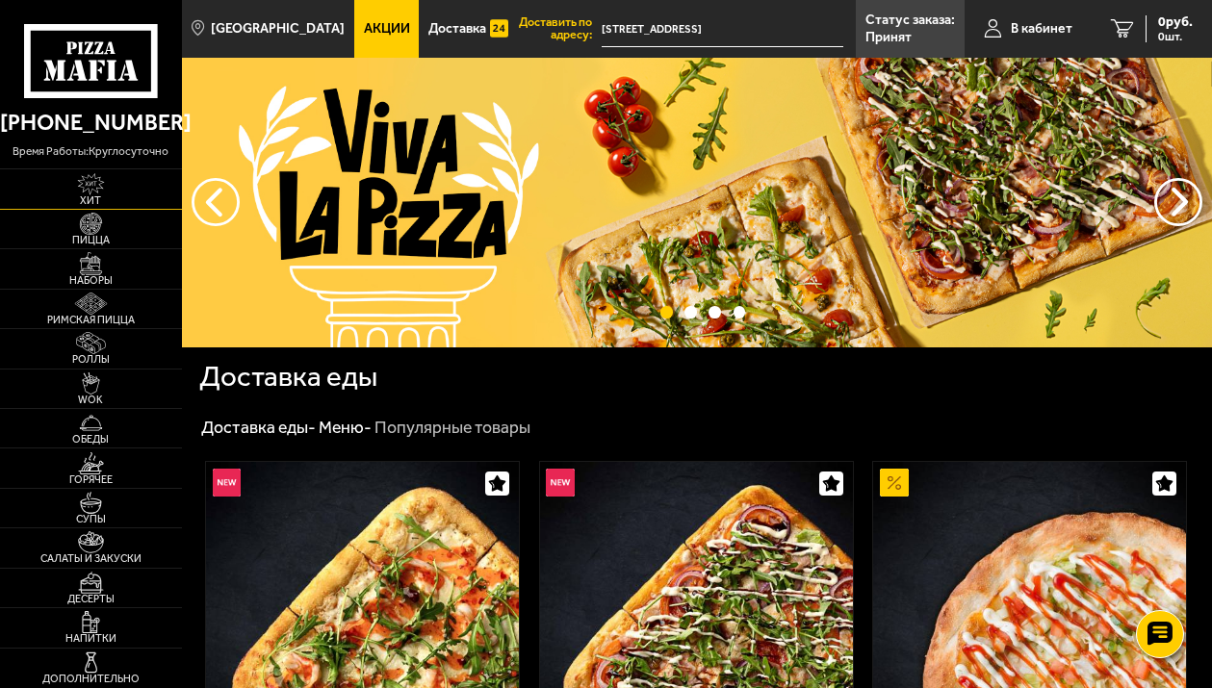
click at [114, 187] on img at bounding box center [90, 184] width 48 height 22
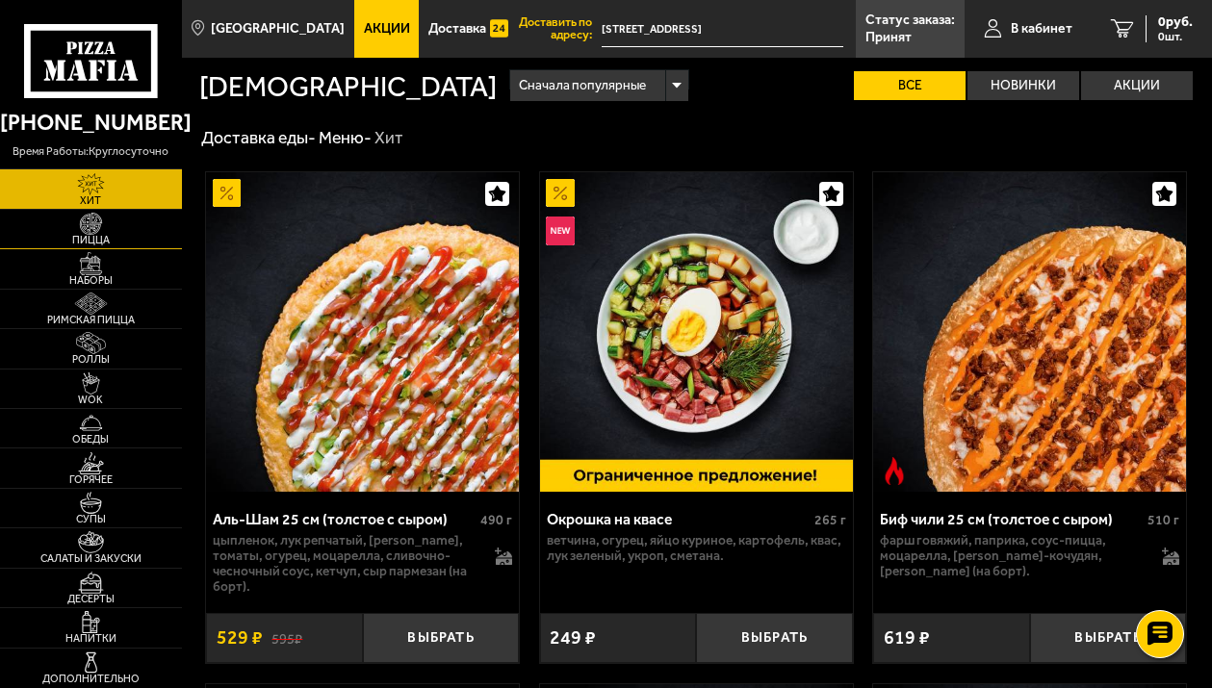
click at [110, 237] on span "Пицца" at bounding box center [91, 240] width 182 height 11
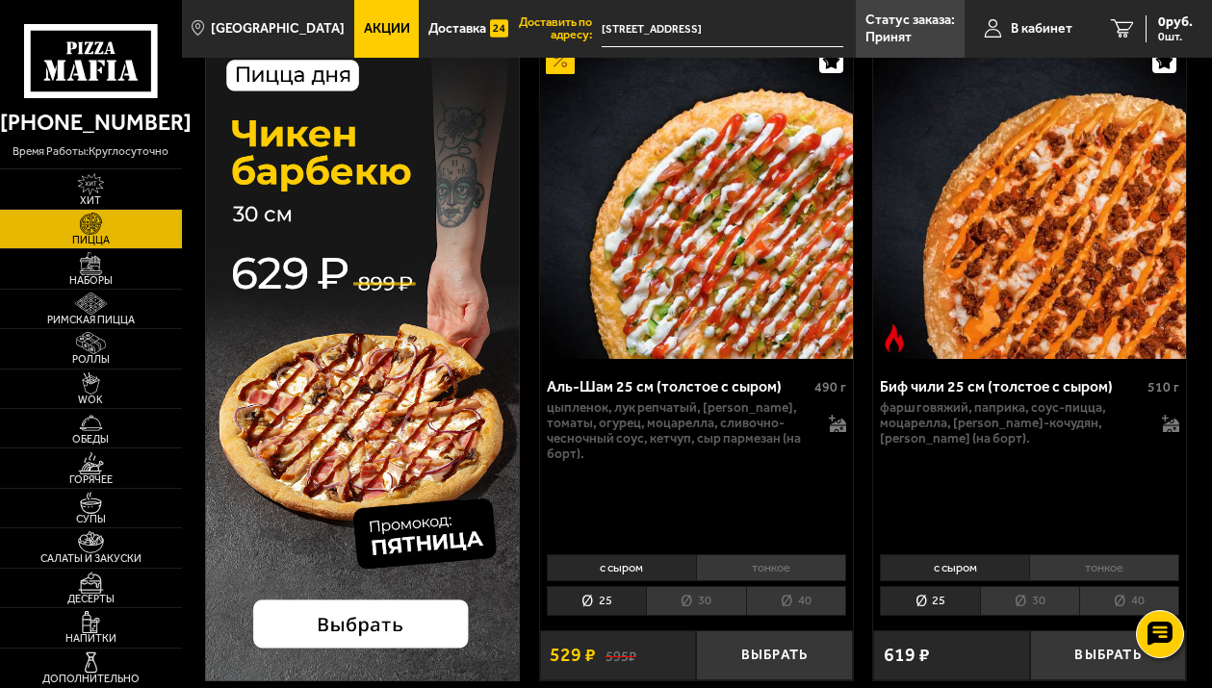
scroll to position [96, 0]
